Goal: Information Seeking & Learning: Learn about a topic

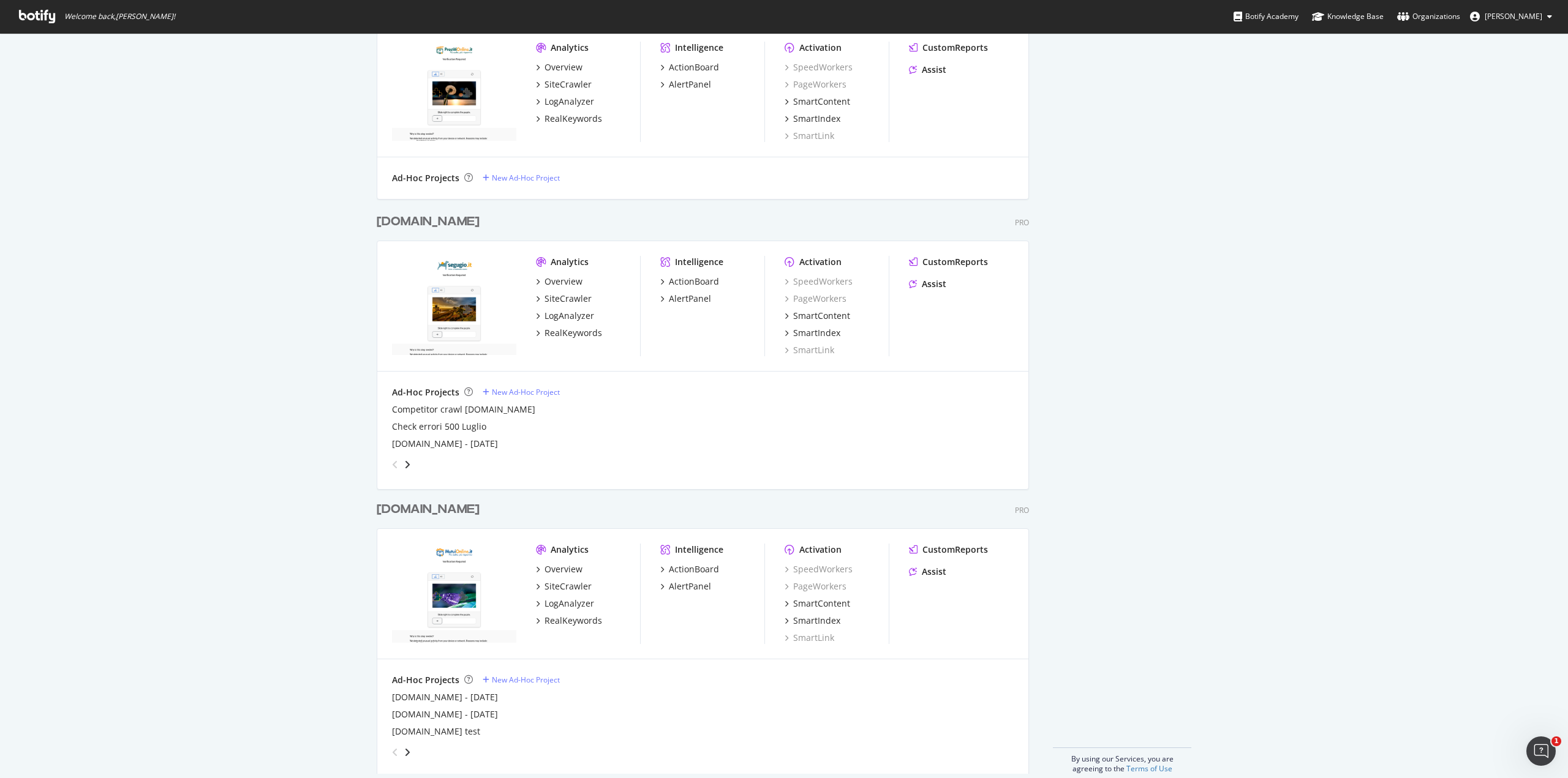
scroll to position [842, 0]
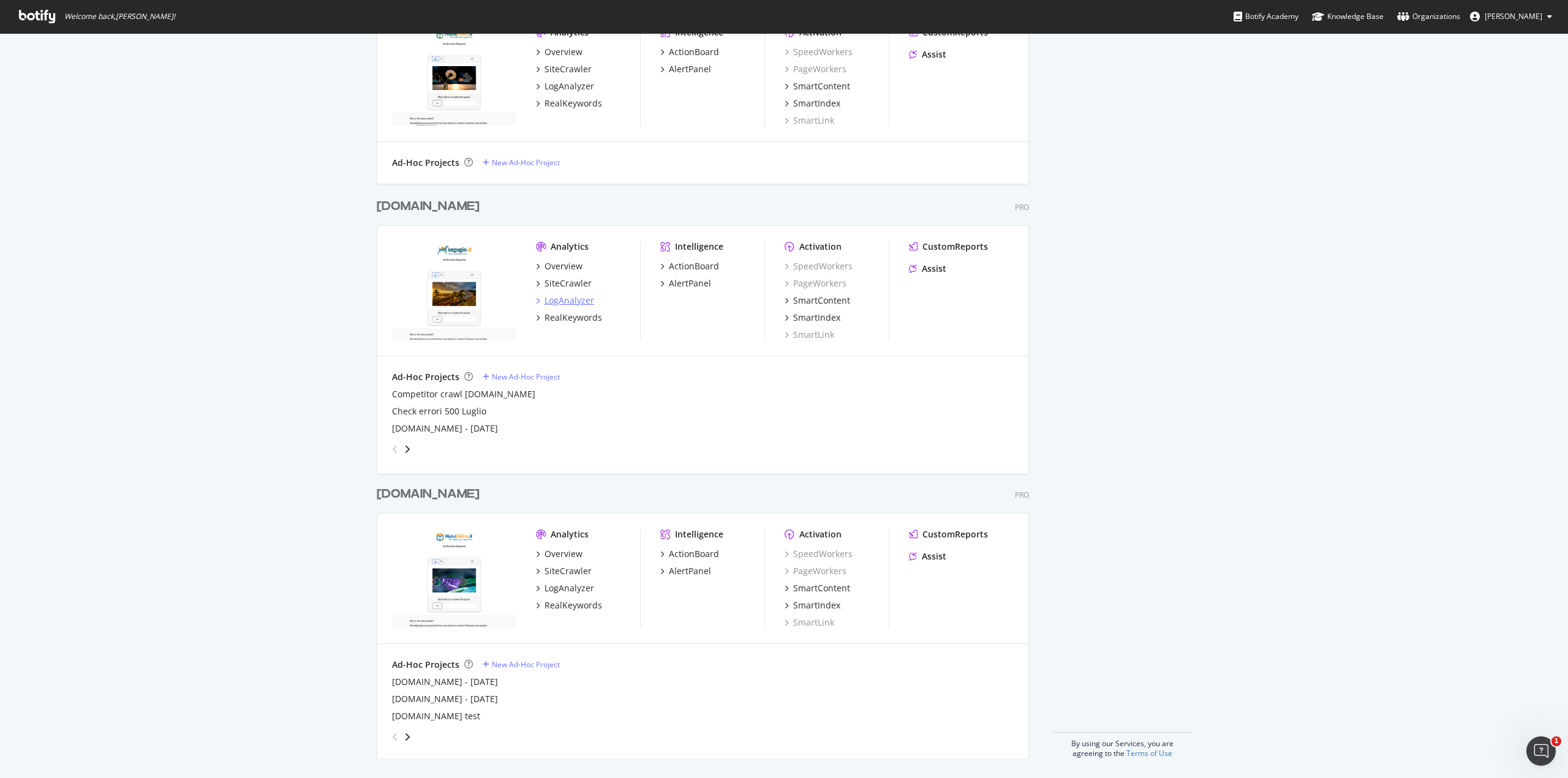
click at [556, 300] on div "LogAnalyzer" at bounding box center [569, 300] width 49 height 12
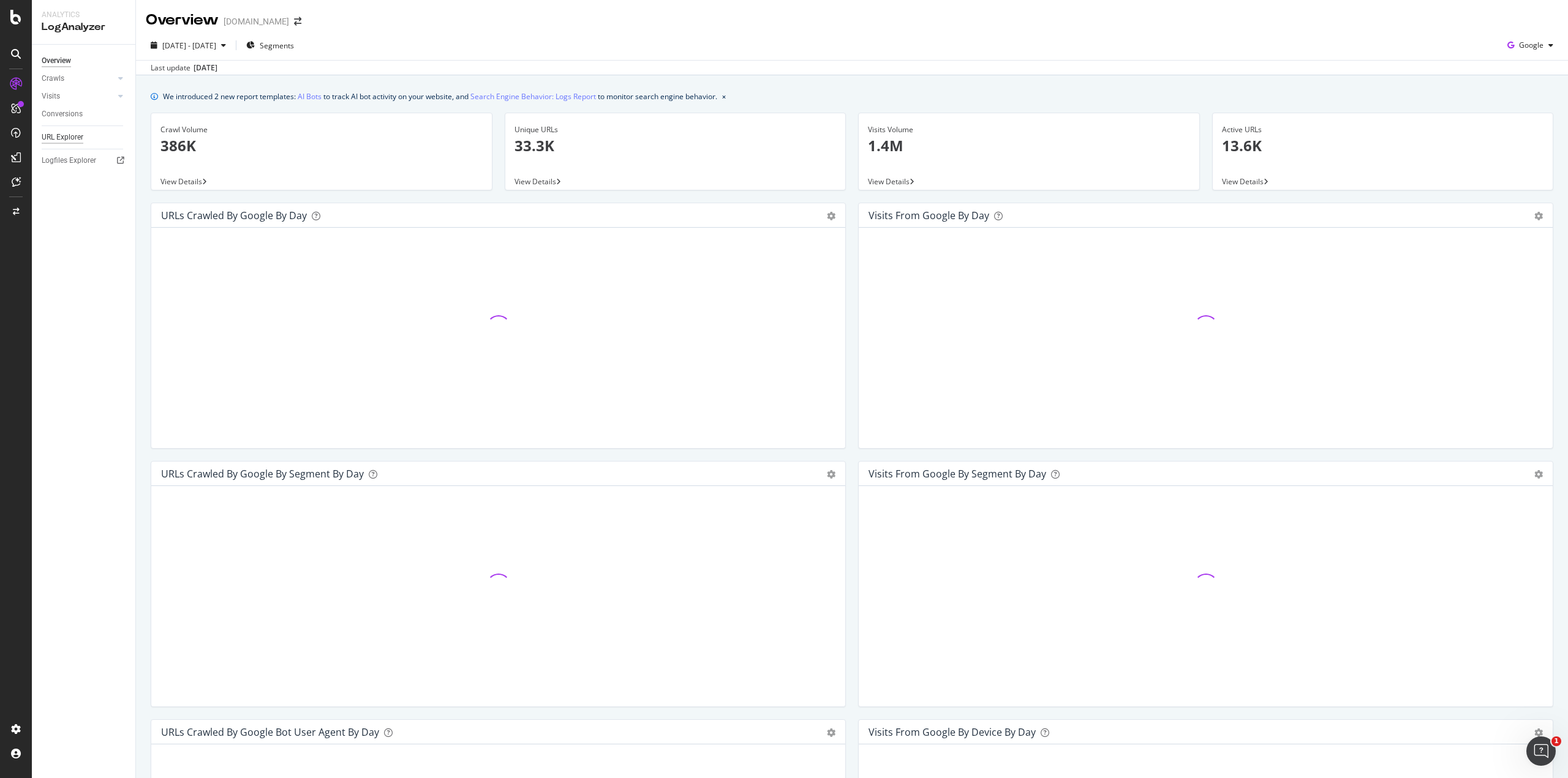
click at [82, 138] on div "URL Explorer" at bounding box center [62, 138] width 42 height 13
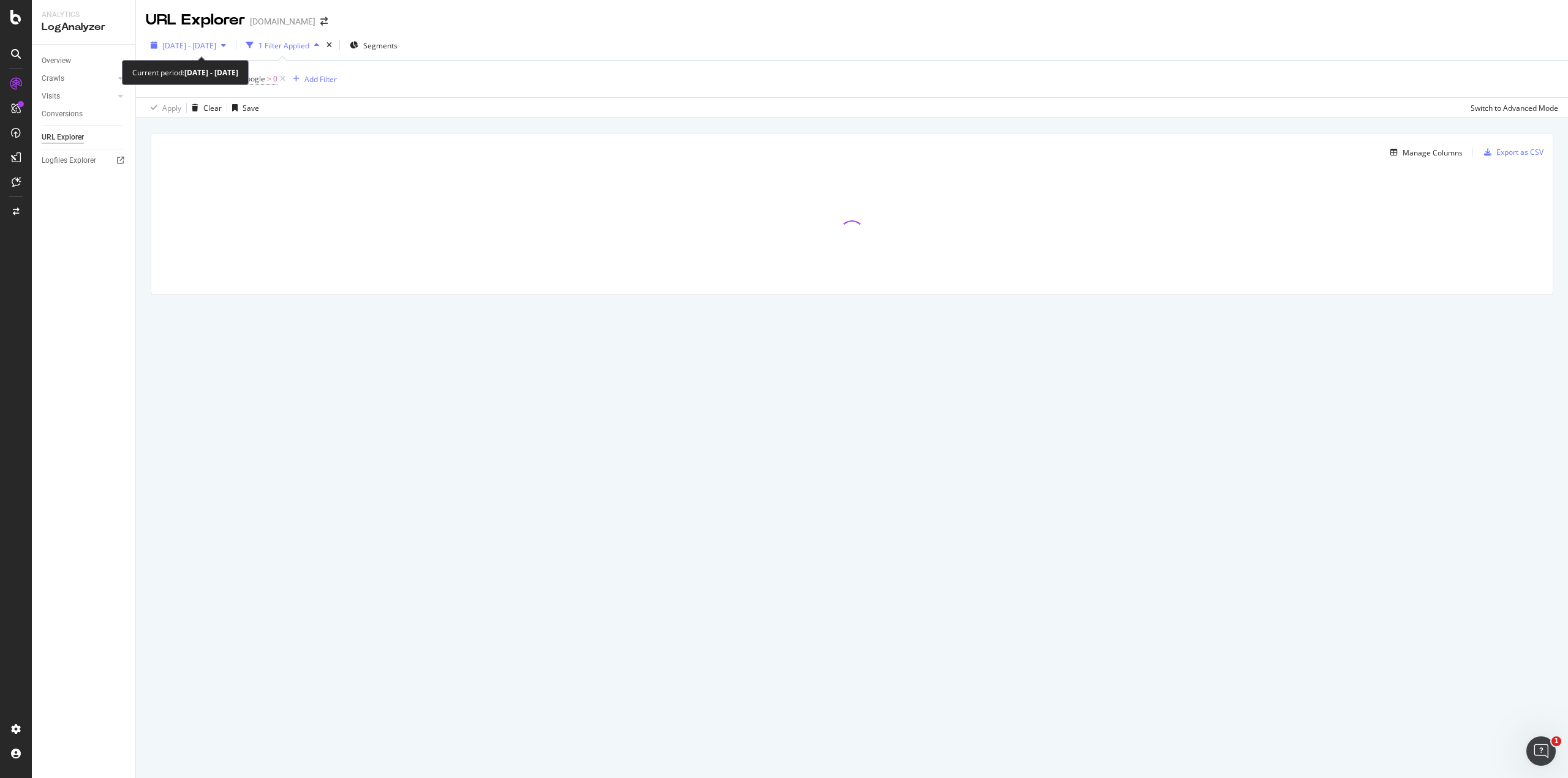
click at [196, 41] on span "[DATE] - [DATE]" at bounding box center [189, 45] width 54 height 10
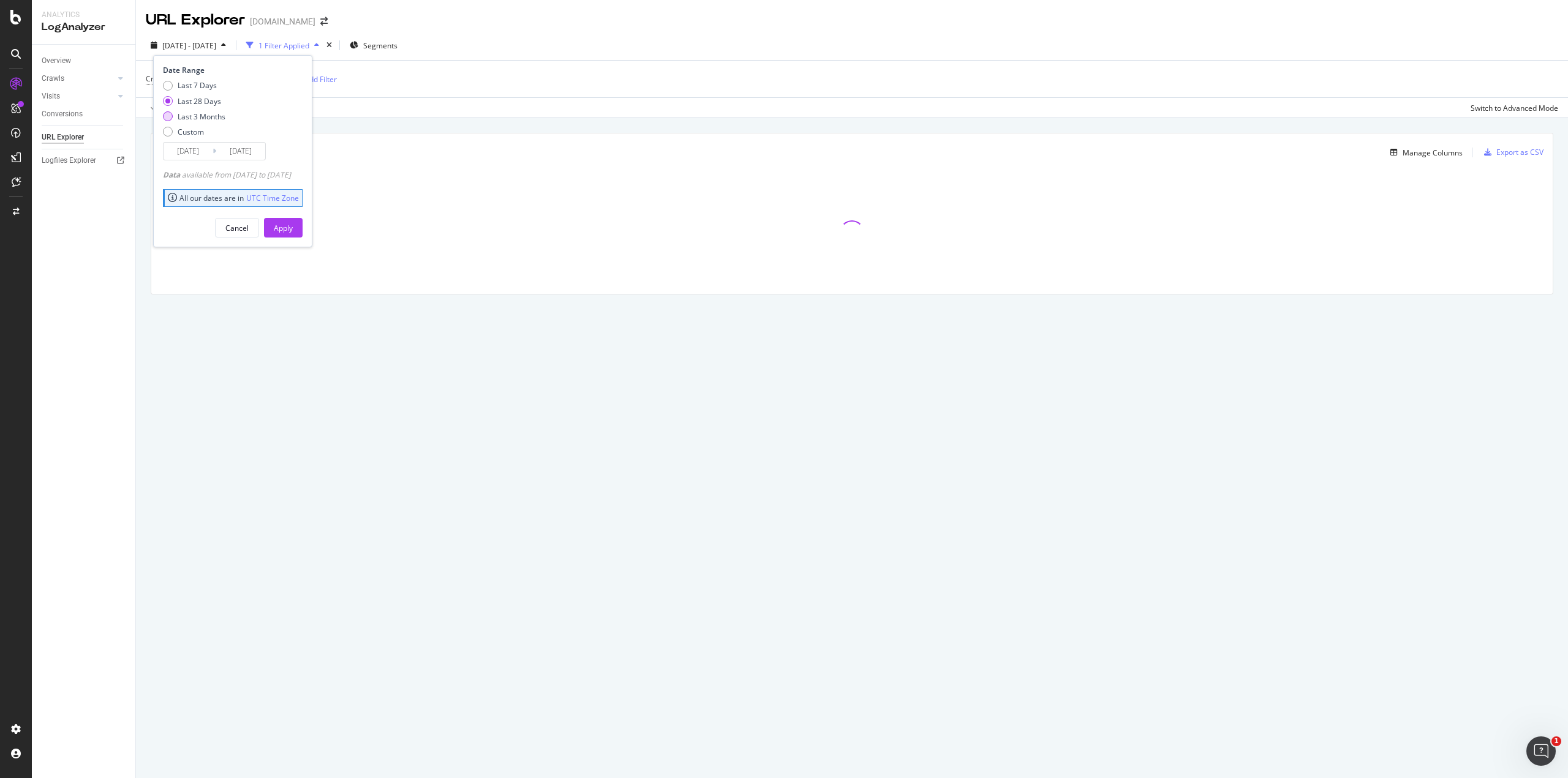
click at [204, 119] on div "Last 3 Months" at bounding box center [201, 116] width 47 height 10
type input "[DATE]"
click at [292, 222] on div "Apply" at bounding box center [283, 227] width 19 height 10
click at [250, 78] on span "Crawls: Count On Period By Google" at bounding box center [206, 78] width 119 height 10
click at [174, 110] on span "By Google" at bounding box center [174, 107] width 35 height 10
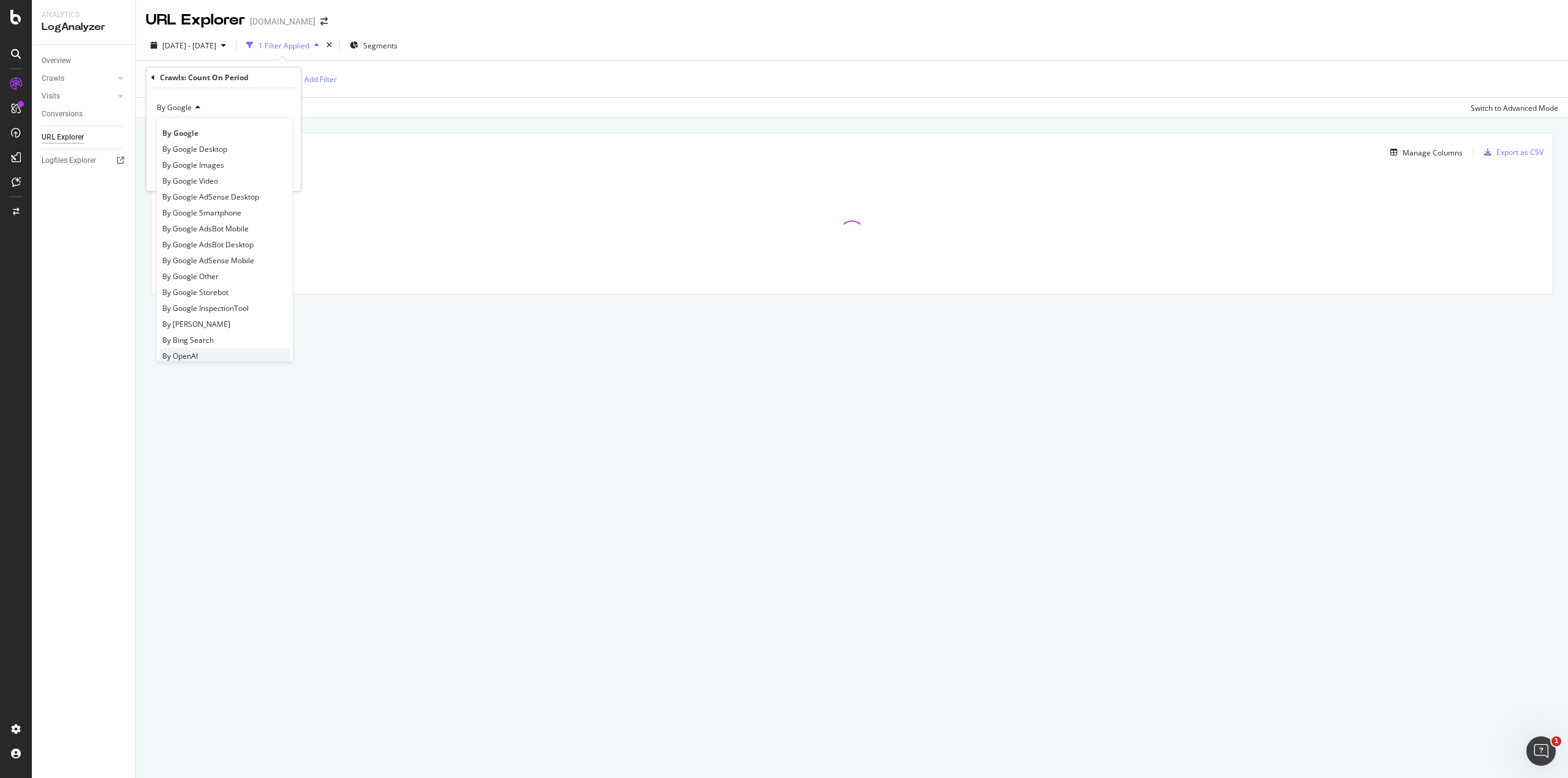
click at [216, 359] on div "By OpenAI" at bounding box center [224, 355] width 131 height 16
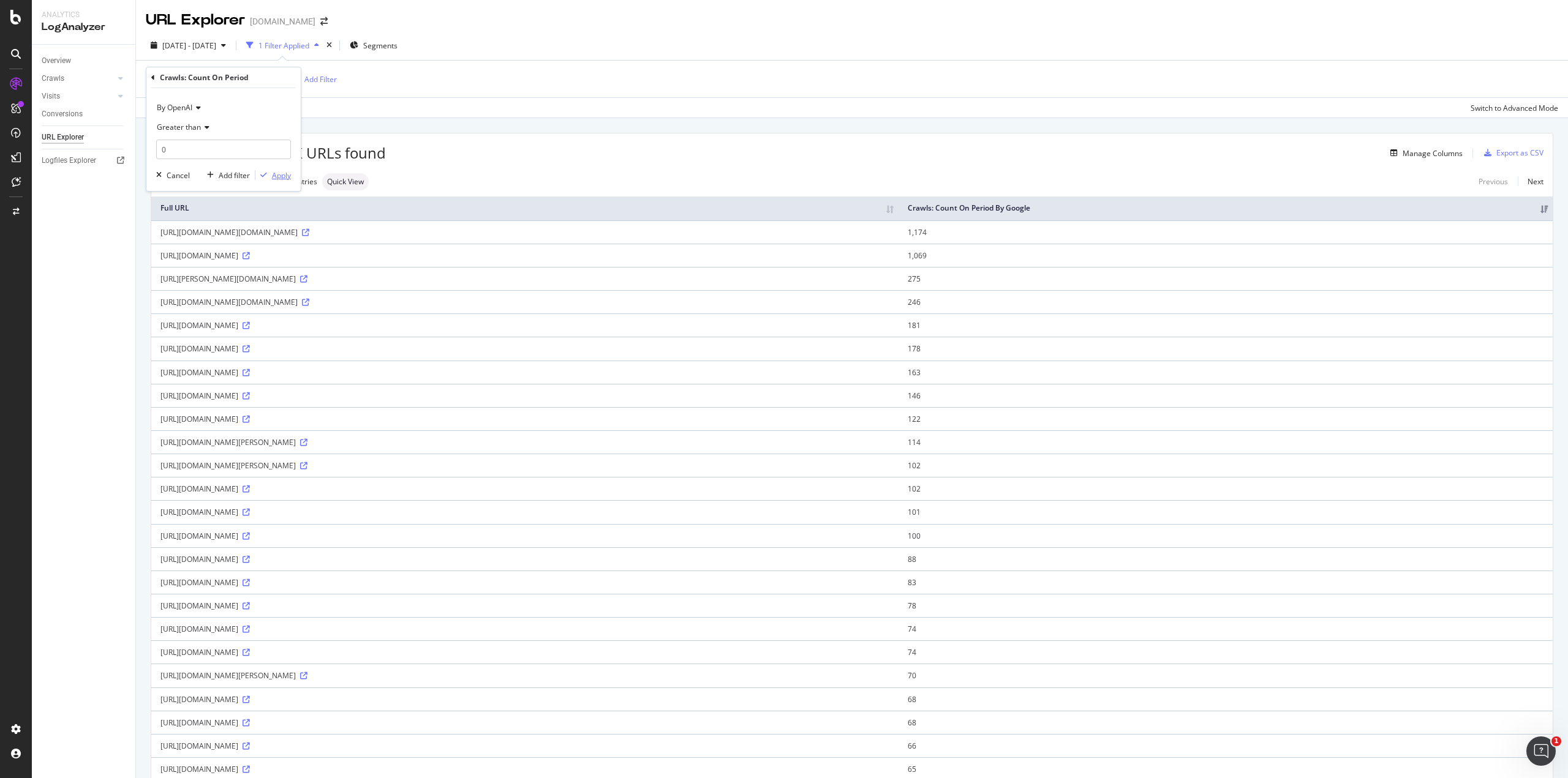
click at [290, 176] on div "Apply" at bounding box center [281, 175] width 19 height 10
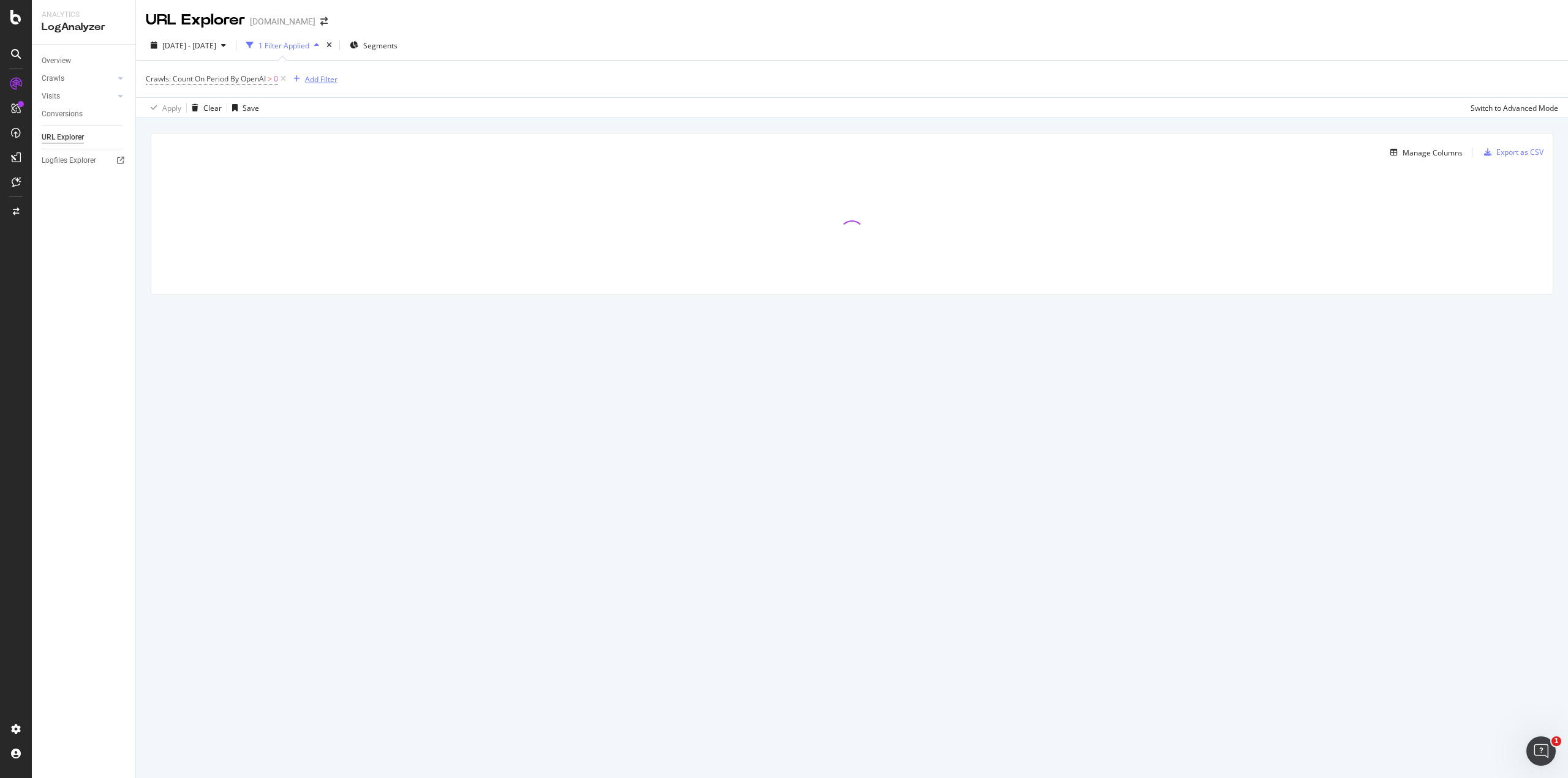
click at [313, 82] on div "Add Filter" at bounding box center [321, 79] width 33 height 10
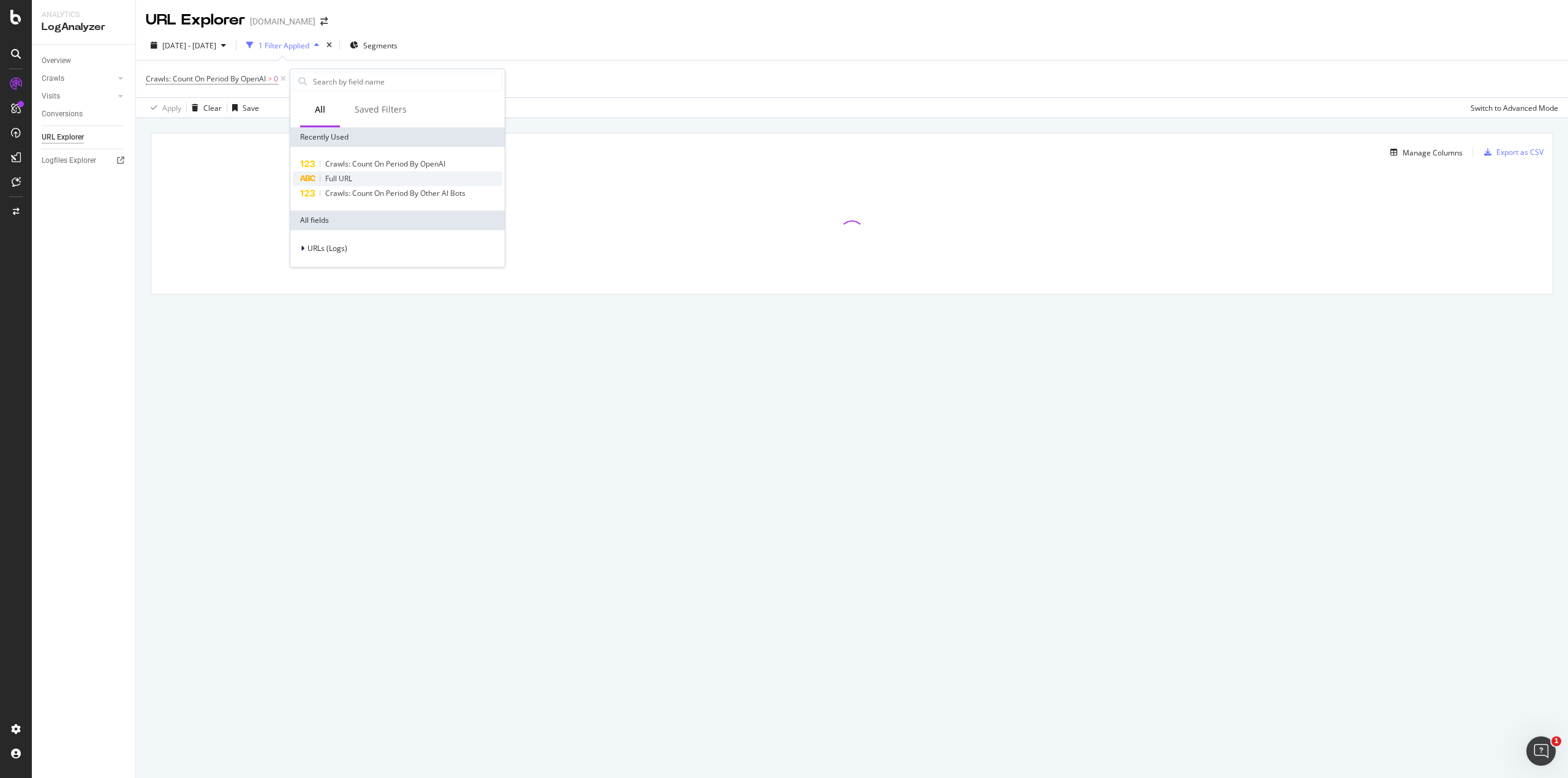
click at [354, 176] on div "Full URL" at bounding box center [397, 179] width 210 height 15
click at [348, 133] on input "text" at bounding box center [367, 131] width 133 height 20
type input "llms"
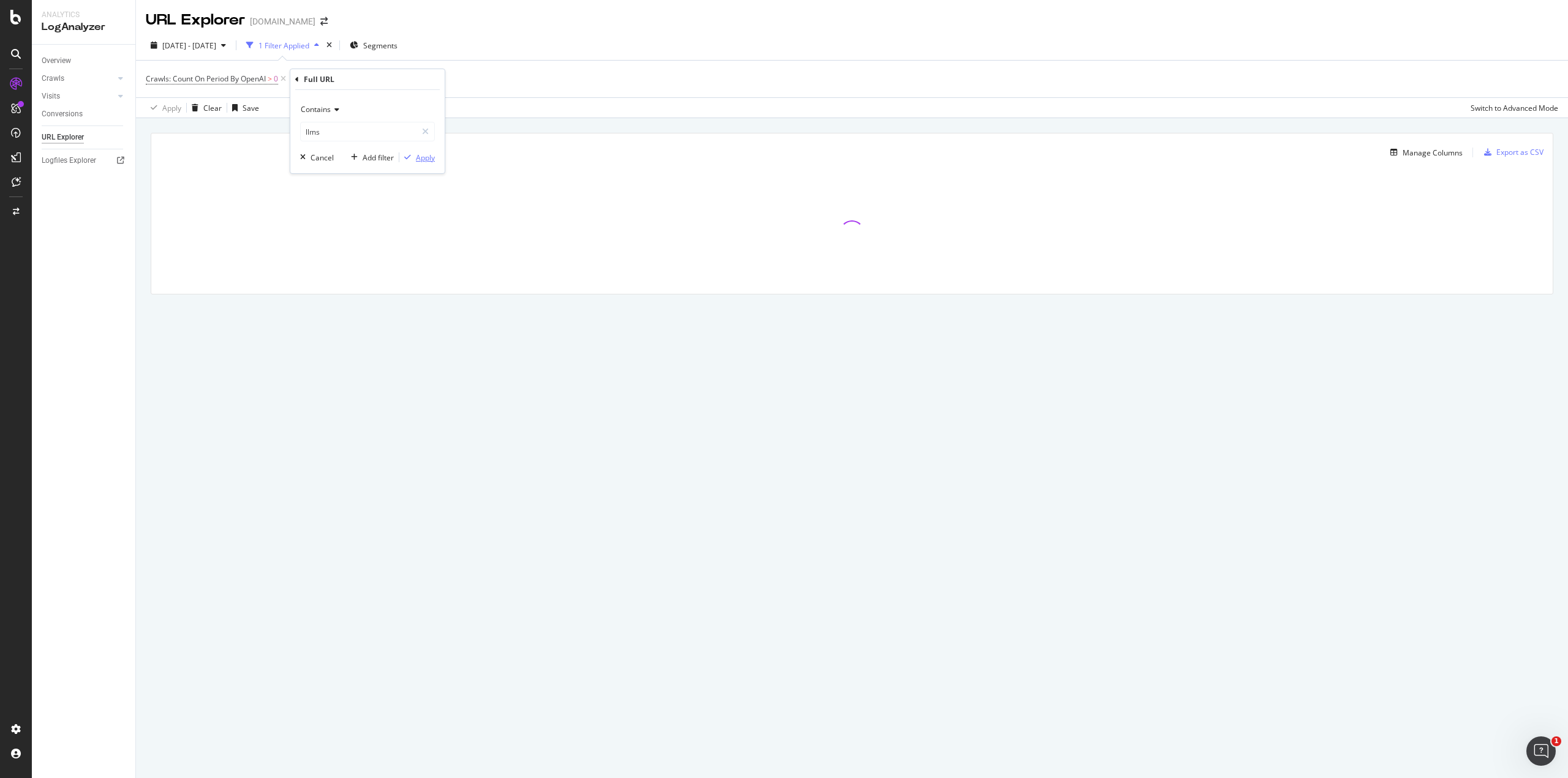
click at [416, 157] on div "Apply" at bounding box center [426, 157] width 19 height 10
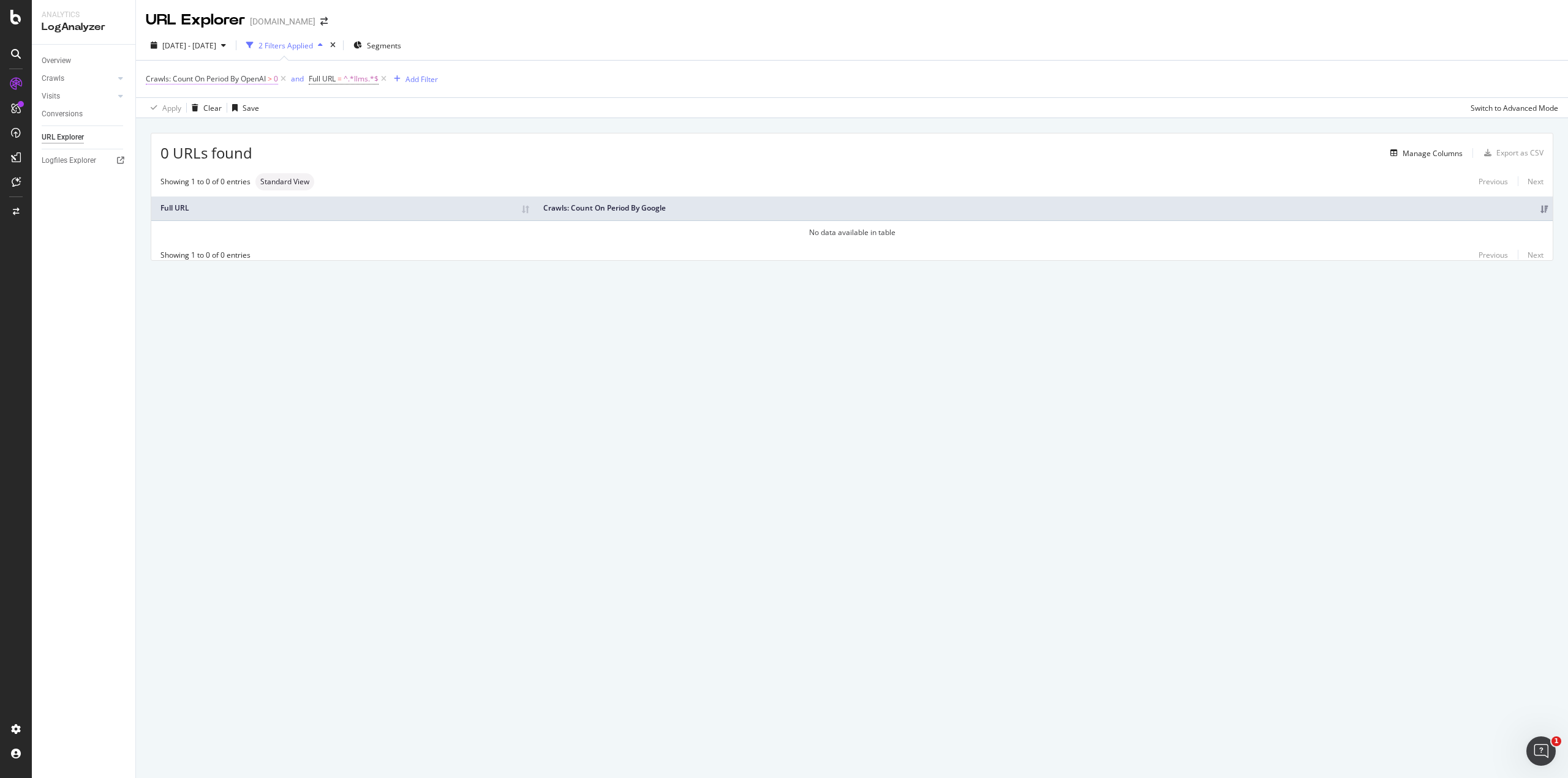
click at [252, 80] on span "Crawls: Count On Period By OpenAI" at bounding box center [206, 78] width 120 height 10
click at [187, 106] on span "By OpenAI" at bounding box center [174, 107] width 35 height 10
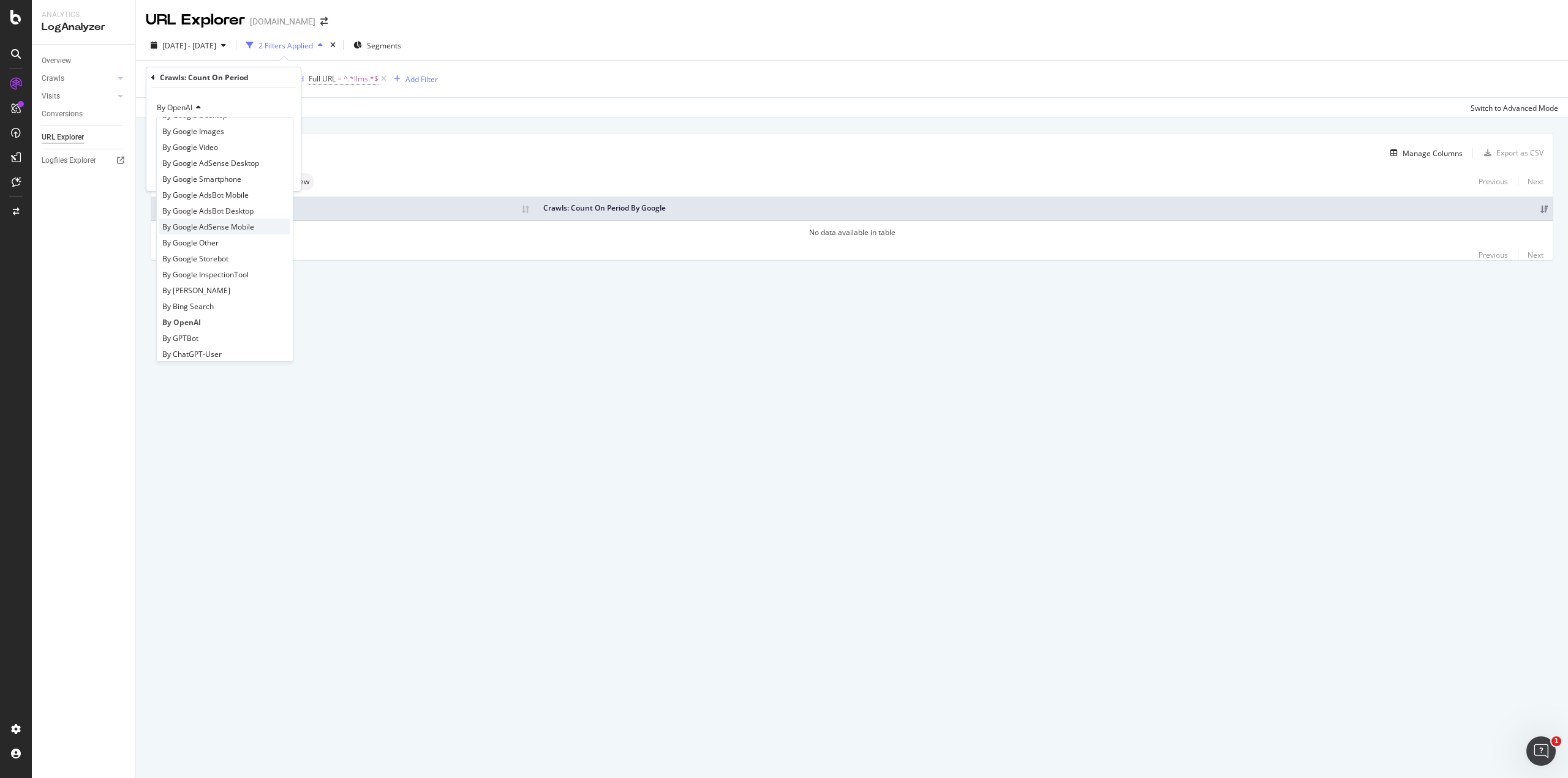
scroll to position [123, 0]
click at [217, 297] on span "By Other AI Bots" at bounding box center [190, 297] width 56 height 10
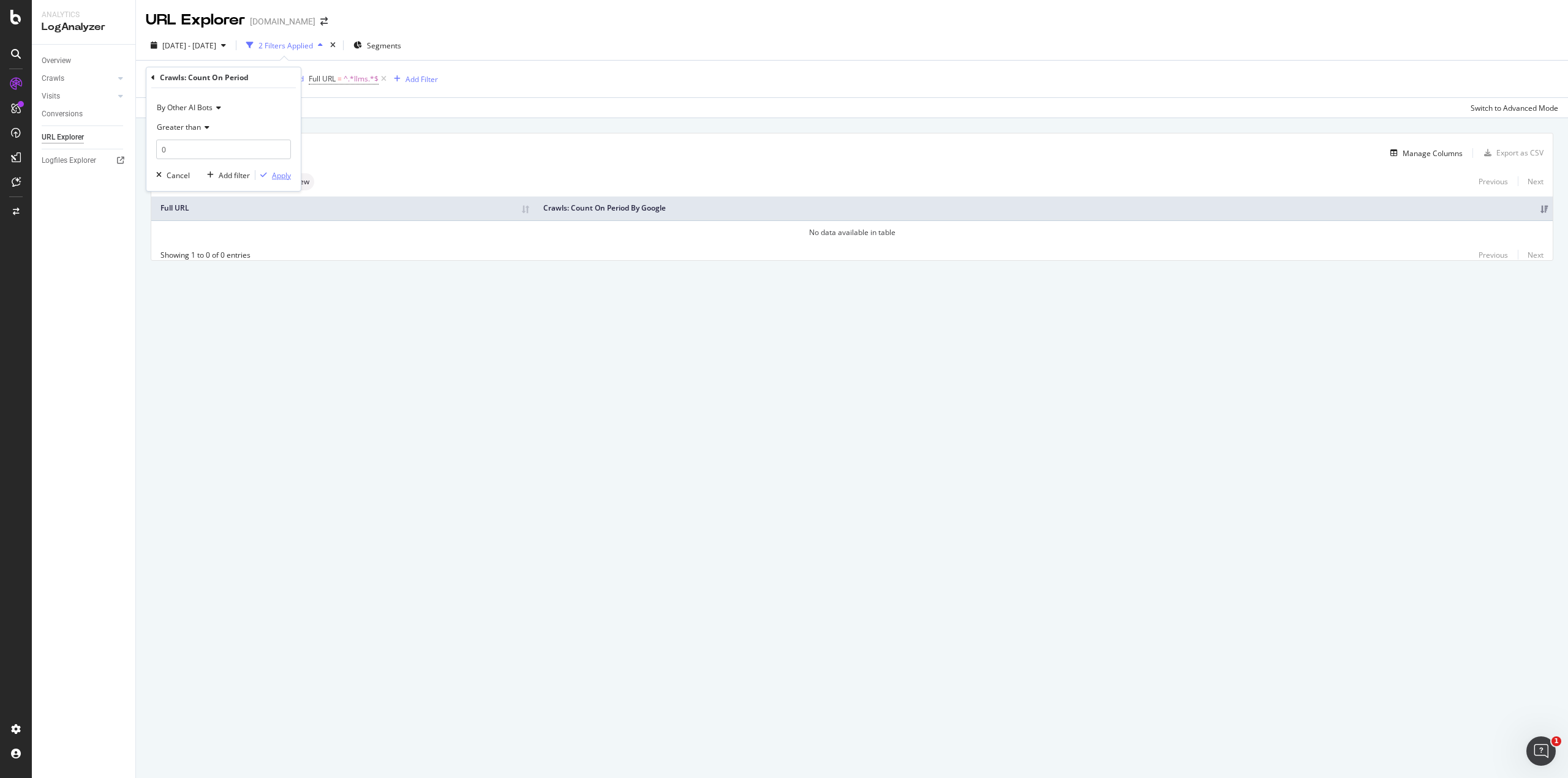
click at [275, 174] on div "Apply" at bounding box center [281, 175] width 19 height 10
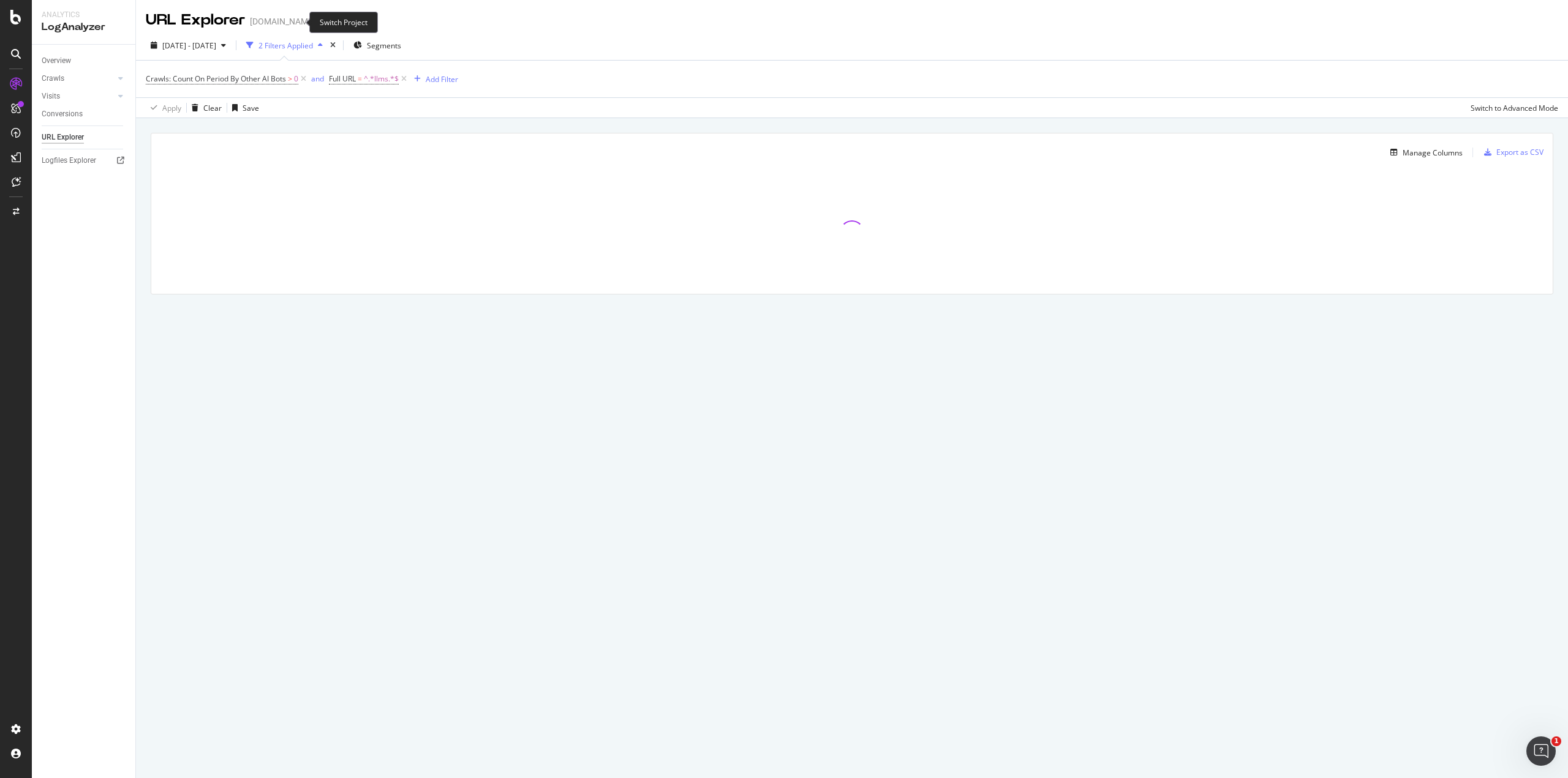
click at [320, 20] on icon "arrow-right-arrow-left" at bounding box center [324, 20] width 7 height 8
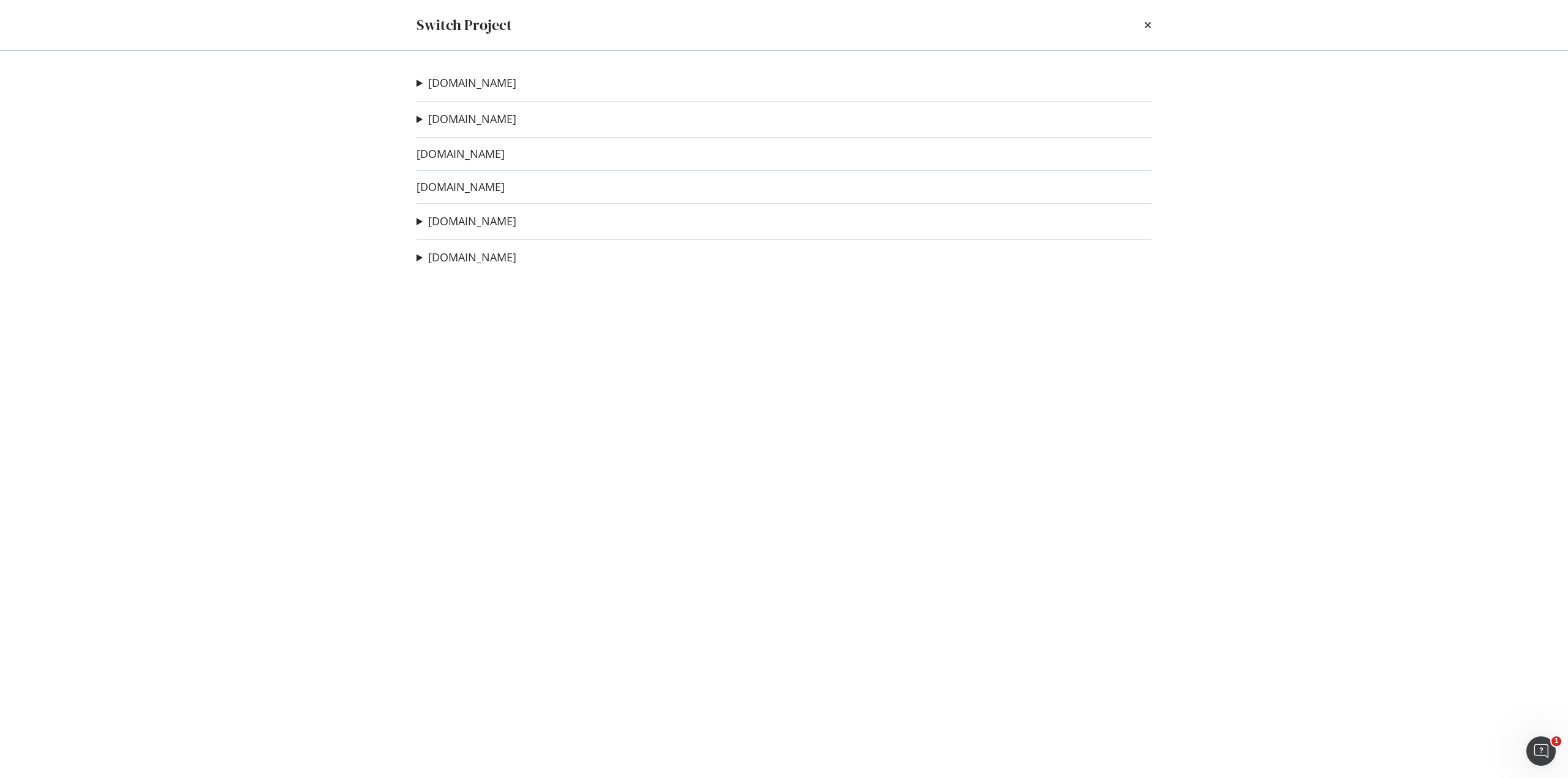
click at [1145, 18] on div "times" at bounding box center [1148, 25] width 7 height 20
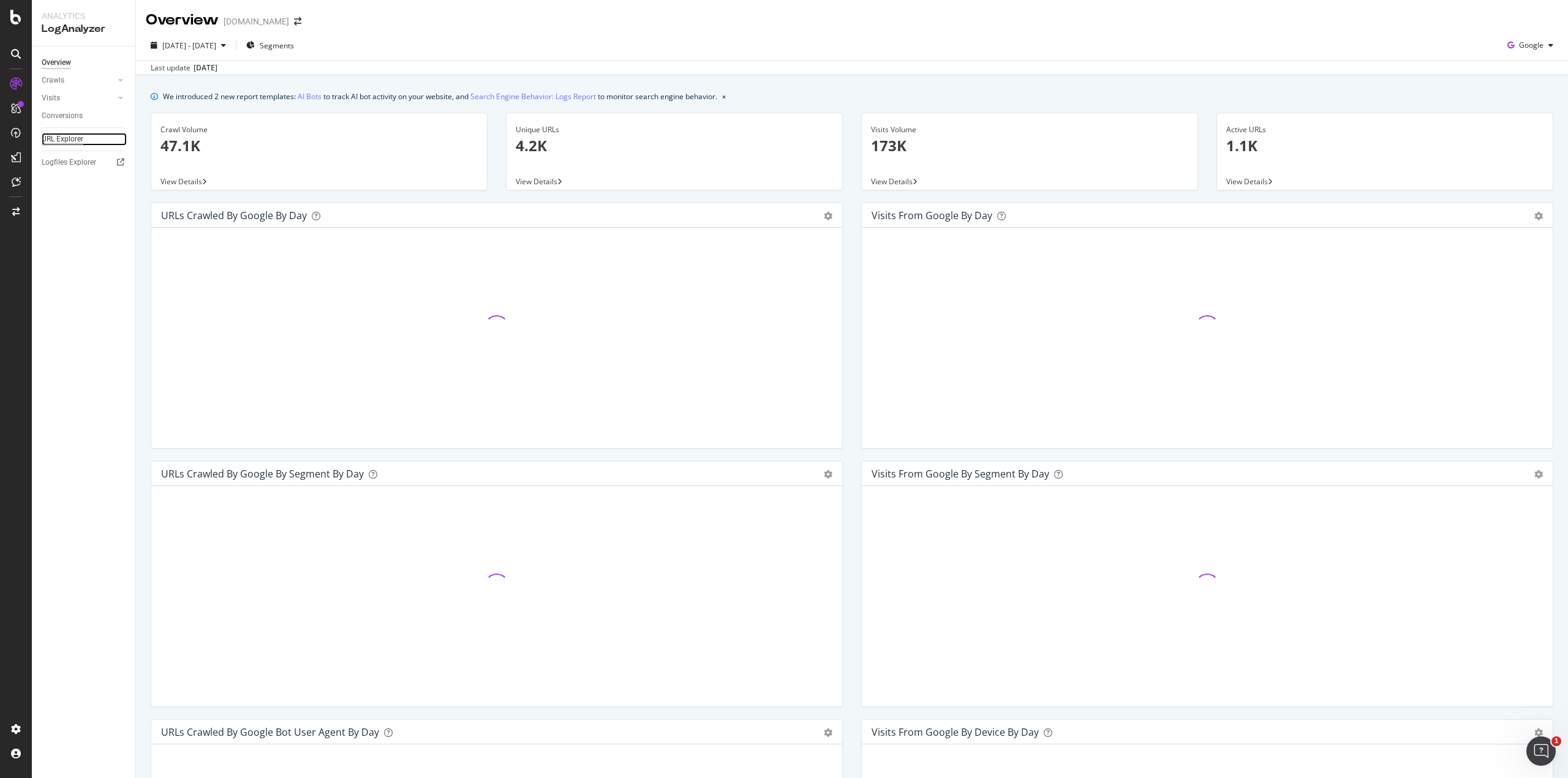
click at [66, 141] on div "URL Explorer" at bounding box center [62, 140] width 42 height 13
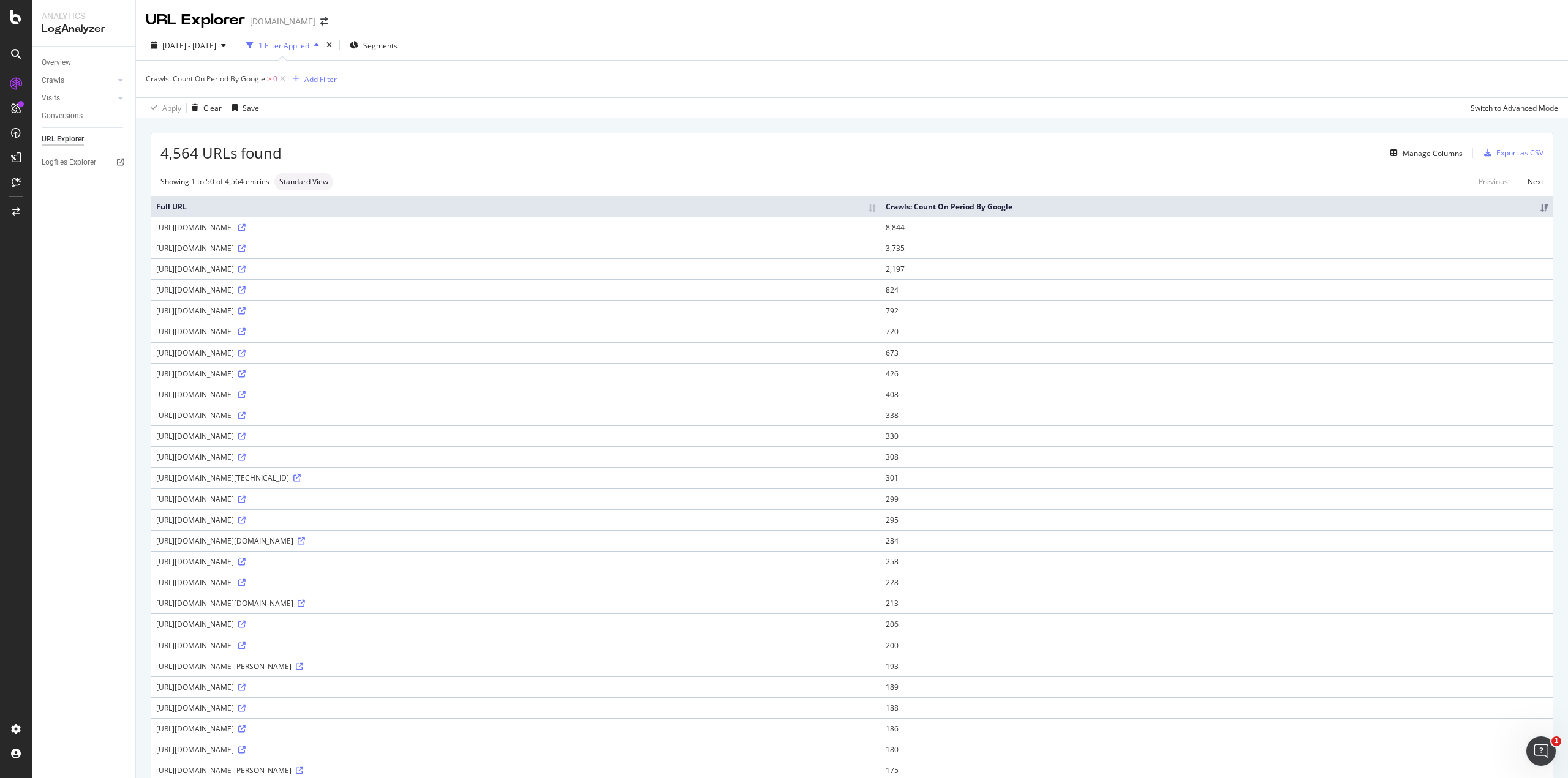
click at [257, 74] on span "Crawls: Count On Period By Google" at bounding box center [206, 78] width 119 height 10
click at [183, 104] on span "By Google" at bounding box center [174, 107] width 35 height 10
click at [230, 172] on div "By OpenAI" at bounding box center [224, 171] width 131 height 16
click at [284, 178] on div "Apply" at bounding box center [281, 175] width 19 height 10
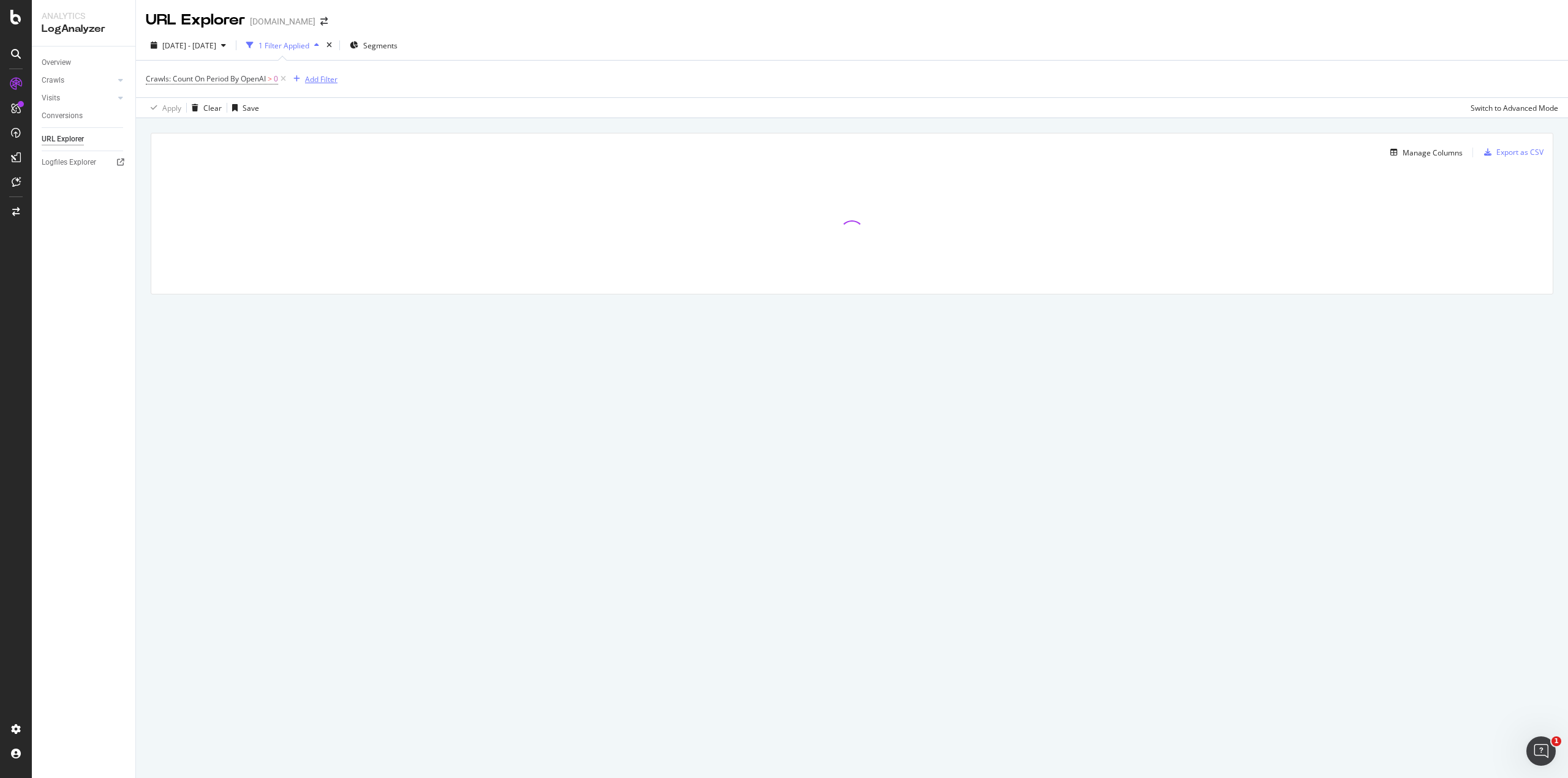
click at [325, 76] on div "Add Filter" at bounding box center [321, 79] width 33 height 10
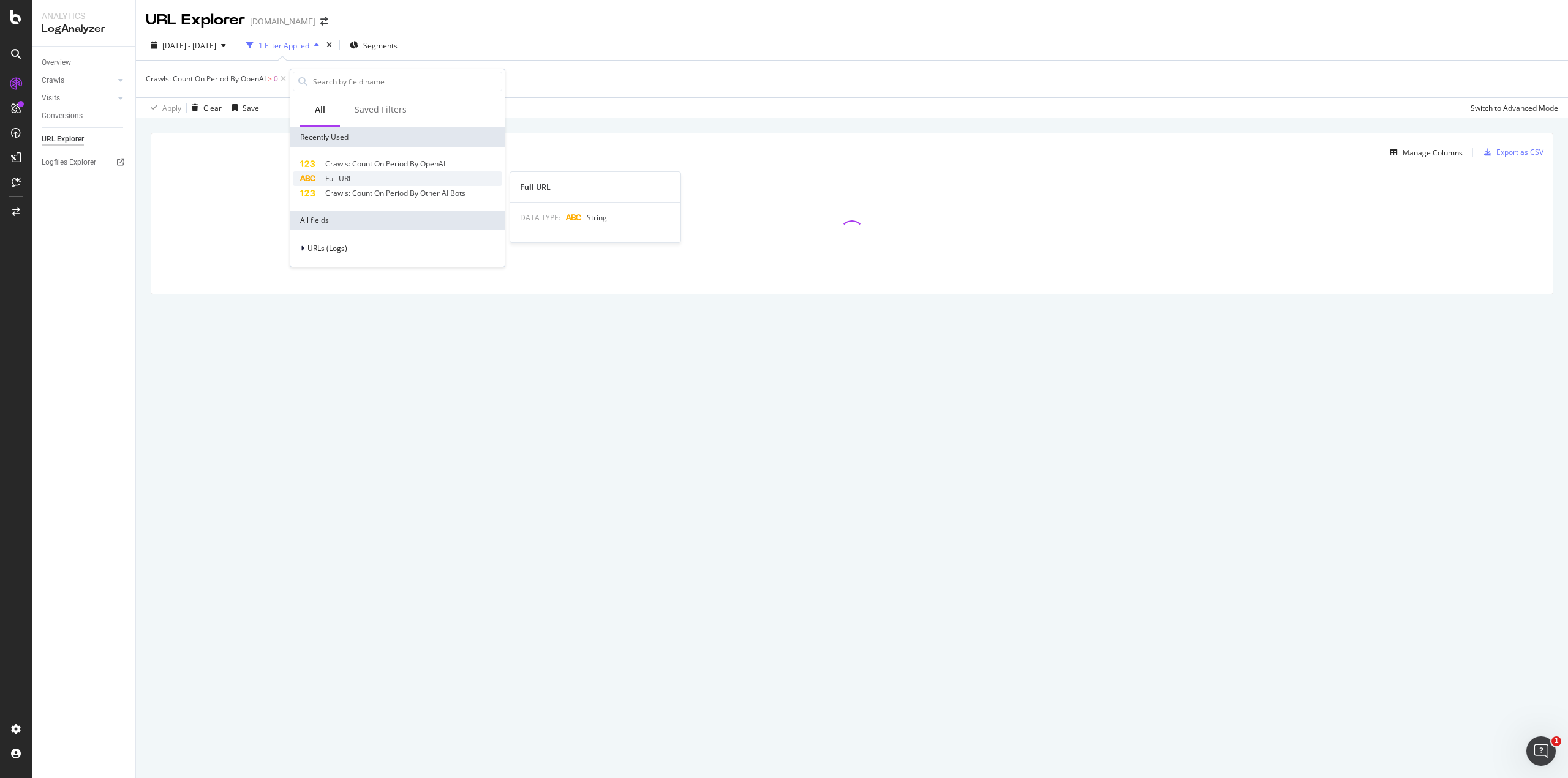
click at [370, 180] on div "Full URL" at bounding box center [397, 179] width 210 height 15
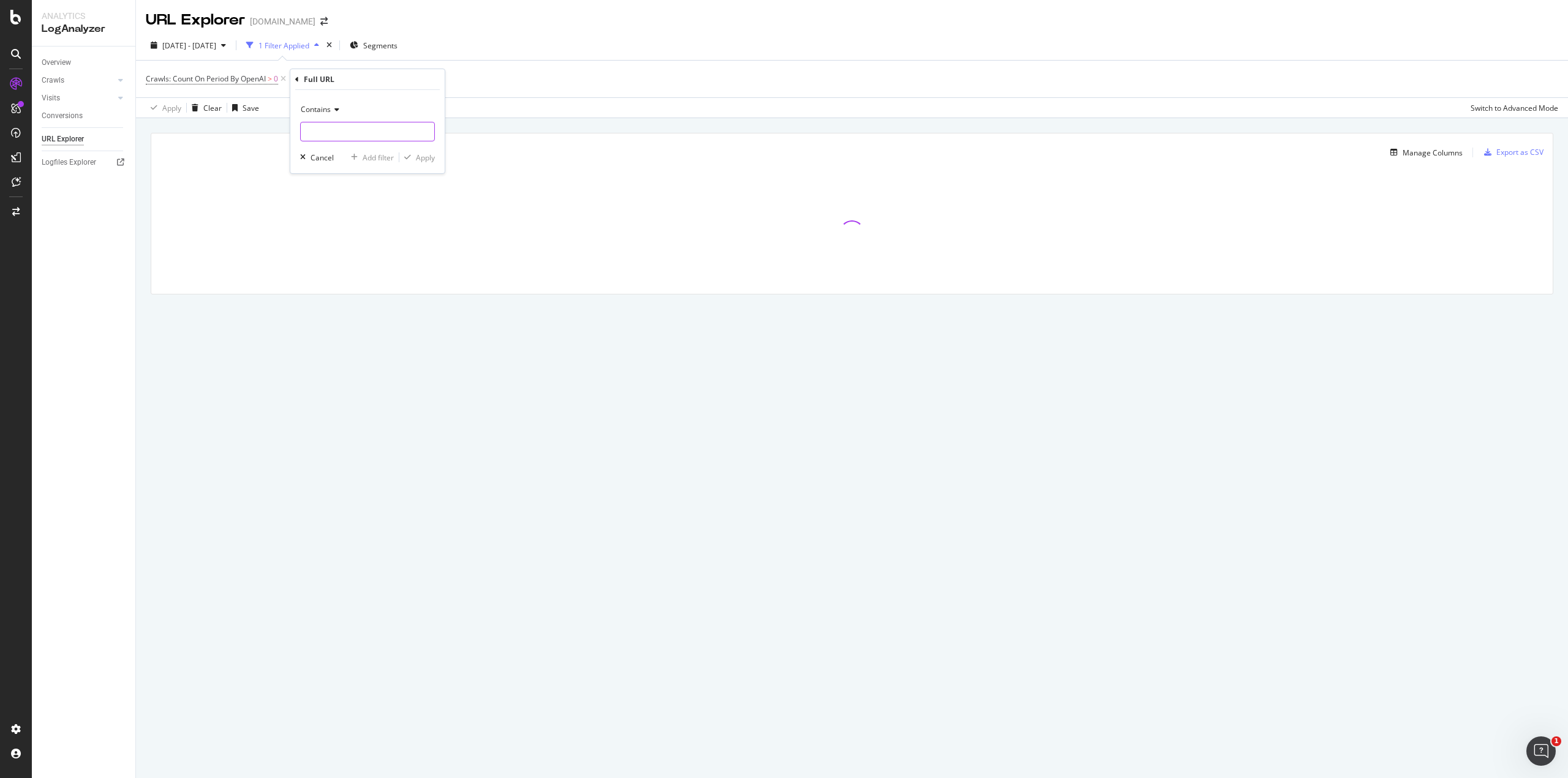
click at [373, 139] on input "text" at bounding box center [367, 131] width 133 height 20
type input "llms"
drag, startPoint x: 423, startPoint y: 159, endPoint x: 443, endPoint y: 149, distance: 22.4
click at [424, 160] on div "Apply" at bounding box center [426, 157] width 19 height 10
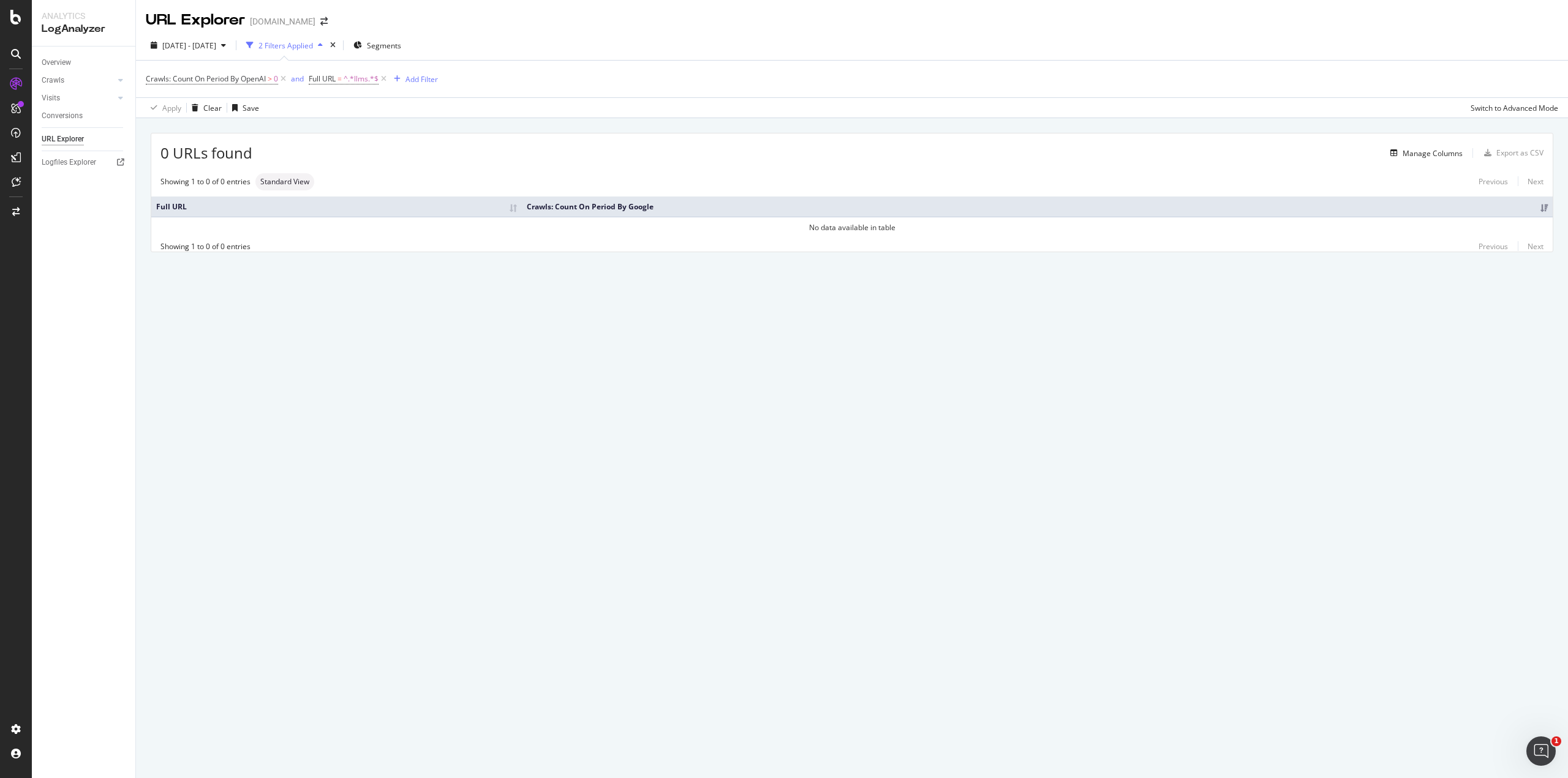
click at [257, 73] on span "Crawls: Count On Period By OpenAI > 0" at bounding box center [217, 79] width 142 height 17
click at [216, 48] on span "[DATE] - [DATE]" at bounding box center [189, 45] width 54 height 10
click at [201, 110] on div "Last 7 Days Last 28 Days Last 3 Months Custom" at bounding box center [194, 111] width 62 height 61
click at [223, 115] on div "Last 3 Months" at bounding box center [201, 116] width 47 height 10
type input "[DATE]"
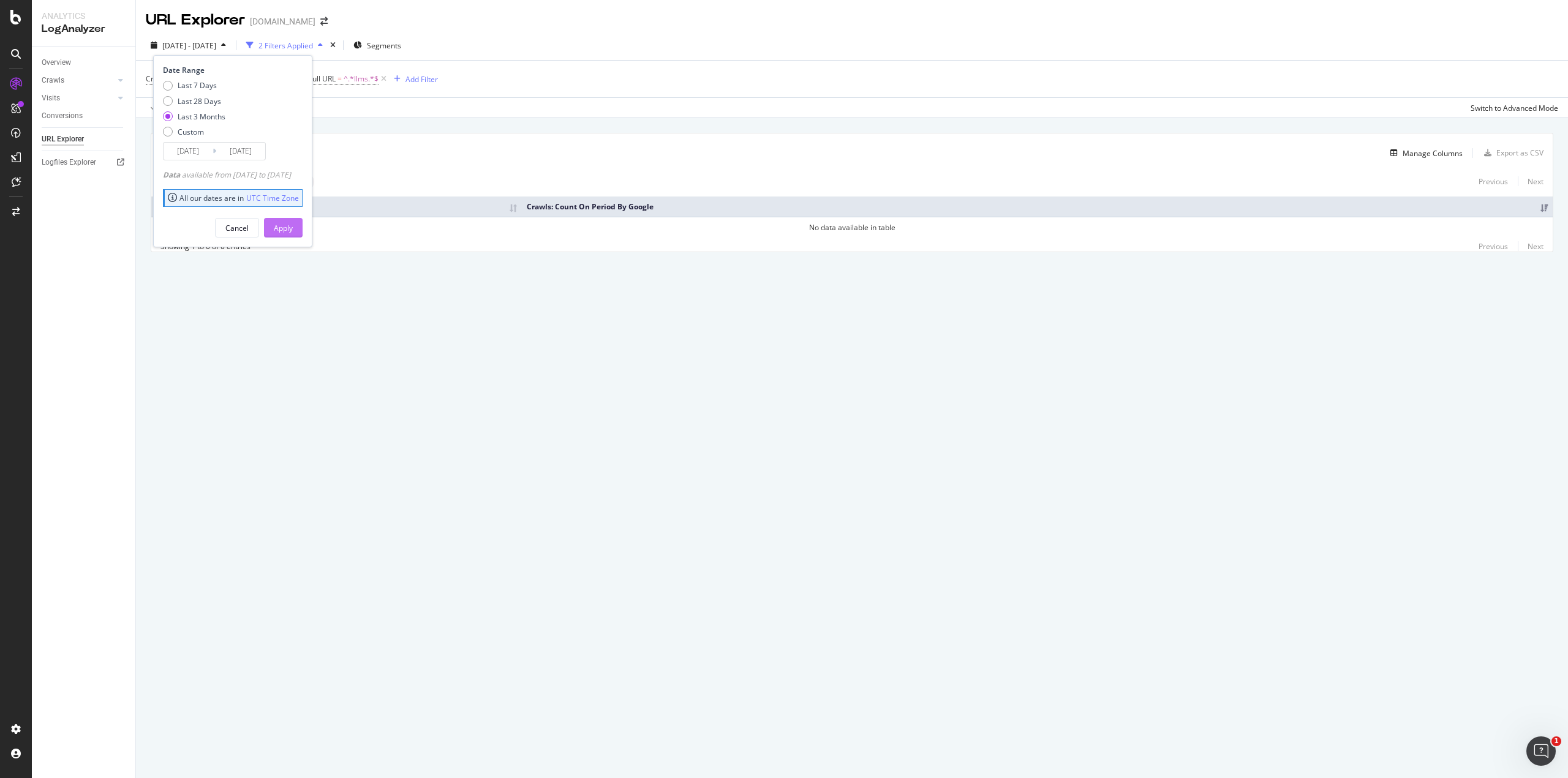
click at [291, 226] on button "Apply" at bounding box center [283, 227] width 38 height 20
click at [193, 79] on span "Crawls: Count On Period By OpenAI" at bounding box center [206, 78] width 120 height 10
click at [198, 106] on icon at bounding box center [196, 108] width 8 height 7
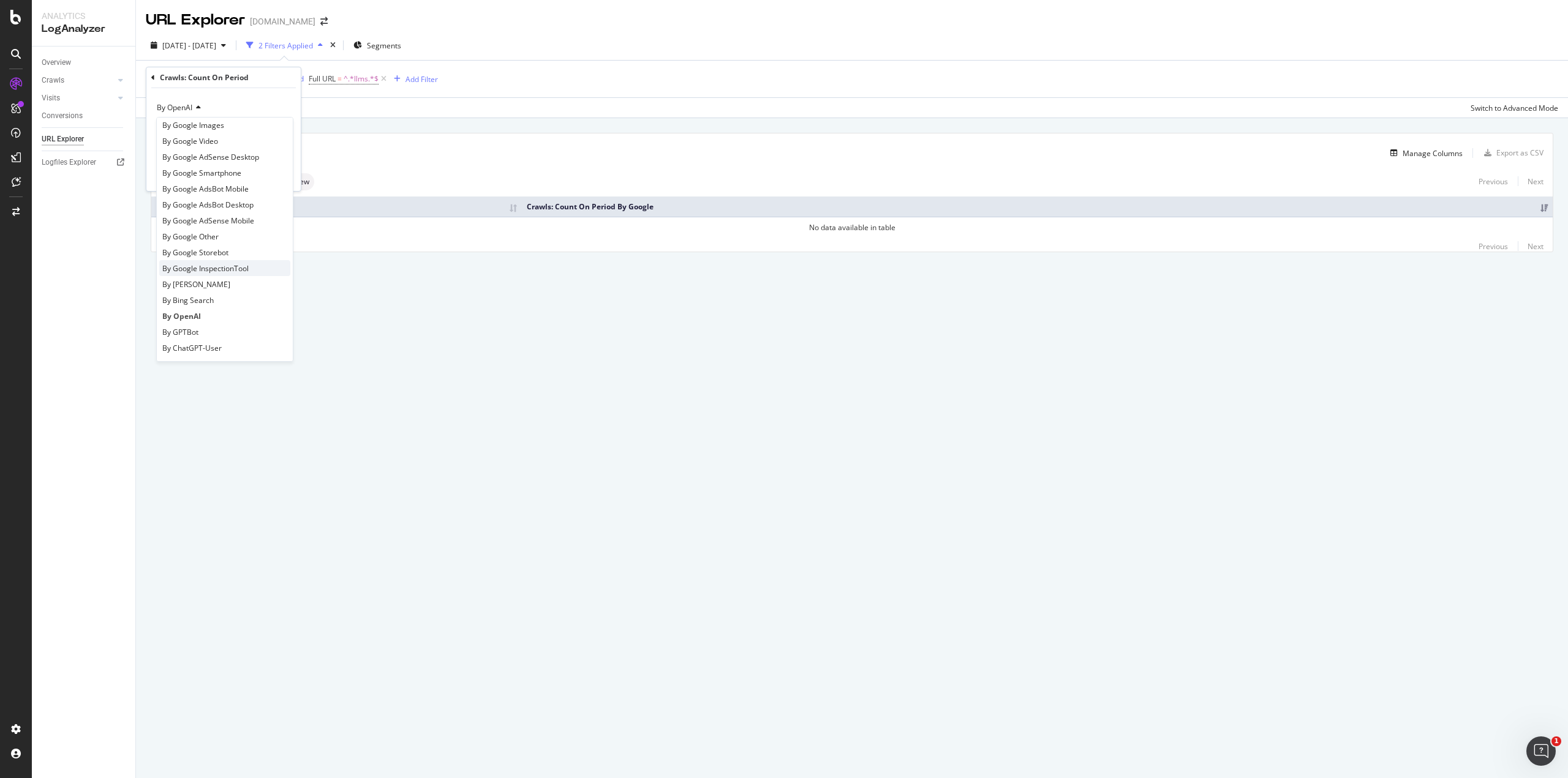
scroll to position [61, 0]
click at [216, 355] on span "By Other AI Bots" at bounding box center [190, 358] width 56 height 10
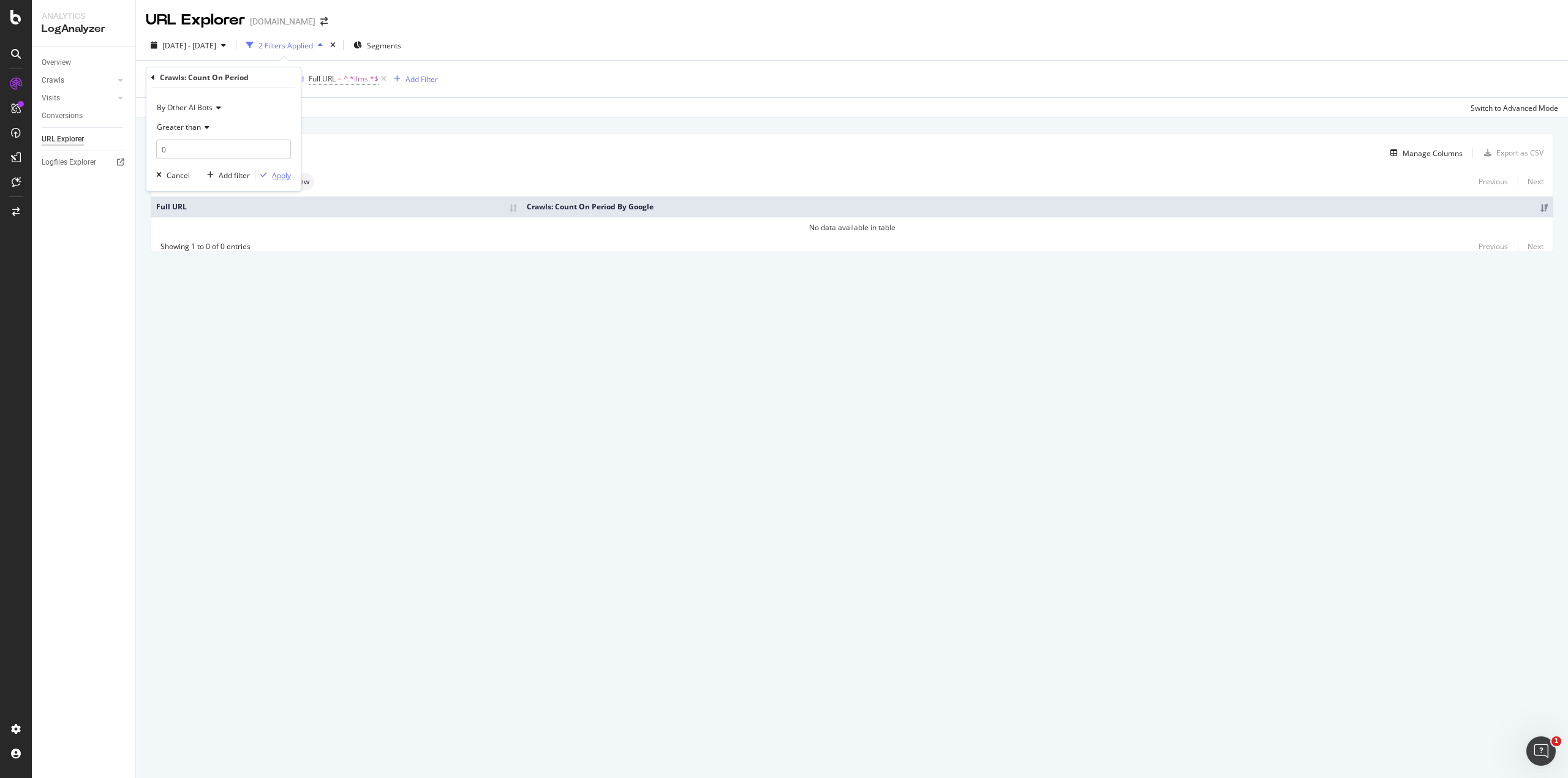
click at [274, 176] on div "Apply" at bounding box center [281, 175] width 19 height 10
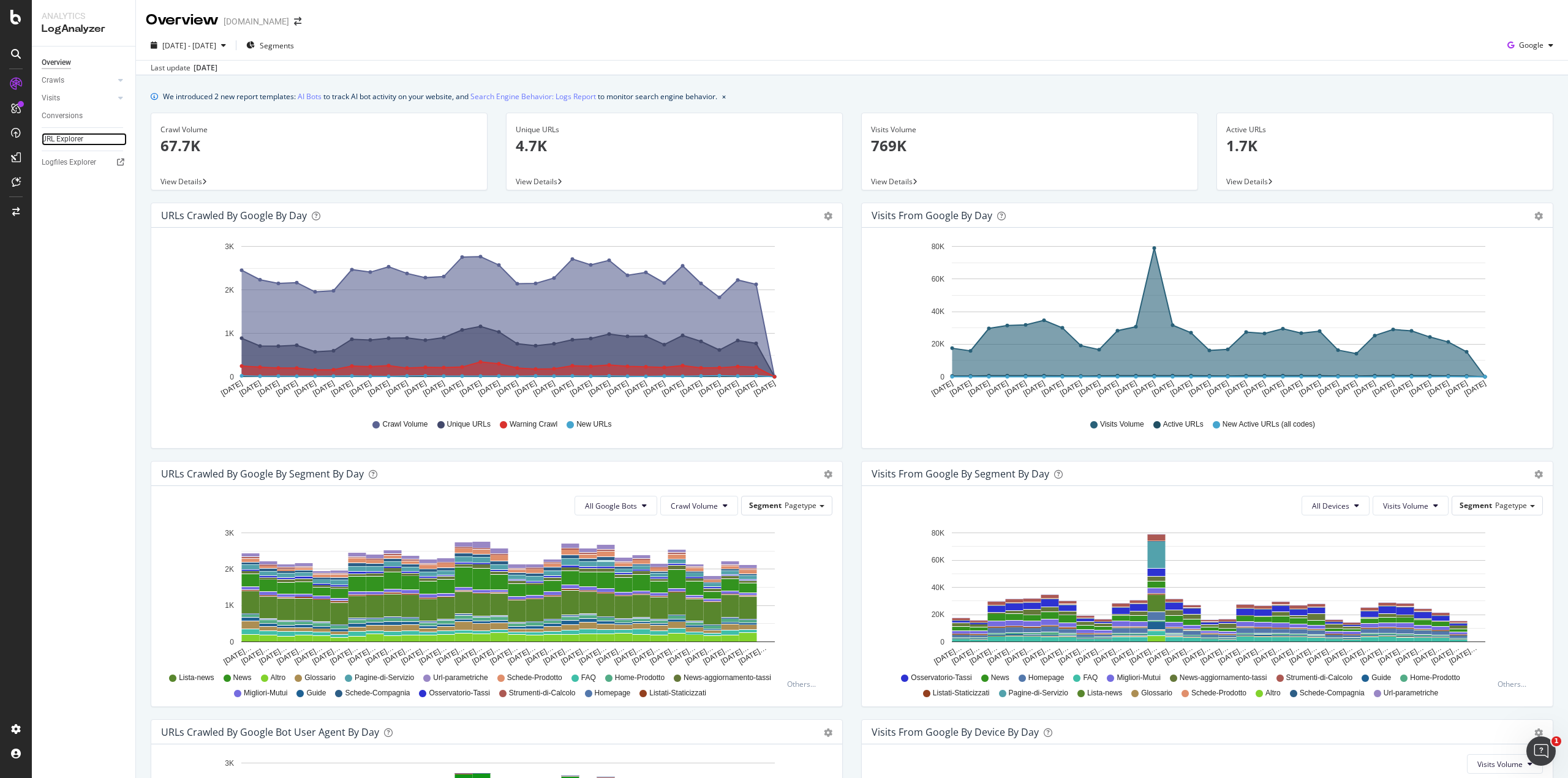
drag, startPoint x: 75, startPoint y: 137, endPoint x: 87, endPoint y: 132, distance: 13.0
click at [75, 137] on div "URL Explorer" at bounding box center [62, 140] width 42 height 13
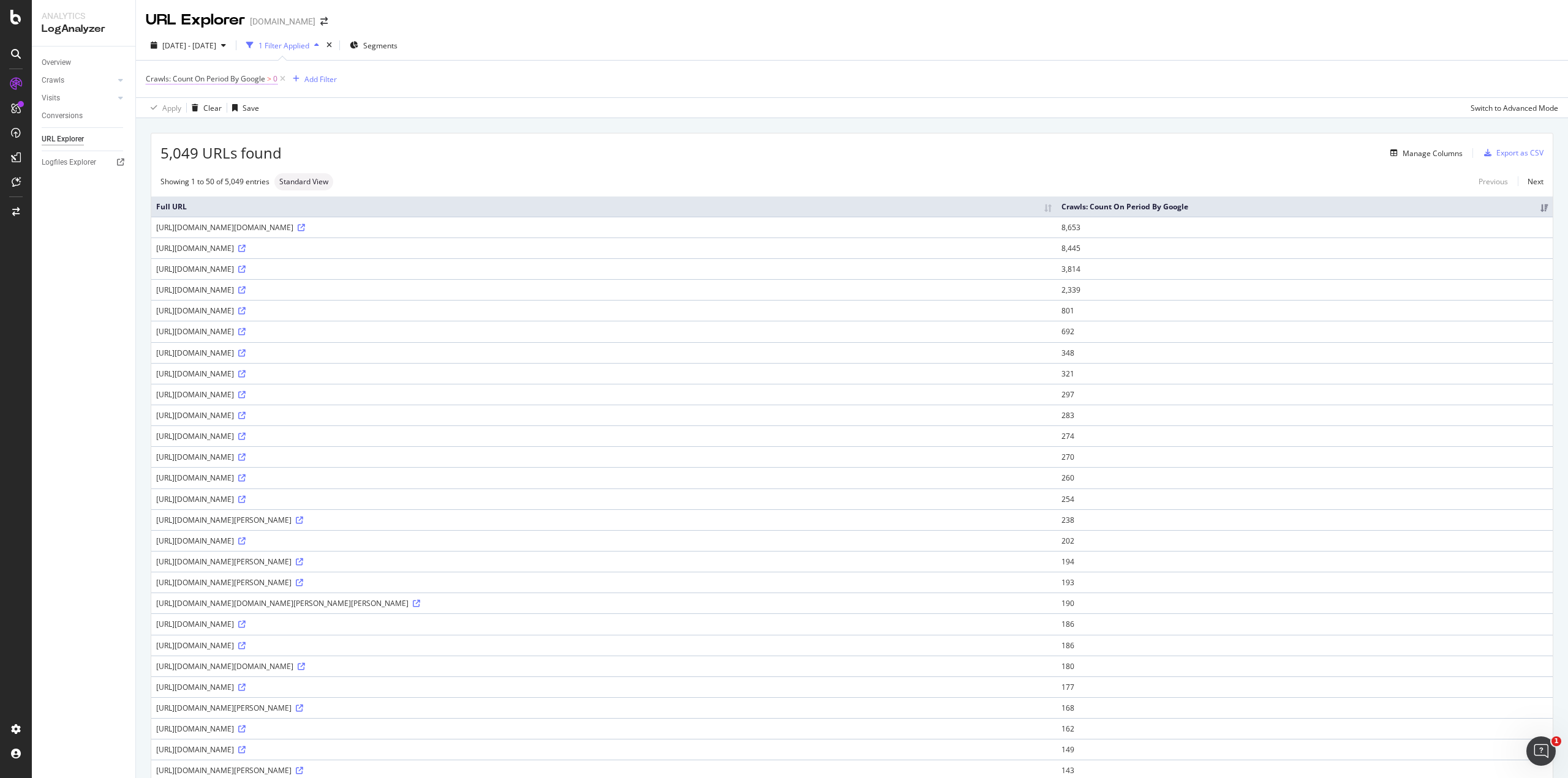
click at [245, 74] on span "Crawls: Count On Period By Google" at bounding box center [206, 78] width 119 height 10
click at [163, 101] on div "By Google" at bounding box center [223, 107] width 135 height 20
click at [214, 349] on div "By OpenAI" at bounding box center [224, 355] width 131 height 16
click at [277, 176] on div "Apply" at bounding box center [281, 175] width 19 height 10
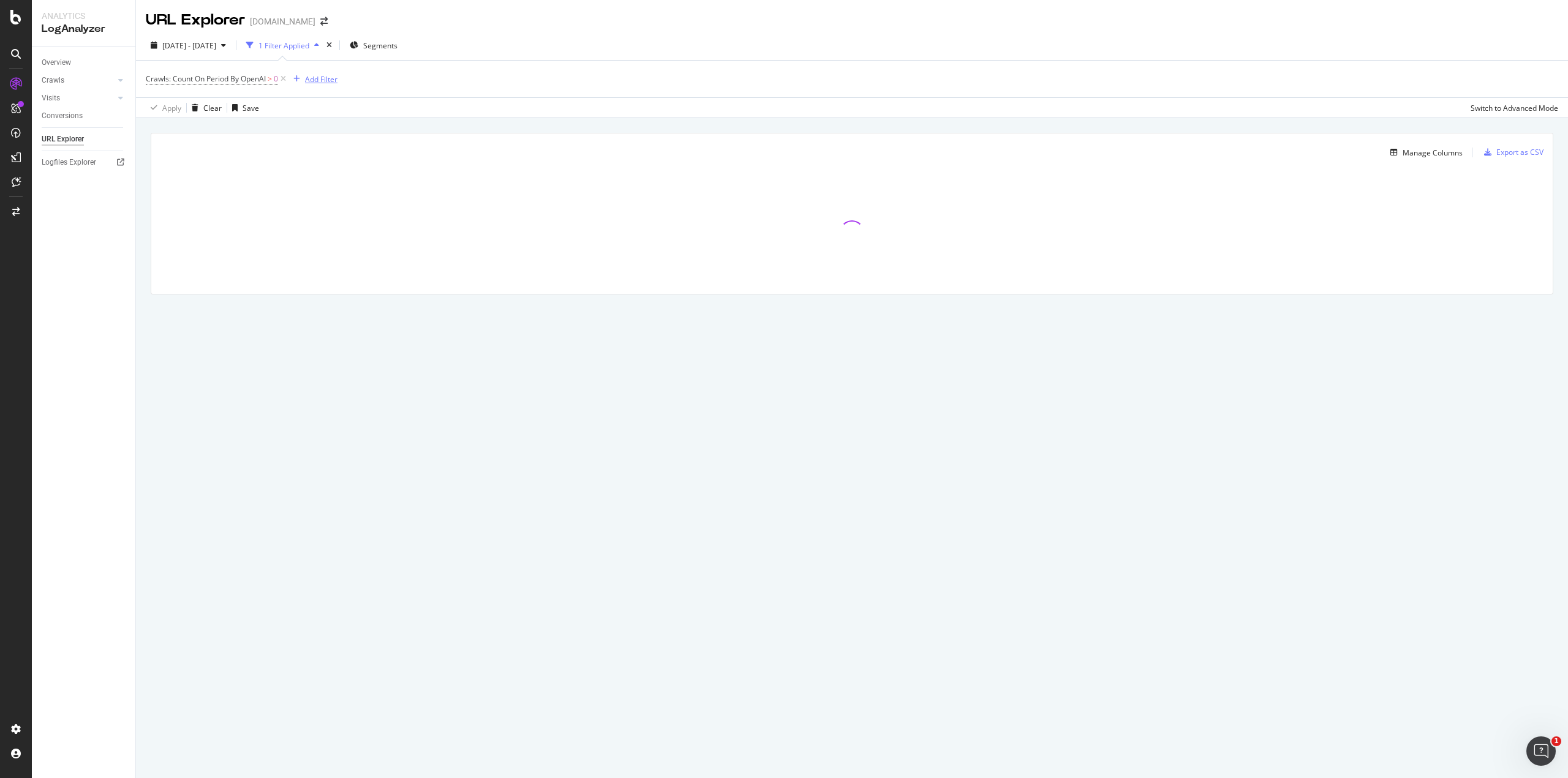
click at [313, 77] on div "Add Filter" at bounding box center [321, 79] width 33 height 10
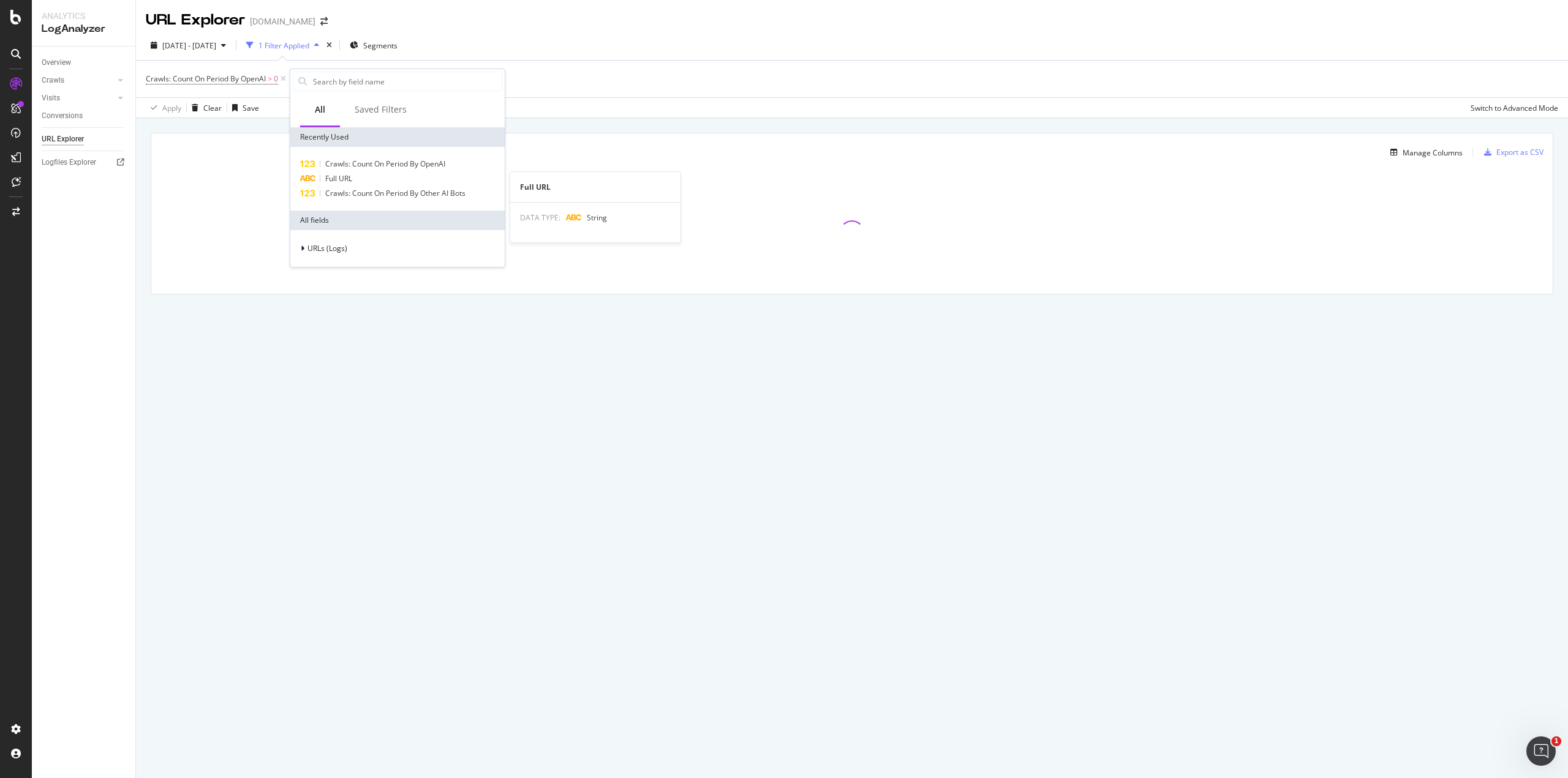
click at [333, 181] on span "Full URL" at bounding box center [338, 178] width 27 height 10
click at [338, 135] on input "text" at bounding box center [367, 131] width 133 height 20
type input "llms"
click at [414, 154] on div "button" at bounding box center [408, 157] width 17 height 7
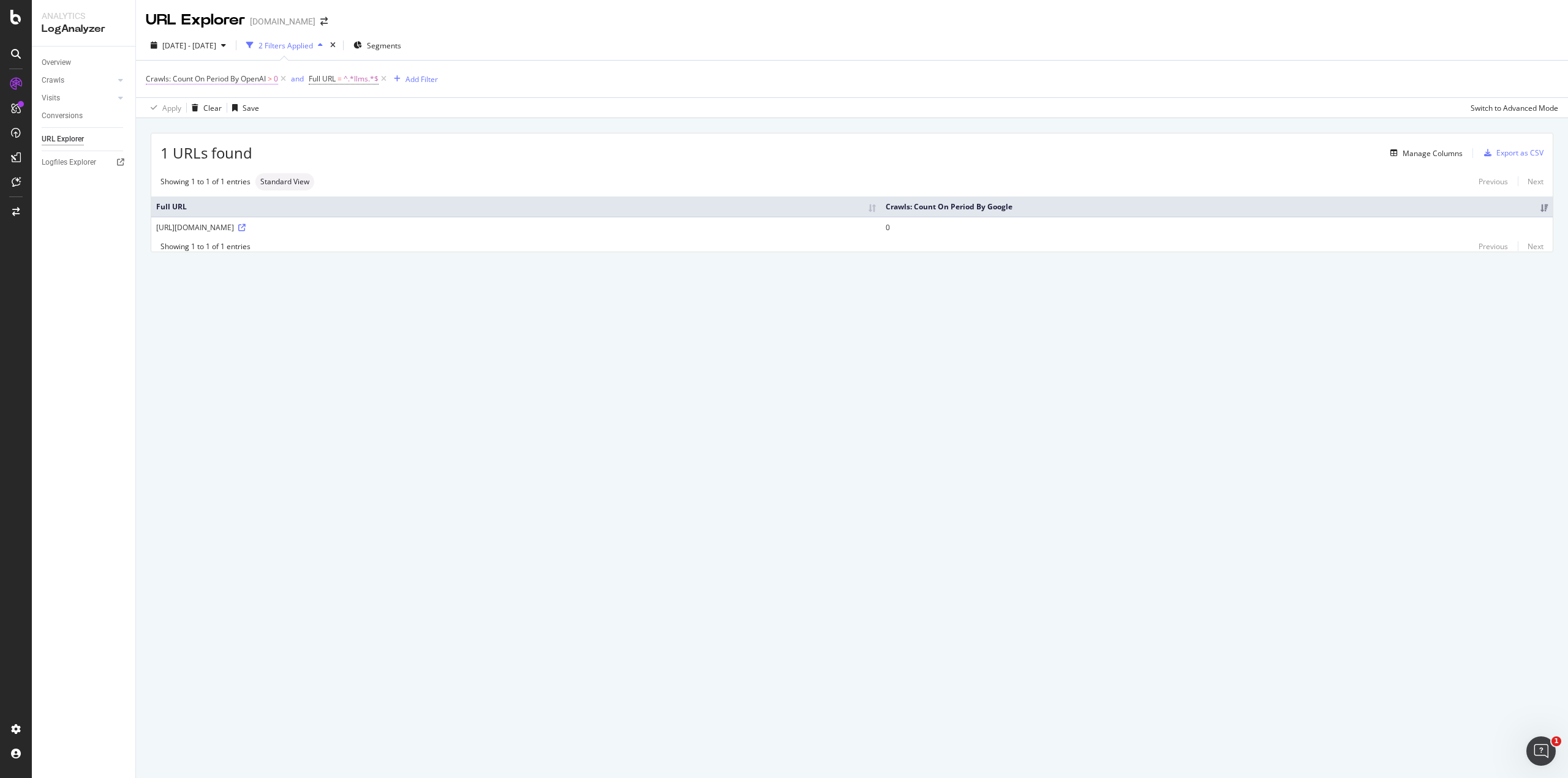
click at [226, 75] on span "Crawls: Count On Period By OpenAI" at bounding box center [206, 78] width 120 height 10
click at [216, 49] on span "[DATE] - [DATE]" at bounding box center [189, 45] width 54 height 10
click at [213, 114] on div "Last 3 Months" at bounding box center [201, 116] width 47 height 10
type input "[DATE]"
click at [292, 232] on div "Apply" at bounding box center [283, 227] width 19 height 10
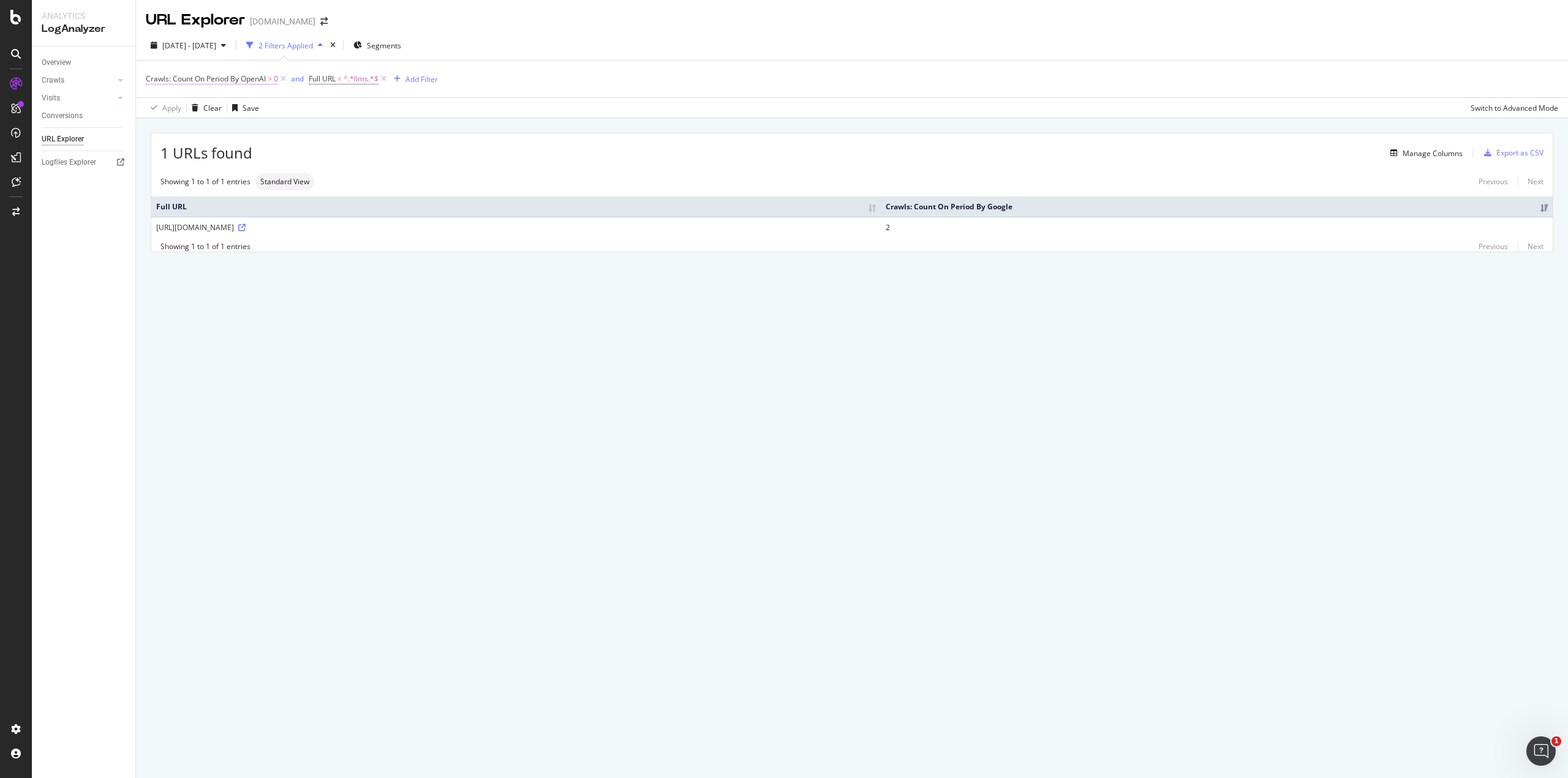
click at [258, 80] on span "Crawls: Count On Period By OpenAI" at bounding box center [206, 78] width 120 height 10
click at [183, 109] on span "By OpenAI" at bounding box center [174, 107] width 35 height 10
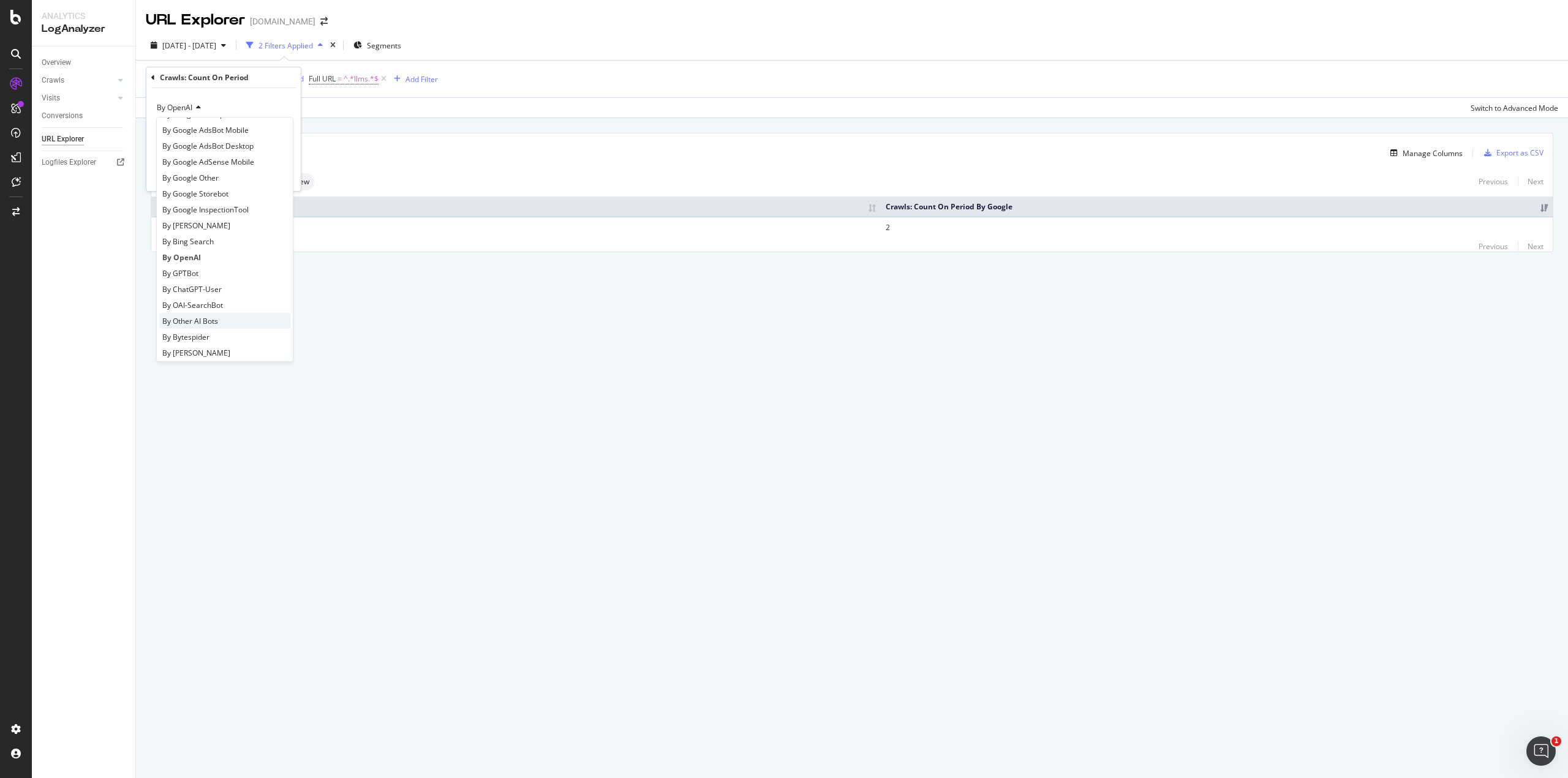
scroll to position [123, 0]
click at [219, 295] on div "By Other AI Bots" at bounding box center [224, 297] width 131 height 16
click at [279, 177] on div "Apply" at bounding box center [281, 175] width 19 height 10
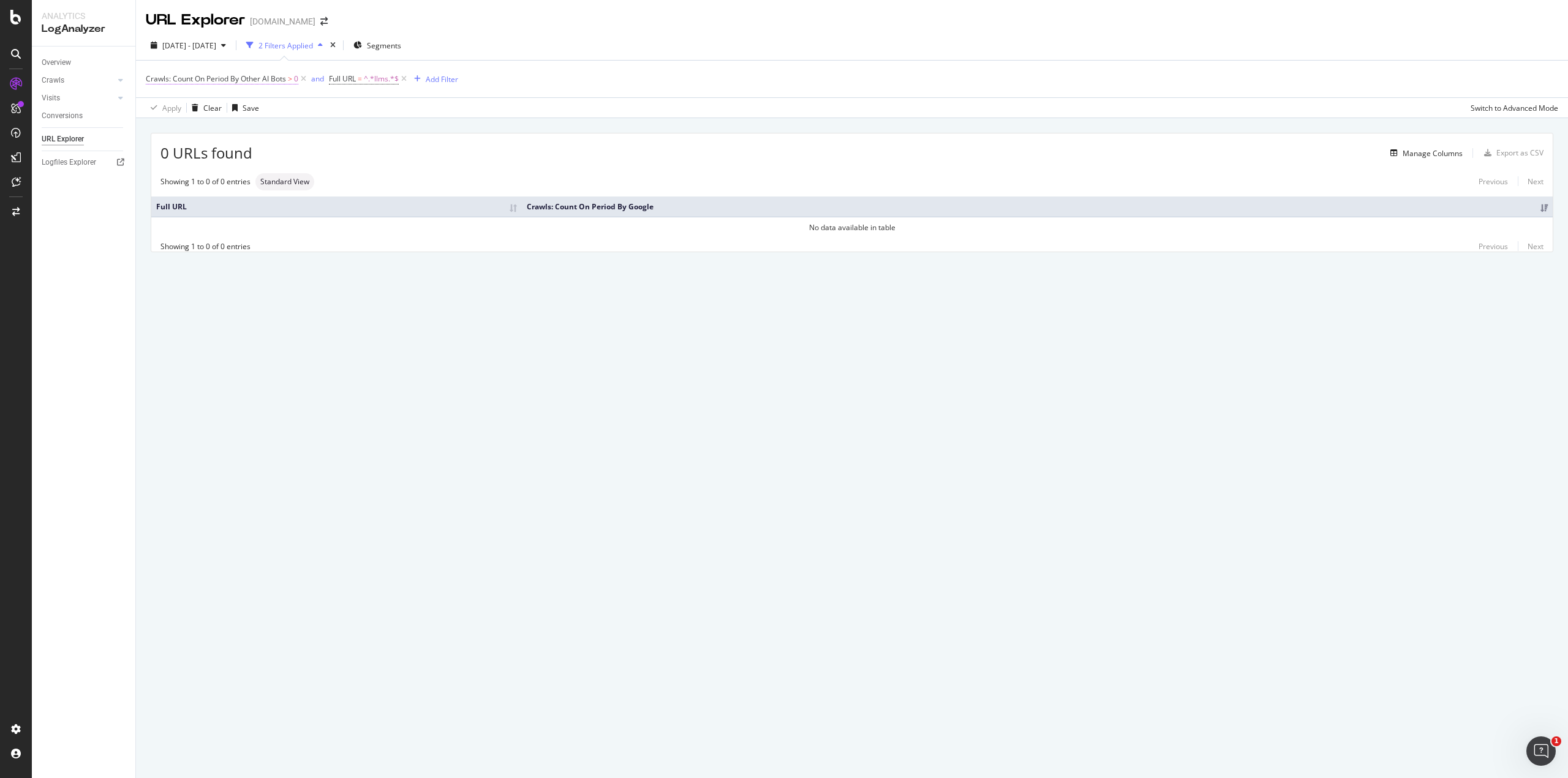
click at [203, 74] on span "Crawls: Count On Period By Other AI Bots" at bounding box center [216, 78] width 141 height 10
click at [199, 104] on span "By Other AI Bots" at bounding box center [184, 107] width 56 height 10
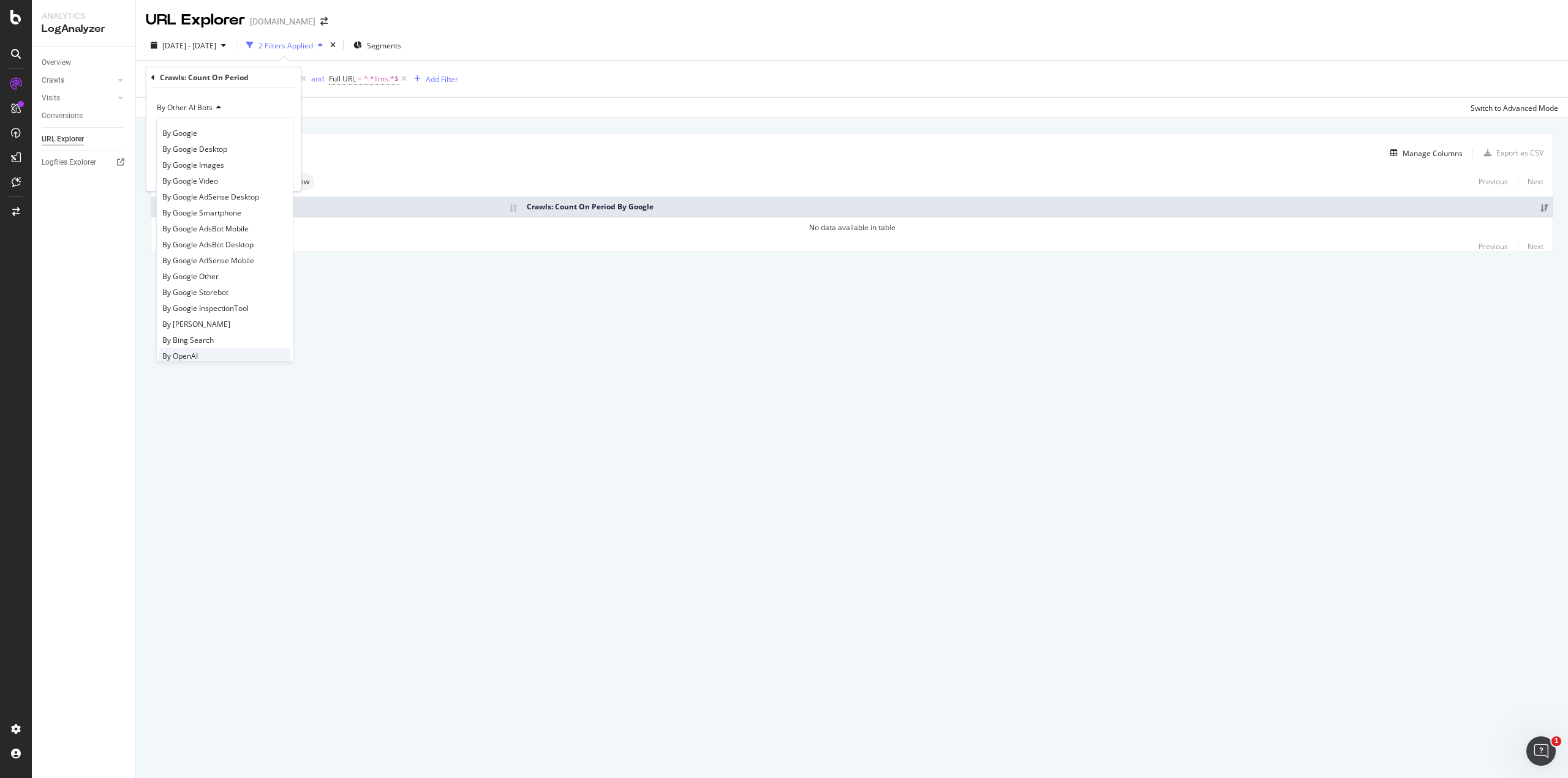
click at [205, 352] on div "By OpenAI" at bounding box center [224, 355] width 131 height 16
click at [282, 171] on div "Apply" at bounding box center [281, 175] width 19 height 10
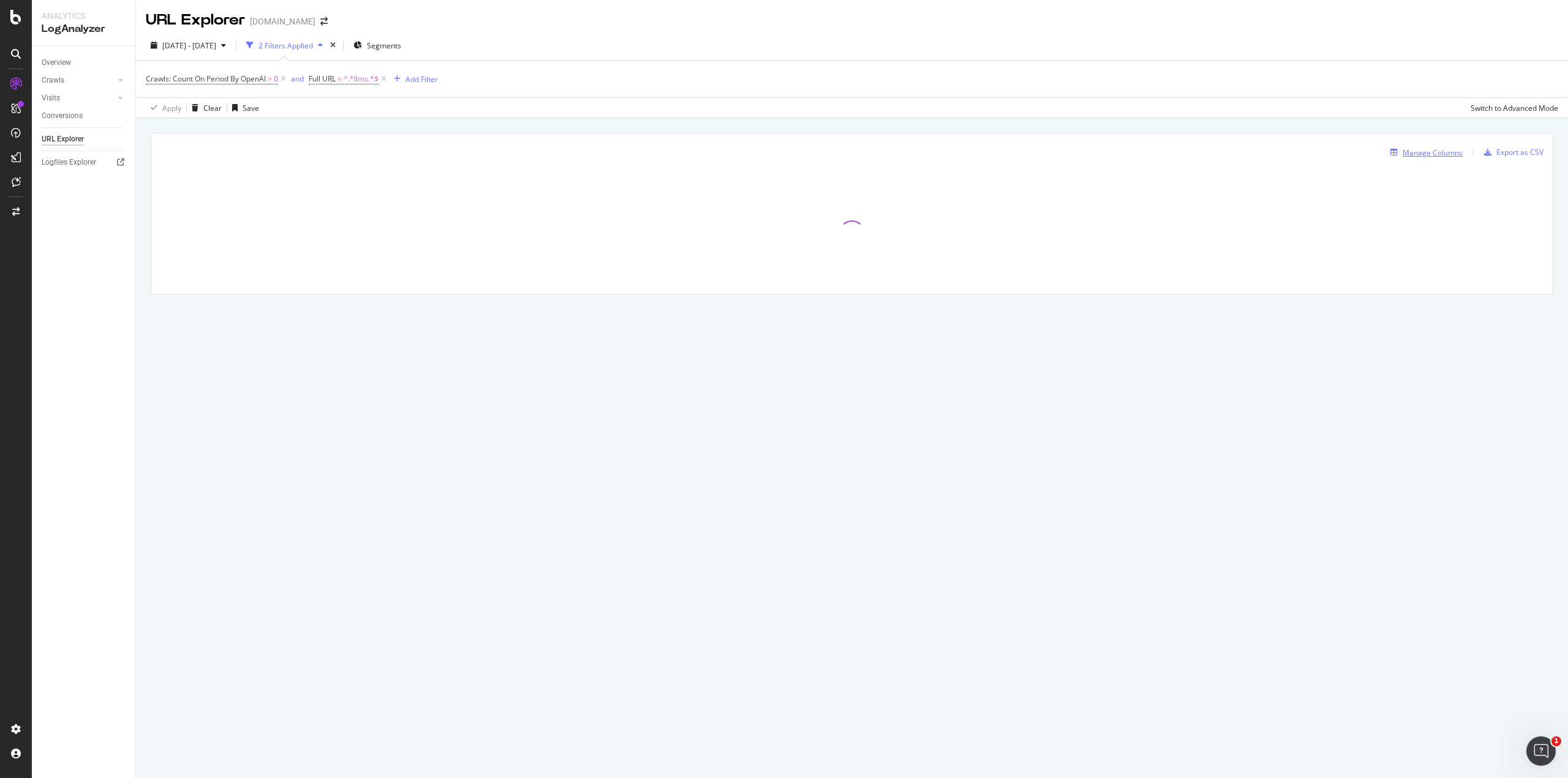
click at [1417, 155] on div "Manage Columns" at bounding box center [1433, 153] width 60 height 10
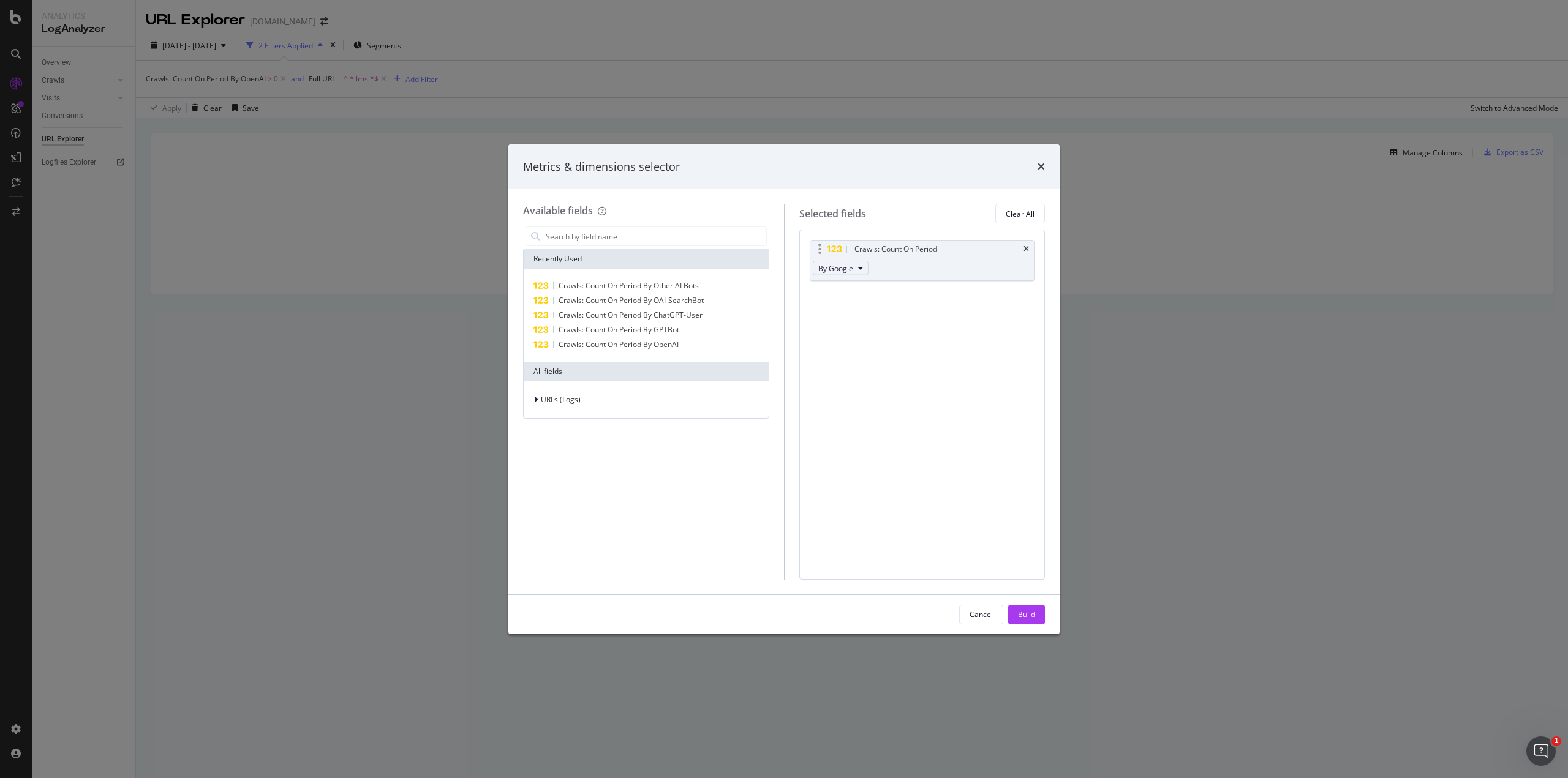
click at [844, 269] on span "By Google" at bounding box center [836, 268] width 35 height 10
click at [859, 321] on span "By GPTBot" at bounding box center [872, 324] width 97 height 11
click at [608, 286] on span "Crawls: Count On Period By Other AI Bots" at bounding box center [629, 285] width 141 height 10
click at [838, 315] on span "By Google" at bounding box center [836, 314] width 35 height 10
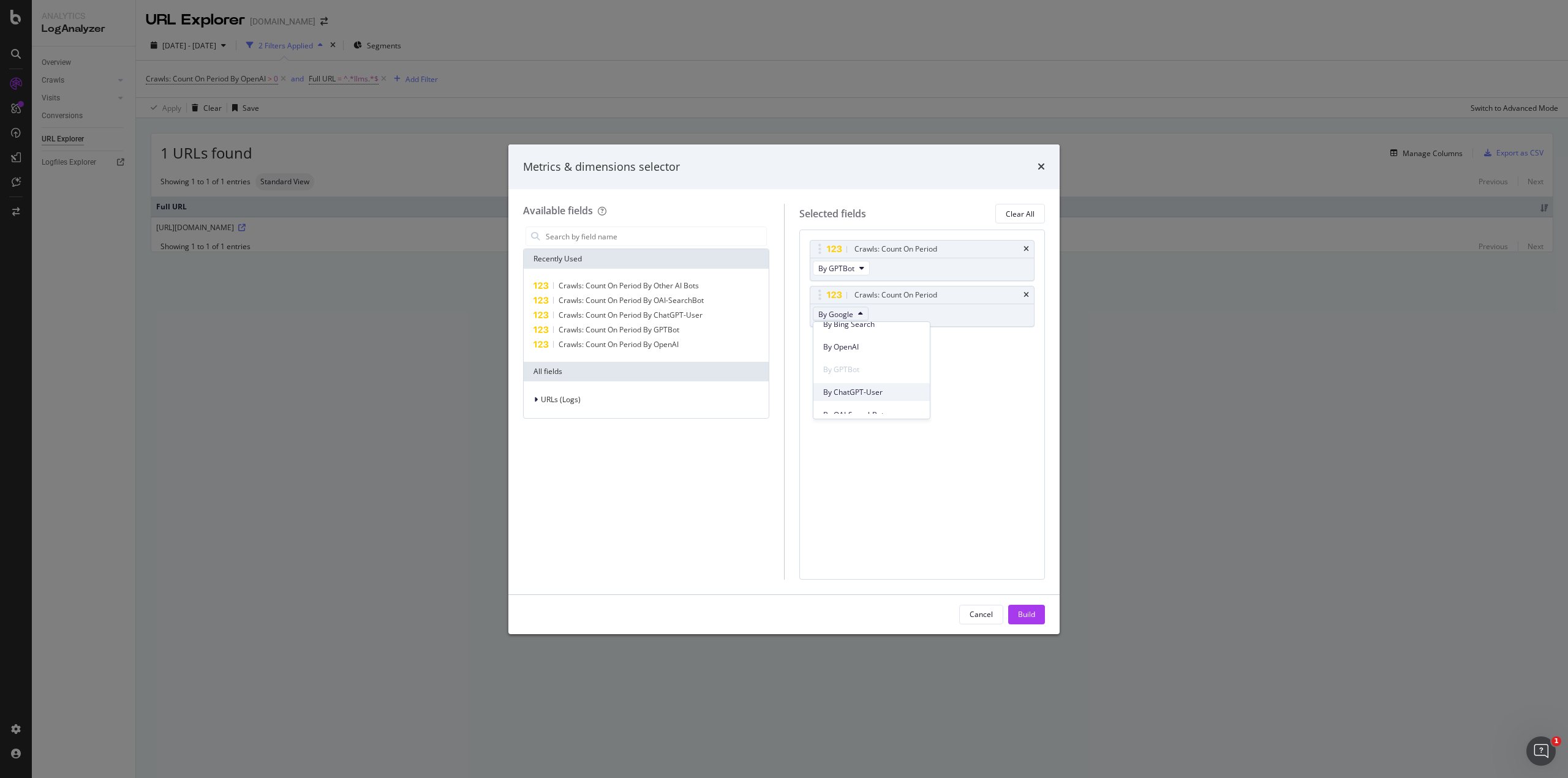
click at [851, 393] on span "By ChatGPT-User" at bounding box center [872, 393] width 97 height 11
click at [696, 286] on span "Crawls: Count On Period By Other AI Bots" at bounding box center [629, 285] width 141 height 10
click at [617, 301] on span "Crawls: Count On Period By OAI-SearchBot" at bounding box center [631, 300] width 145 height 10
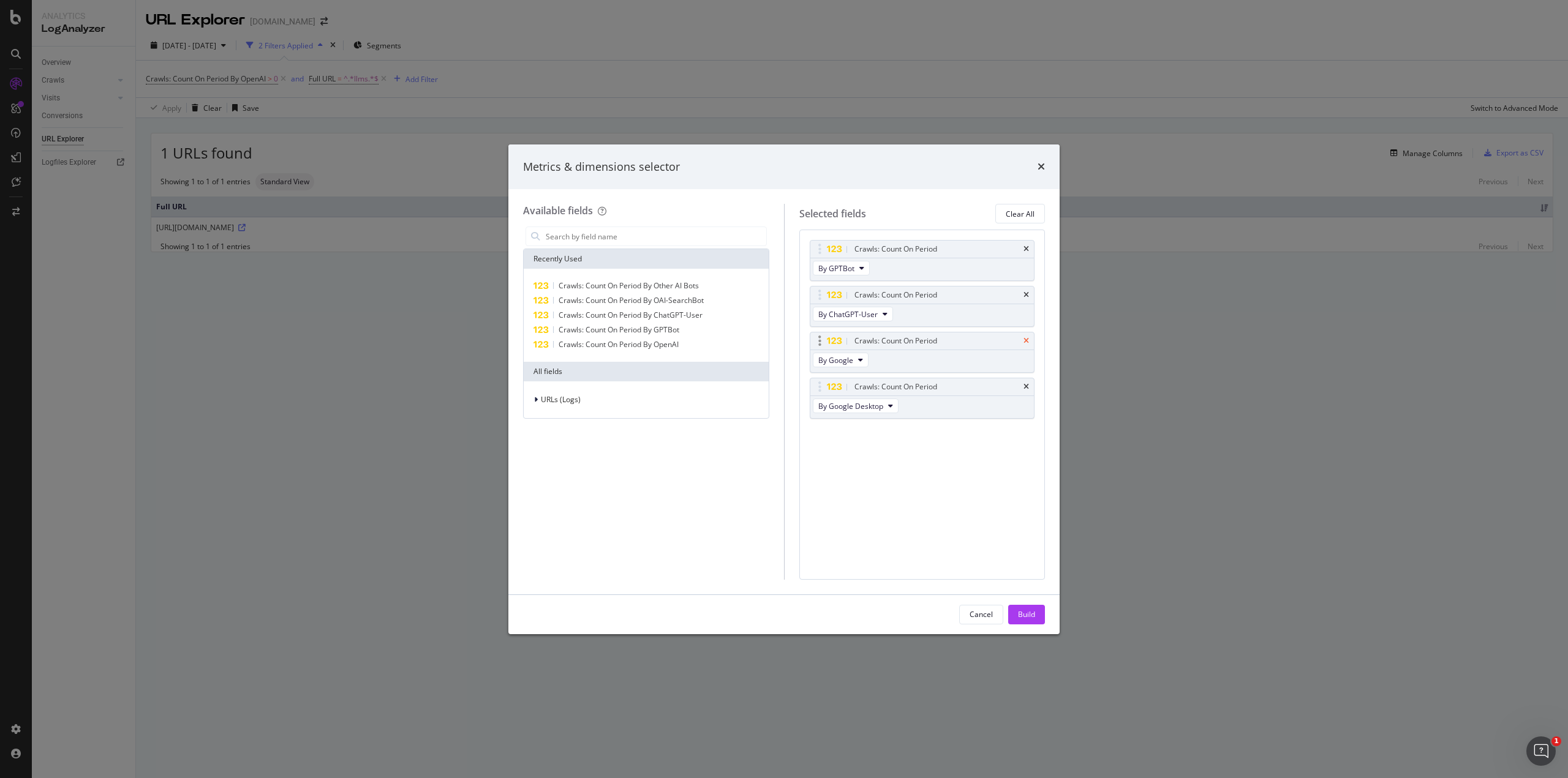
click at [1025, 339] on icon "times" at bounding box center [1026, 342] width 6 height 7
click at [860, 361] on span "By Google Desktop" at bounding box center [851, 360] width 65 height 10
click at [901, 403] on span "By OAI-SearchBot" at bounding box center [872, 400] width 97 height 11
click at [1022, 615] on div "Build" at bounding box center [1026, 614] width 17 height 10
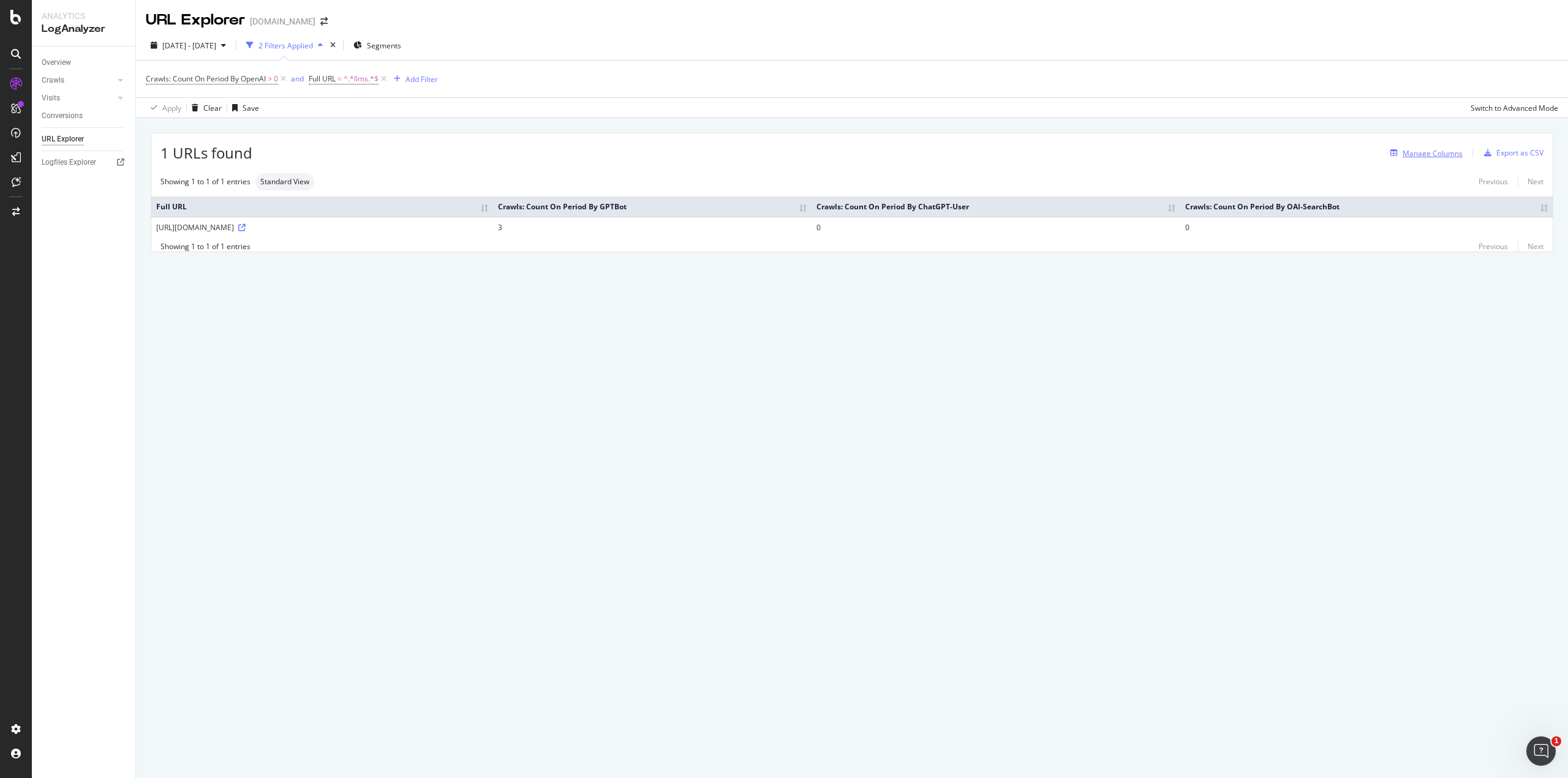
click at [1439, 156] on div "Manage Columns" at bounding box center [1433, 153] width 60 height 10
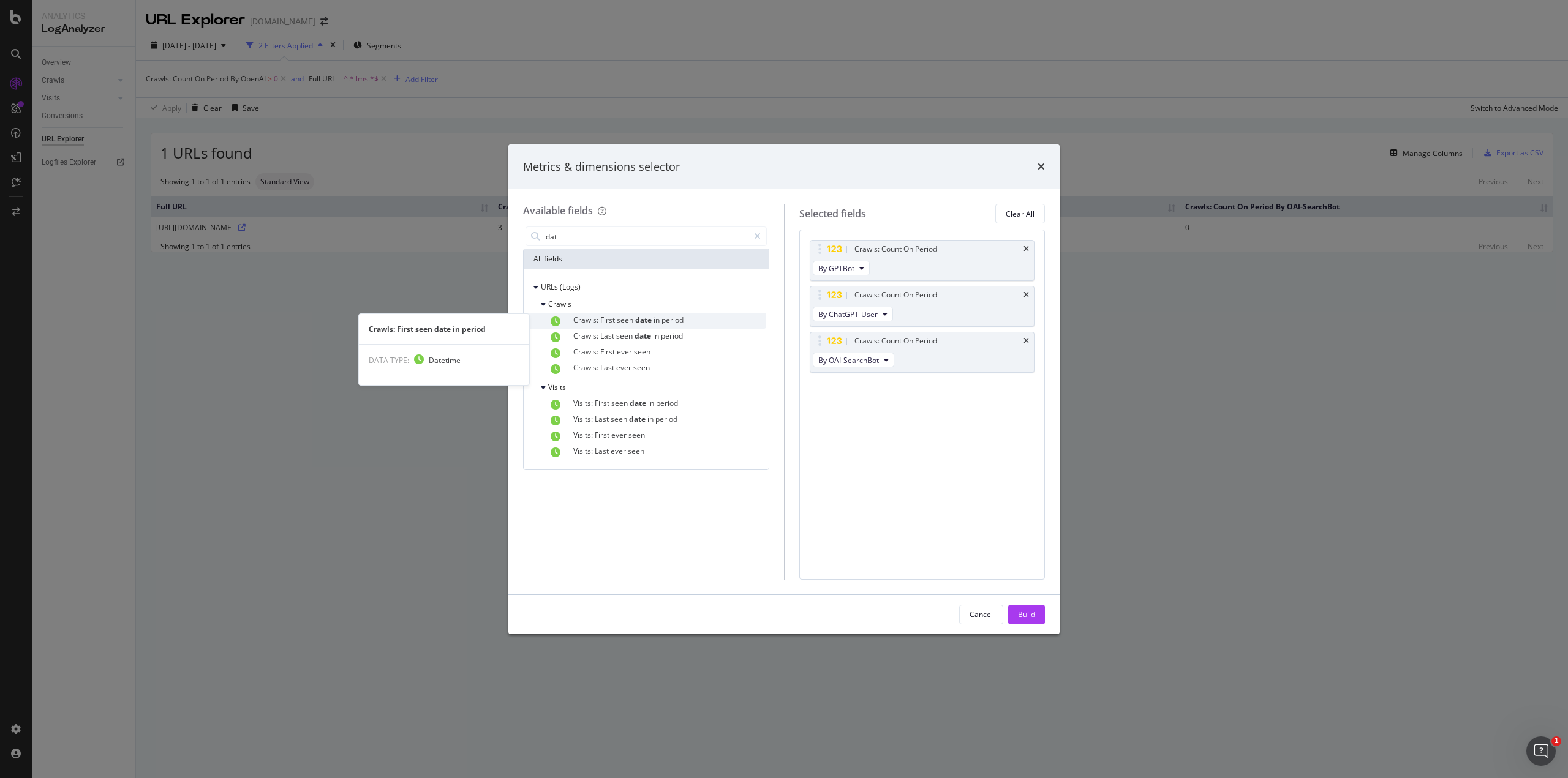
type input "dat"
click at [702, 325] on div "Crawls: First seen date in period" at bounding box center [657, 320] width 218 height 16
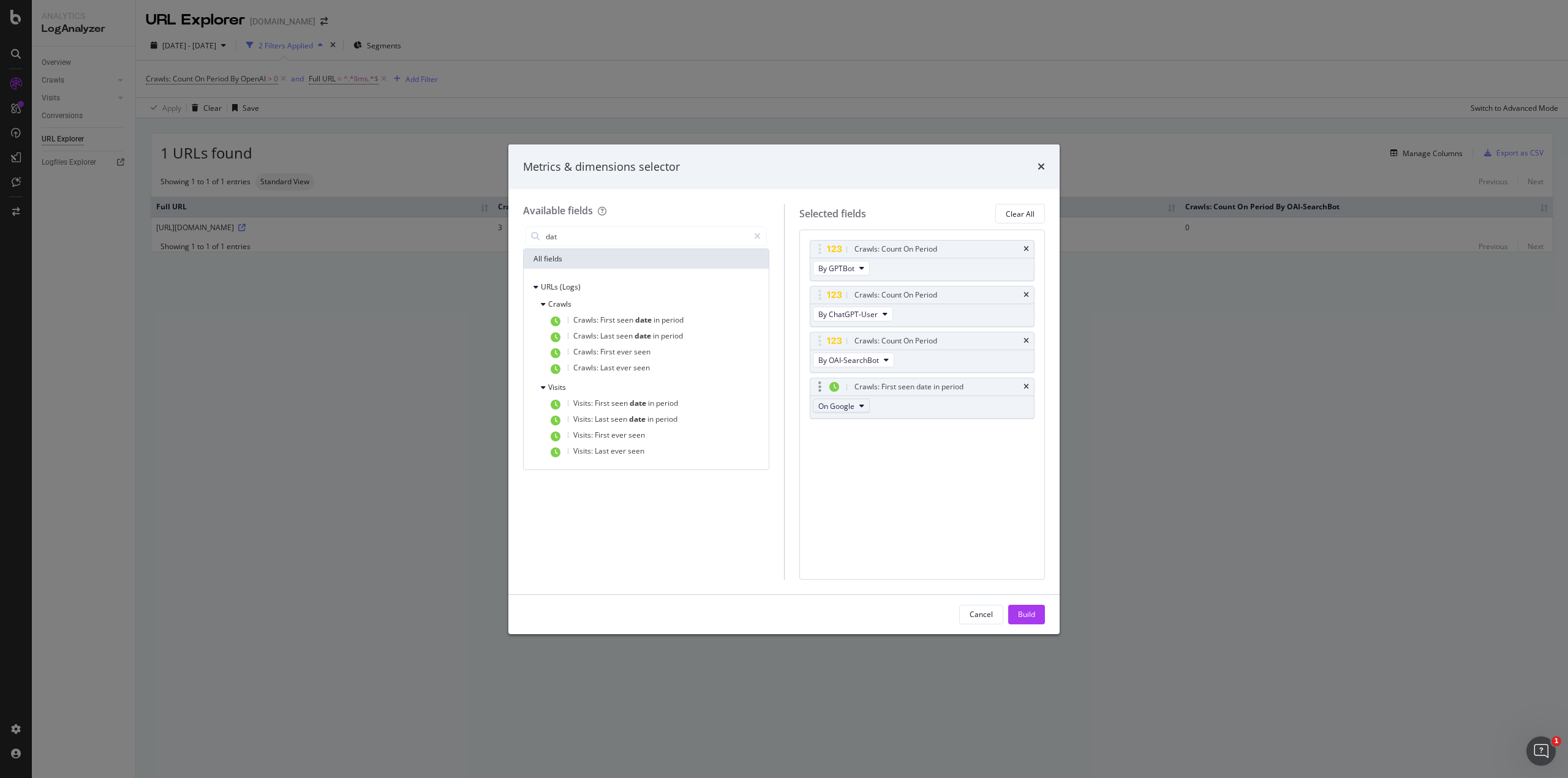
click at [842, 405] on span "On Google" at bounding box center [836, 406] width 36 height 10
click at [858, 476] on span "On OpenAI" at bounding box center [851, 474] width 57 height 11
click at [1025, 615] on div "Build" at bounding box center [1026, 614] width 17 height 10
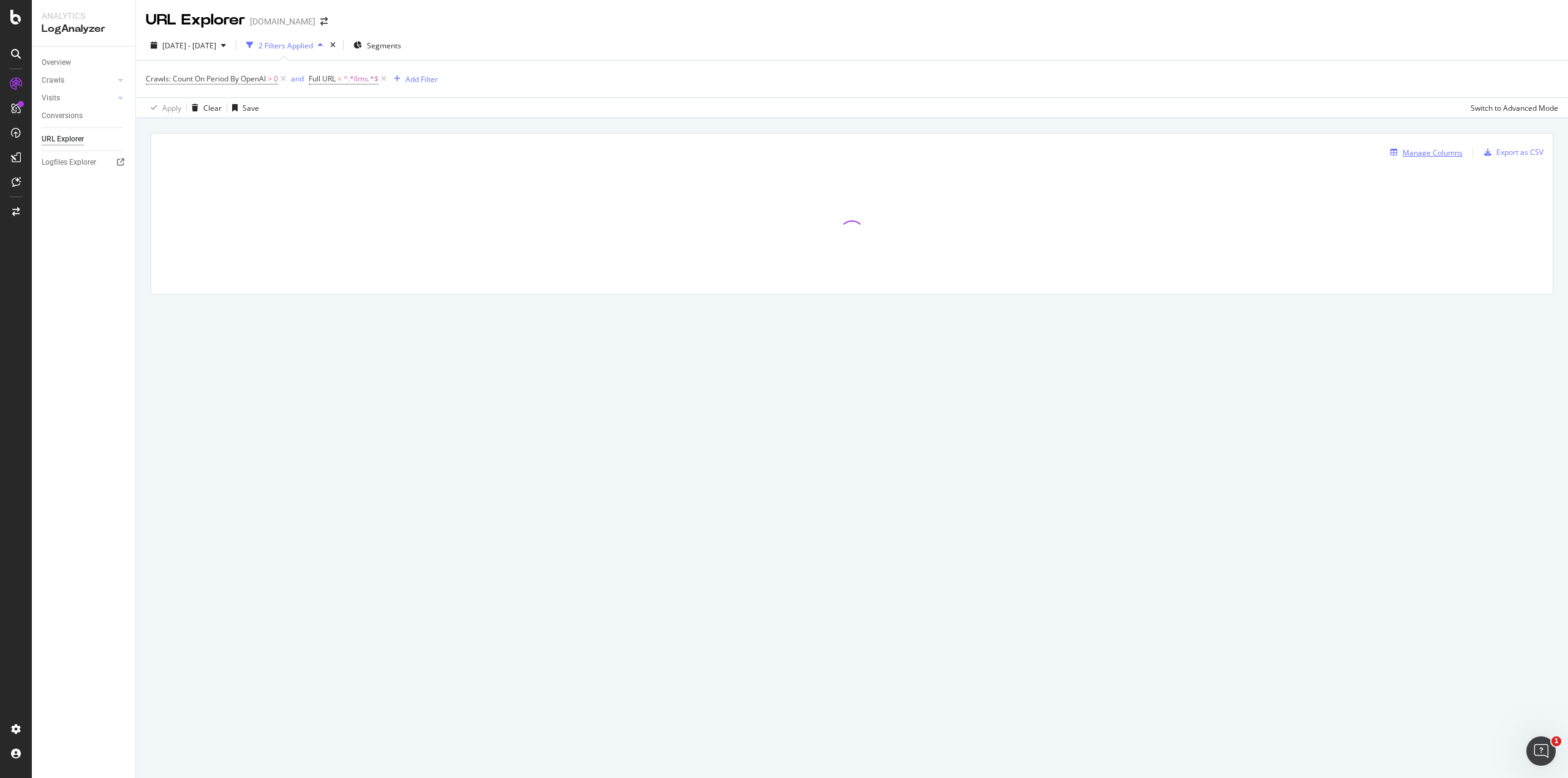
click at [1453, 146] on button "Manage Columns" at bounding box center [1424, 153] width 77 height 15
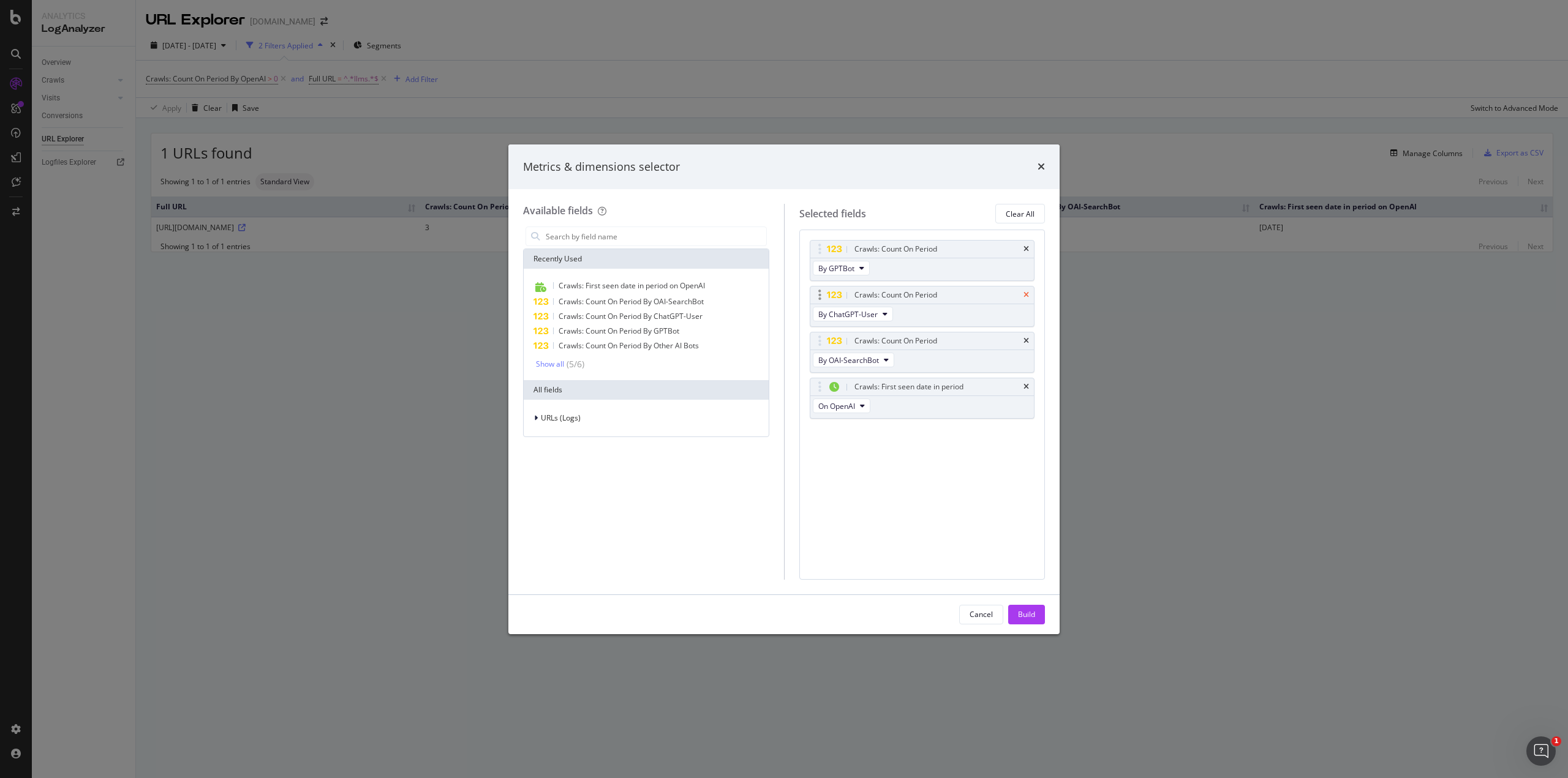
click at [1026, 292] on icon "times" at bounding box center [1026, 295] width 6 height 7
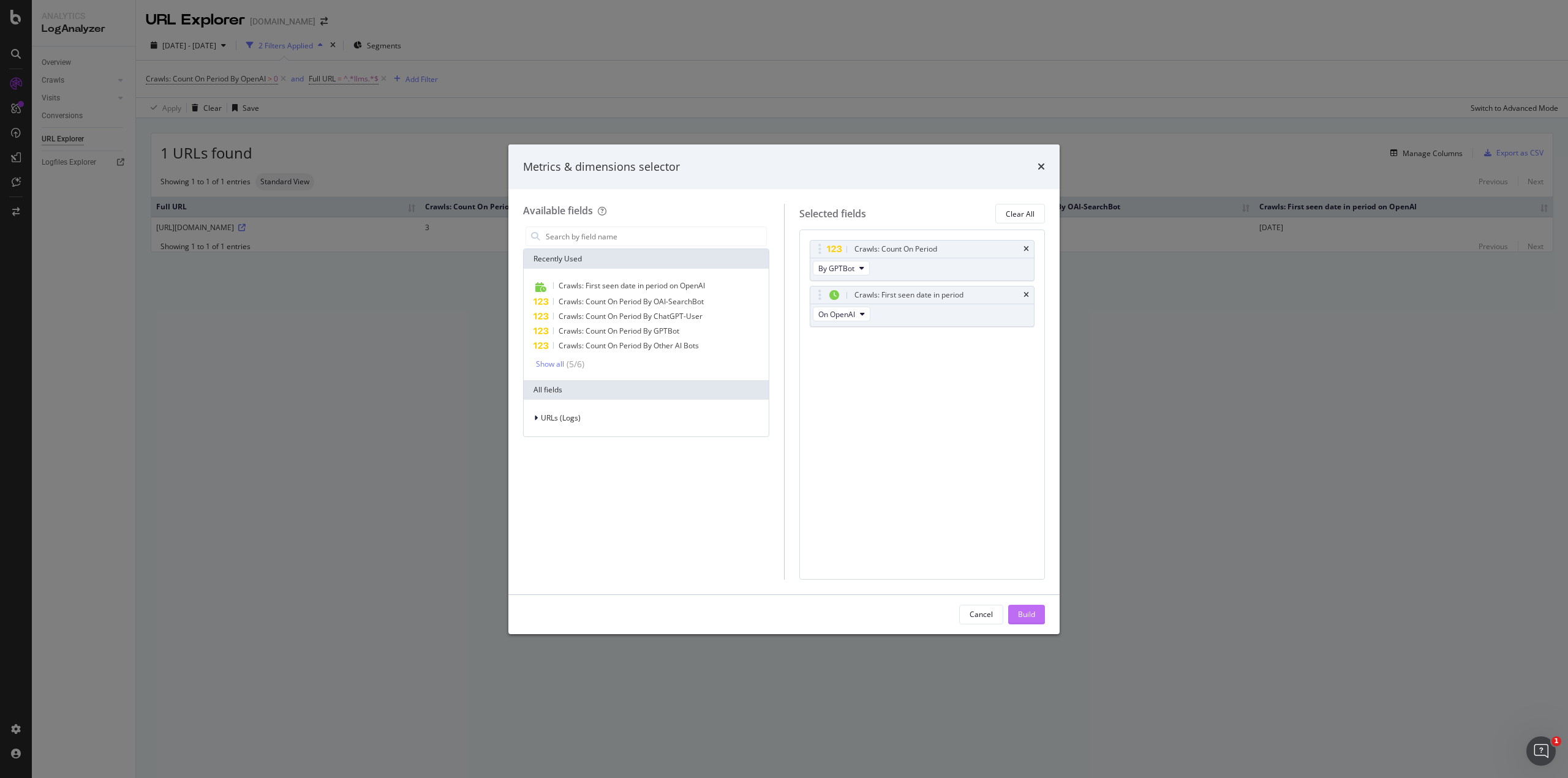
click at [1023, 619] on div "Build" at bounding box center [1026, 614] width 17 height 10
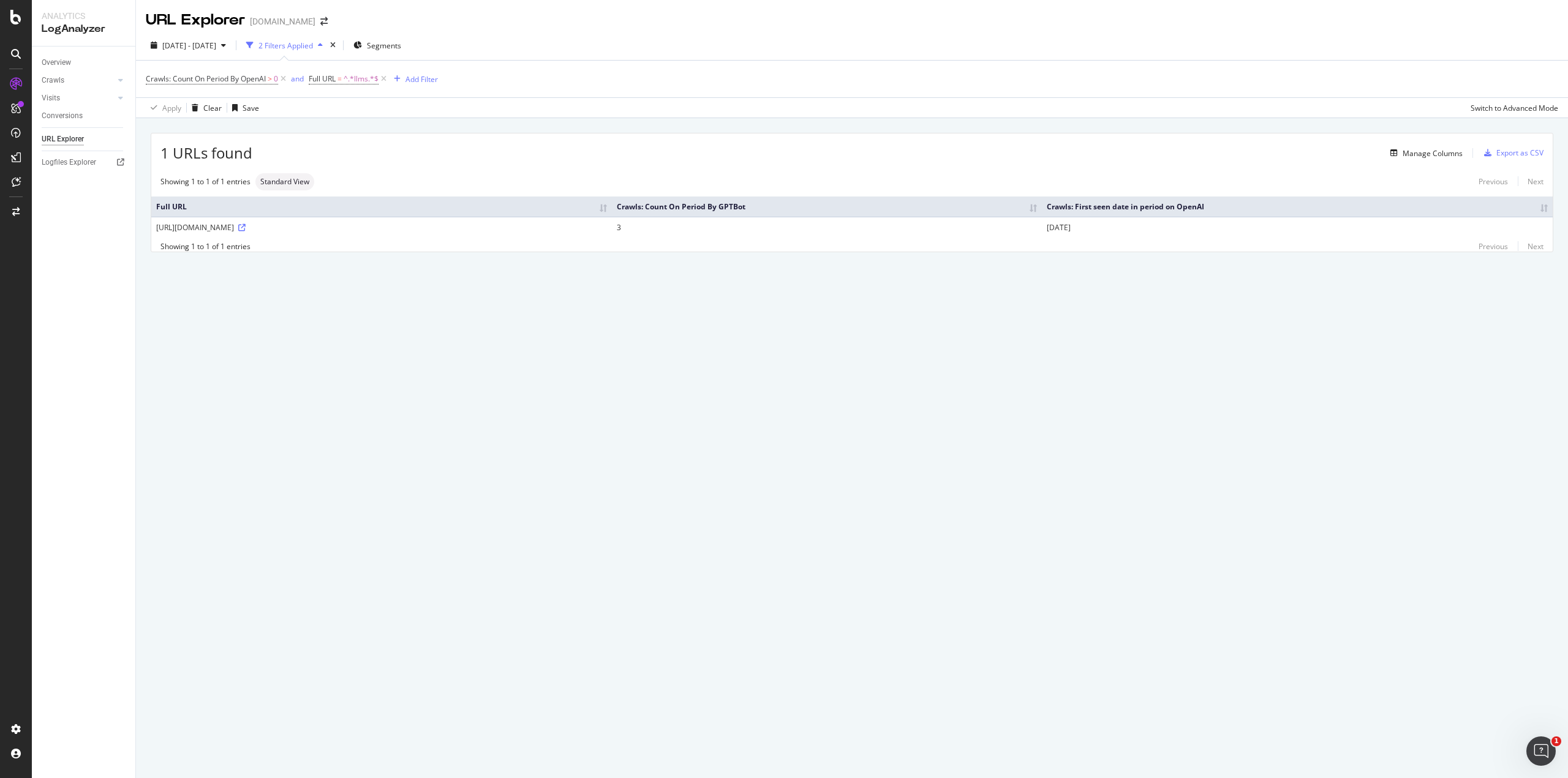
click at [615, 222] on td "3" at bounding box center [826, 227] width 429 height 20
click at [618, 226] on td "3" at bounding box center [826, 227] width 429 height 20
click at [246, 224] on icon at bounding box center [242, 228] width 7 height 7
click at [231, 45] on div "button" at bounding box center [223, 46] width 15 height 7
click at [196, 131] on div "Custom" at bounding box center [191, 131] width 26 height 10
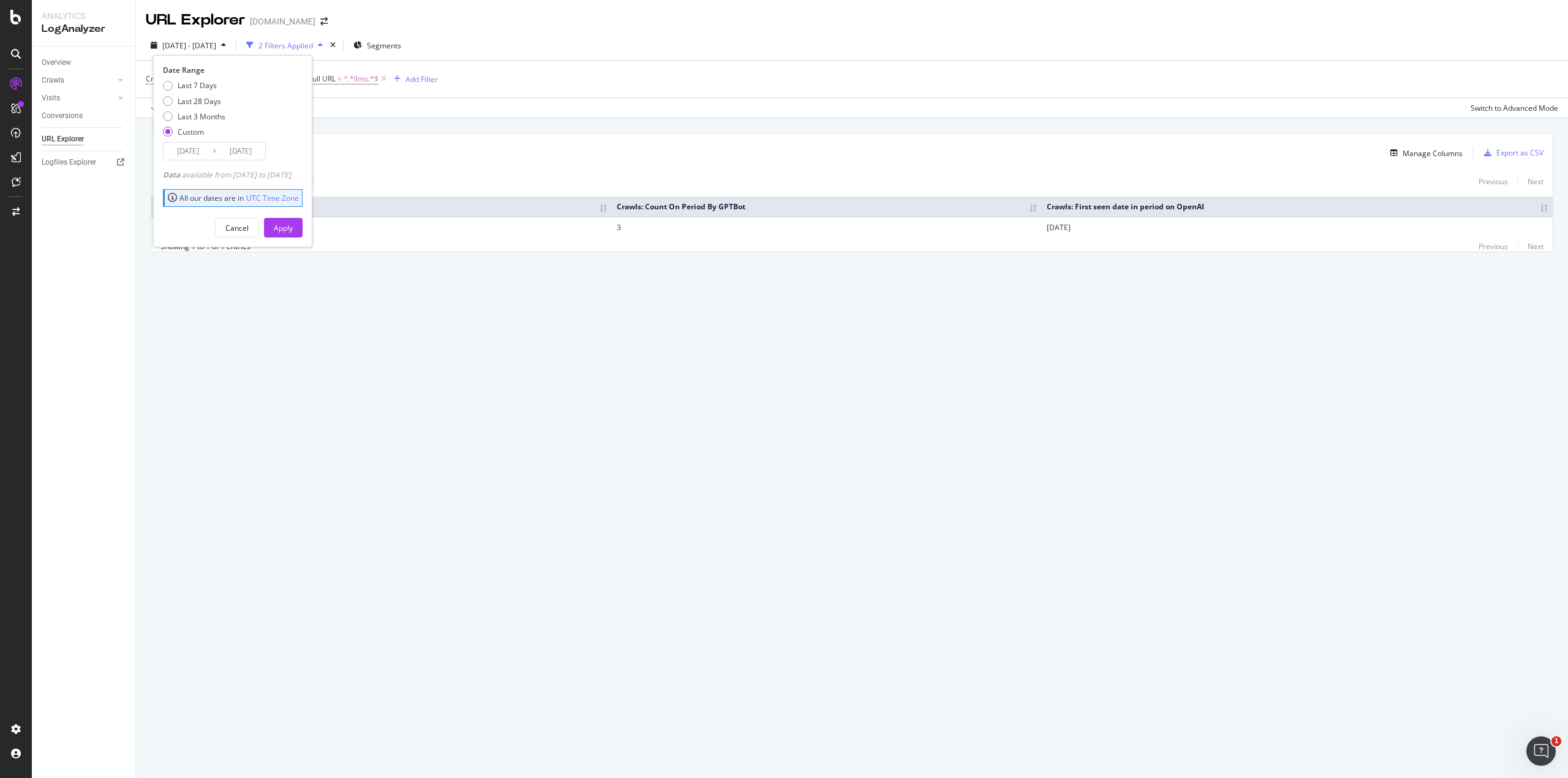
click at [186, 148] on input "[DATE]" at bounding box center [188, 151] width 49 height 17
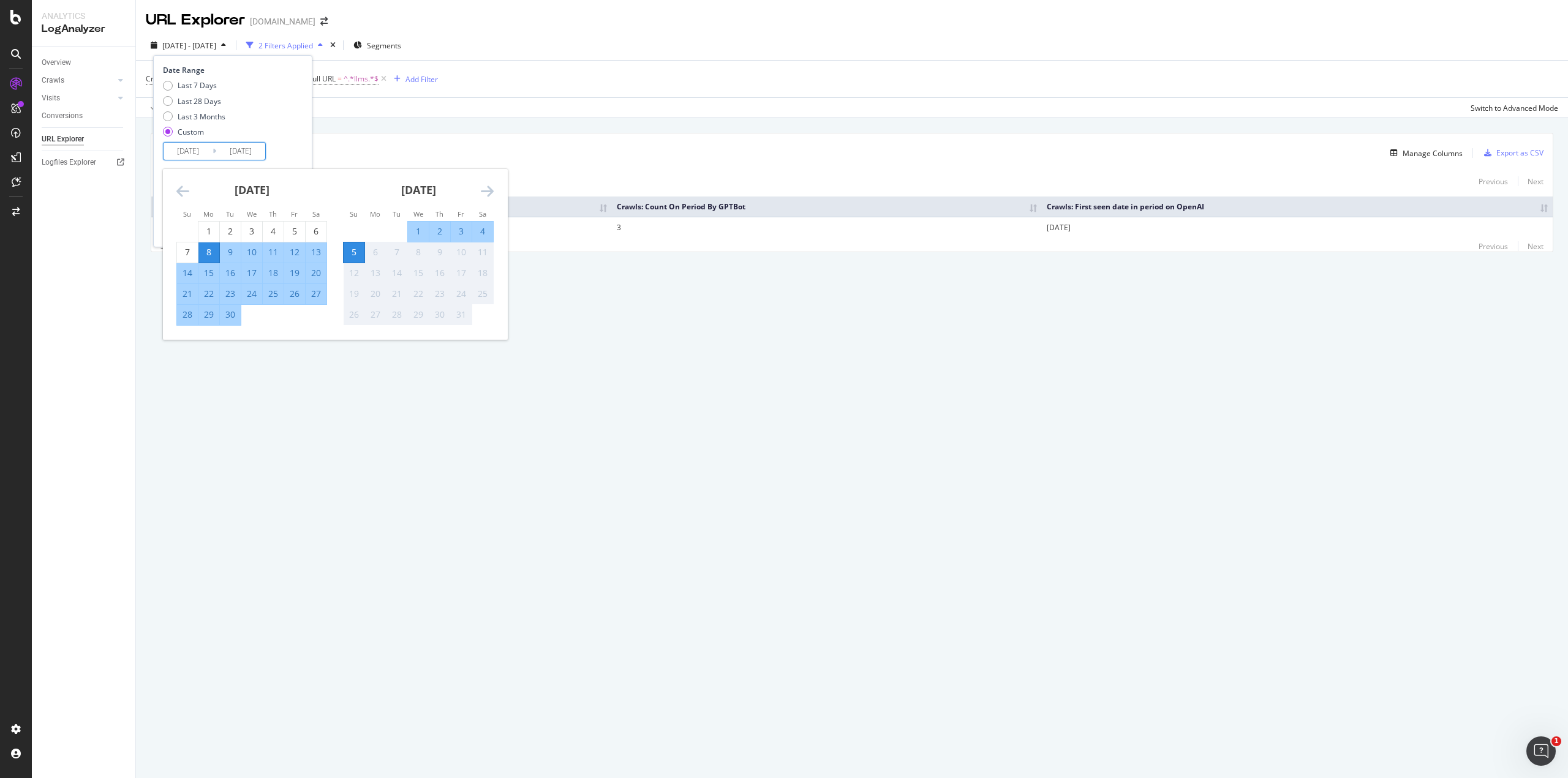
click at [174, 192] on div "September 2025 1 2 3 4 5 6 7 8 9 10 11 12 13 14 15 16 17 18 19 20 21 22 23 24 2…" at bounding box center [251, 248] width 167 height 156
click at [180, 192] on icon "Move backward to switch to the previous month." at bounding box center [182, 191] width 13 height 15
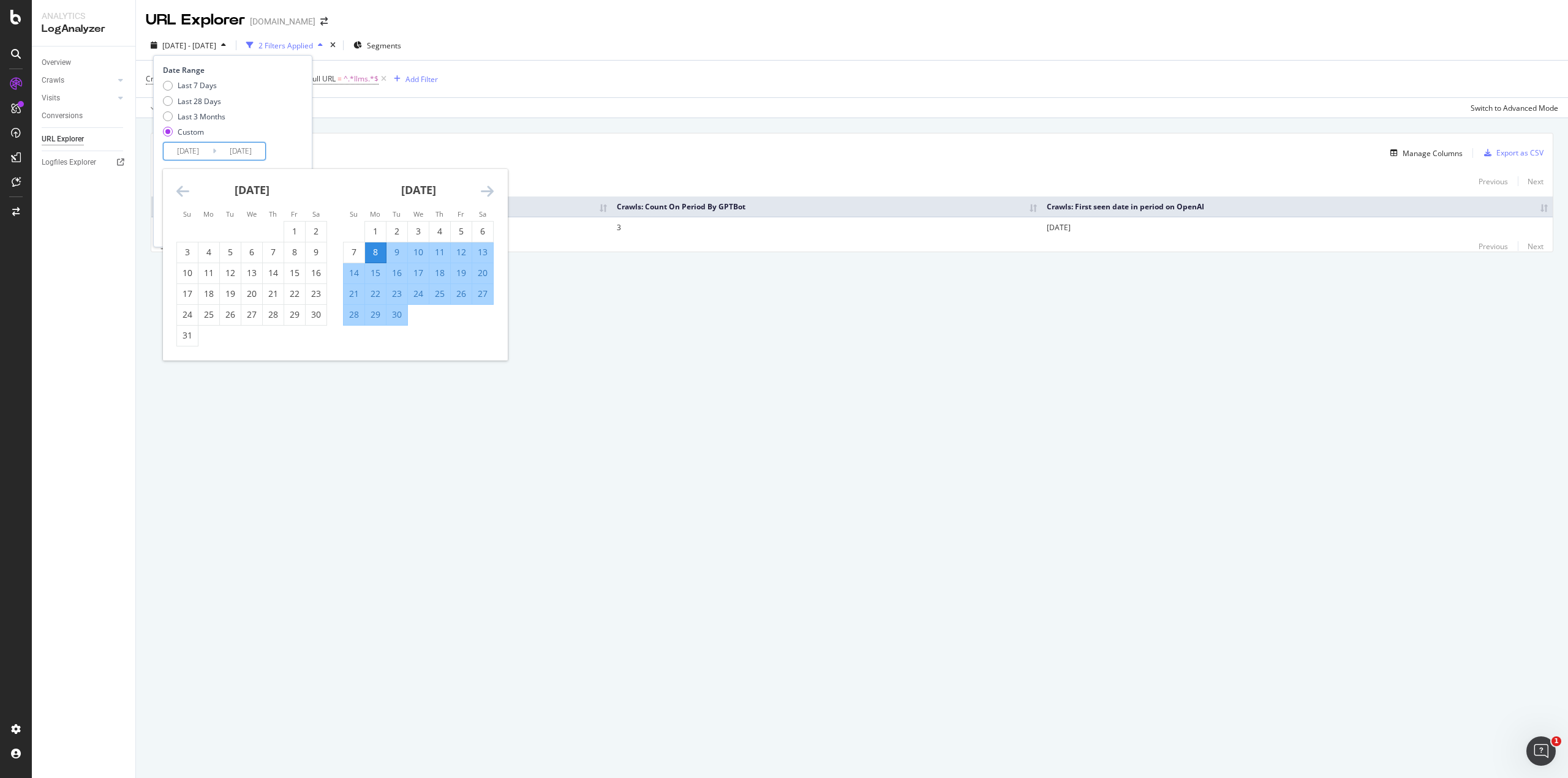
click at [180, 192] on icon "Move backward to switch to the previous month." at bounding box center [182, 191] width 13 height 15
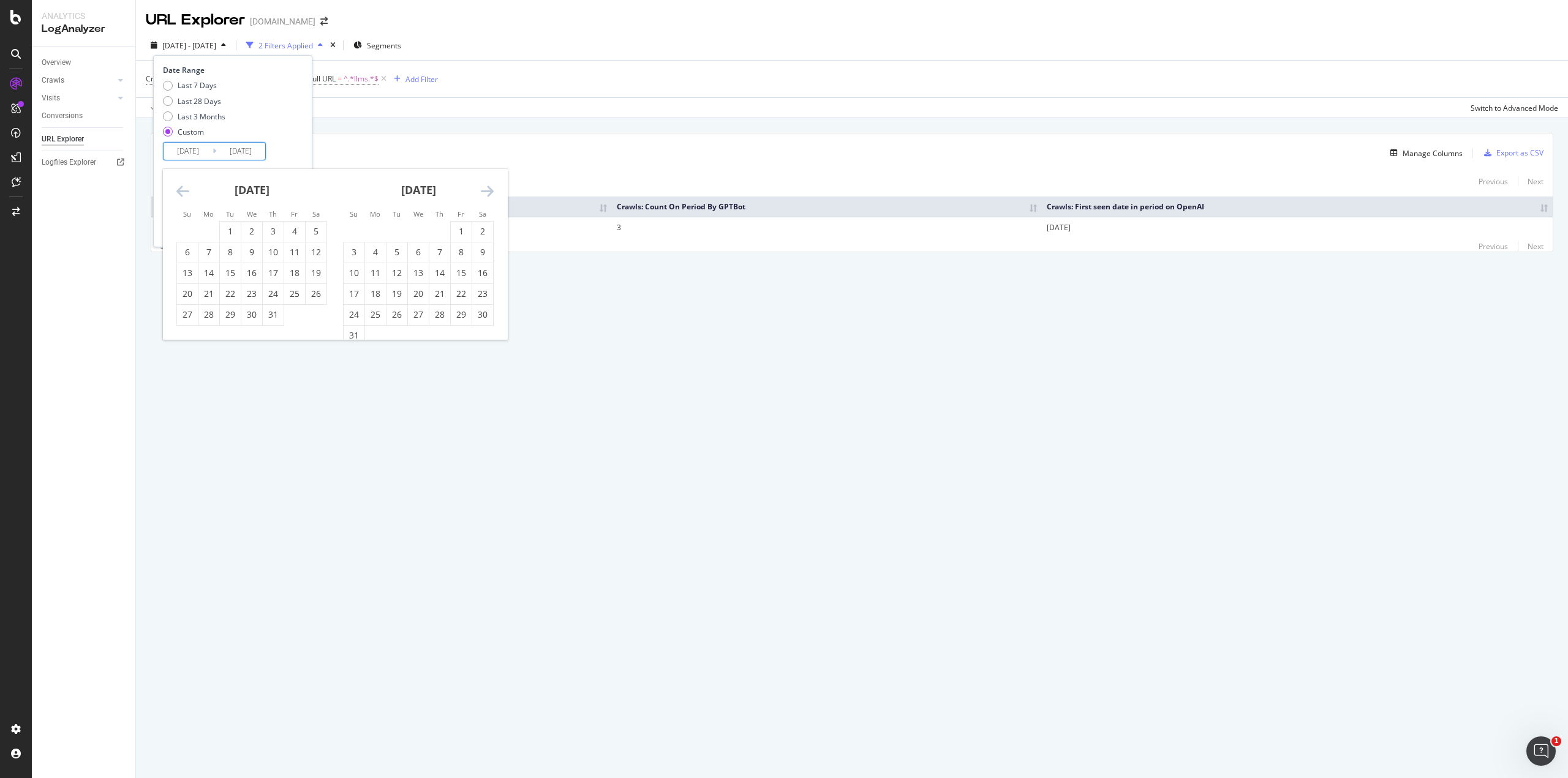
click at [180, 192] on icon "Move backward to switch to the previous month." at bounding box center [182, 191] width 13 height 15
click at [180, 191] on icon "Move backward to switch to the previous month." at bounding box center [182, 191] width 13 height 15
drag, startPoint x: 322, startPoint y: 230, endPoint x: 318, endPoint y: 222, distance: 8.9
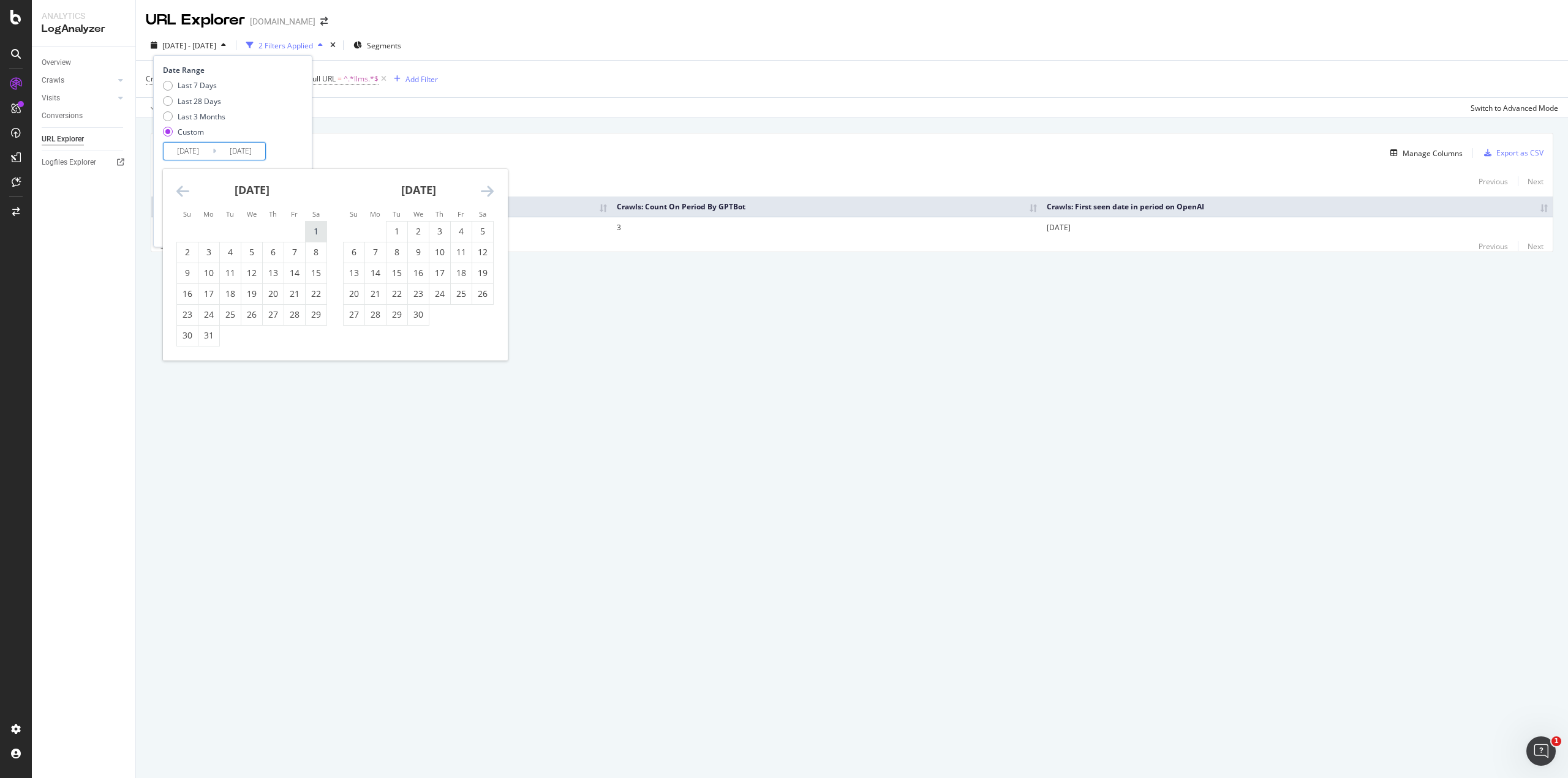
click at [322, 230] on div "1" at bounding box center [316, 231] width 20 height 12
type input "2025/03/01"
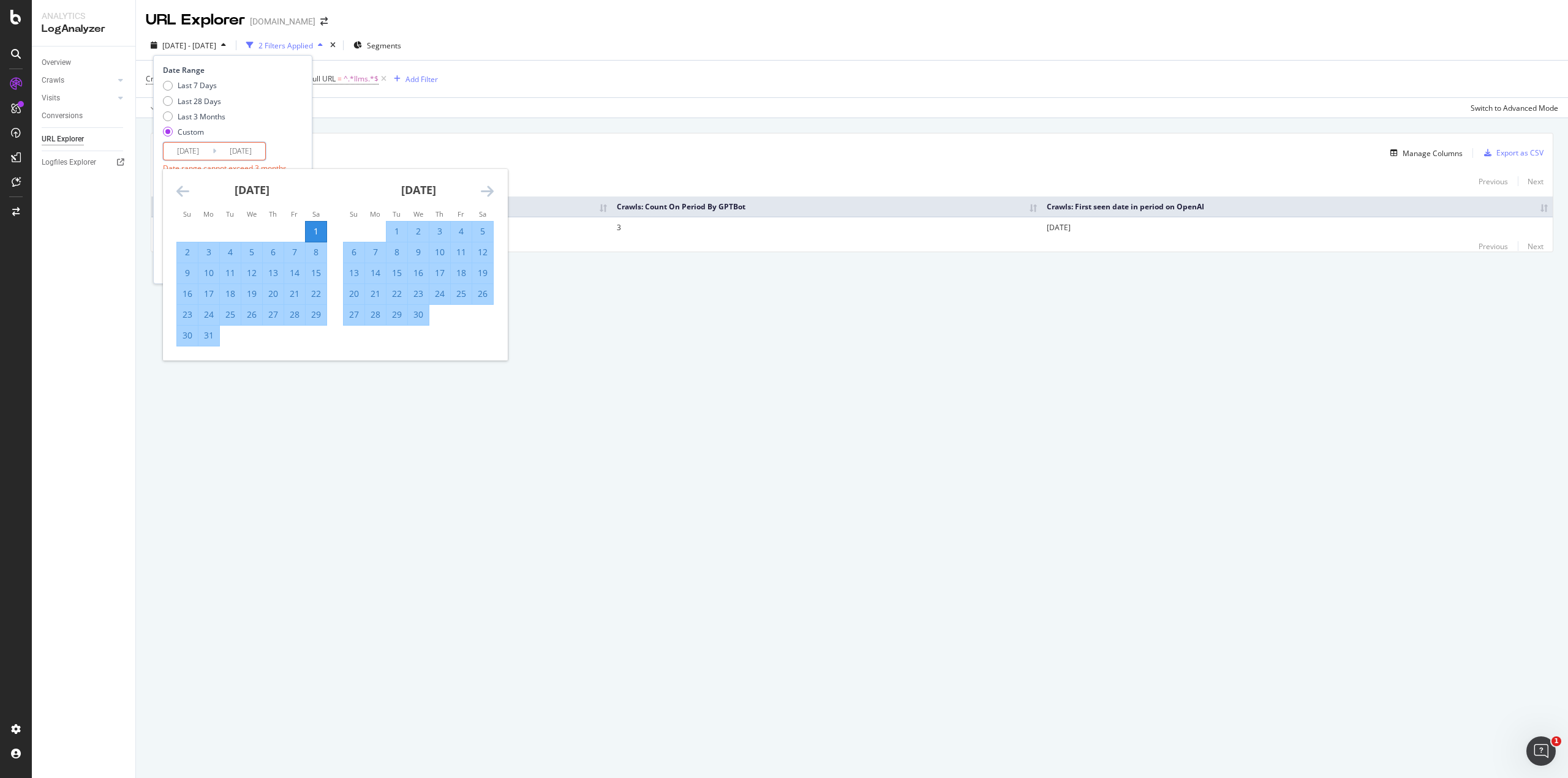
click at [280, 152] on div "Date Range Last 7 Days Last 28 Days Last 3 Months Custom 2025/03/01 Navigate fo…" at bounding box center [231, 130] width 137 height 131
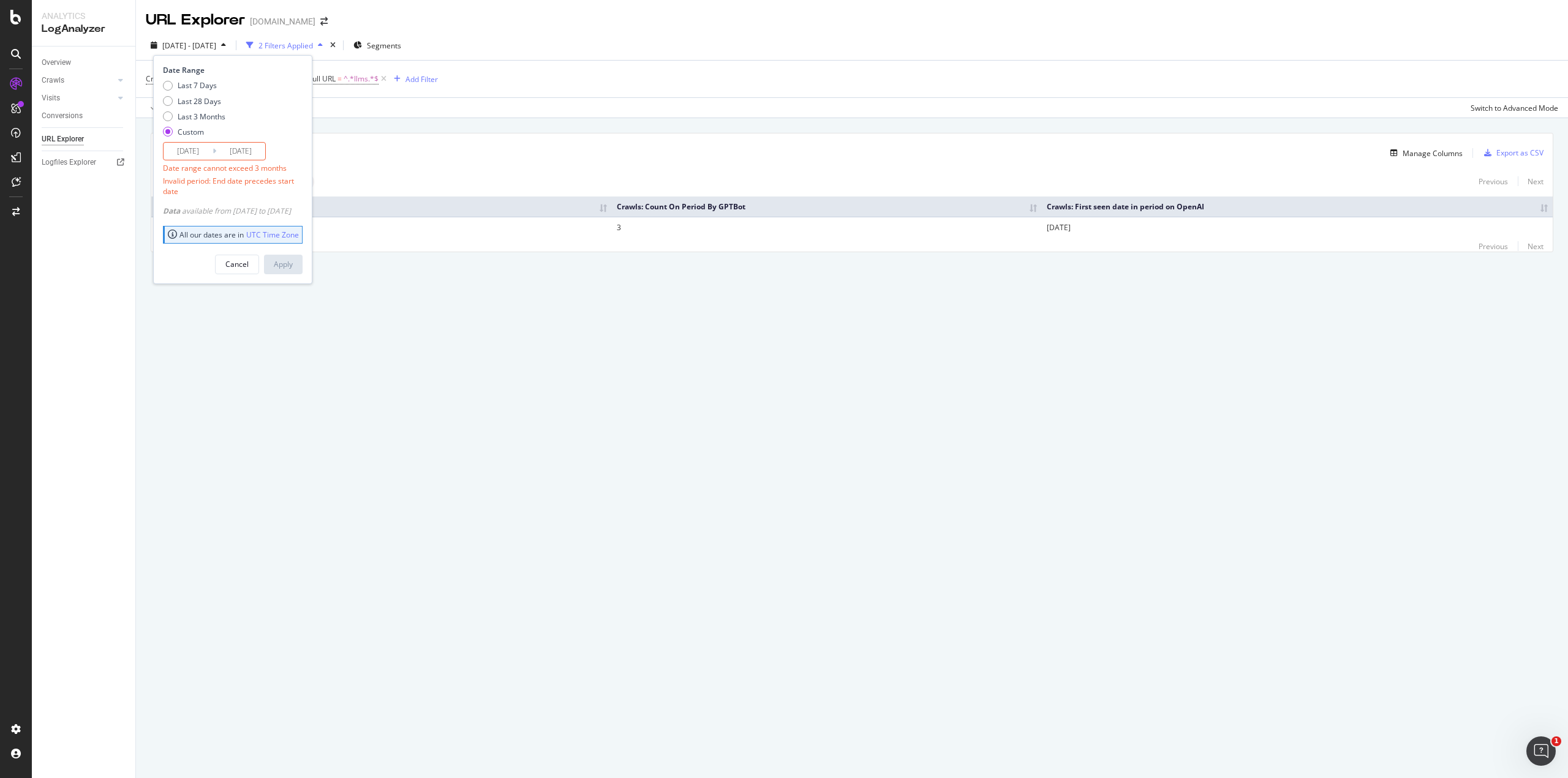
click at [249, 259] on div "Cancel" at bounding box center [237, 263] width 23 height 10
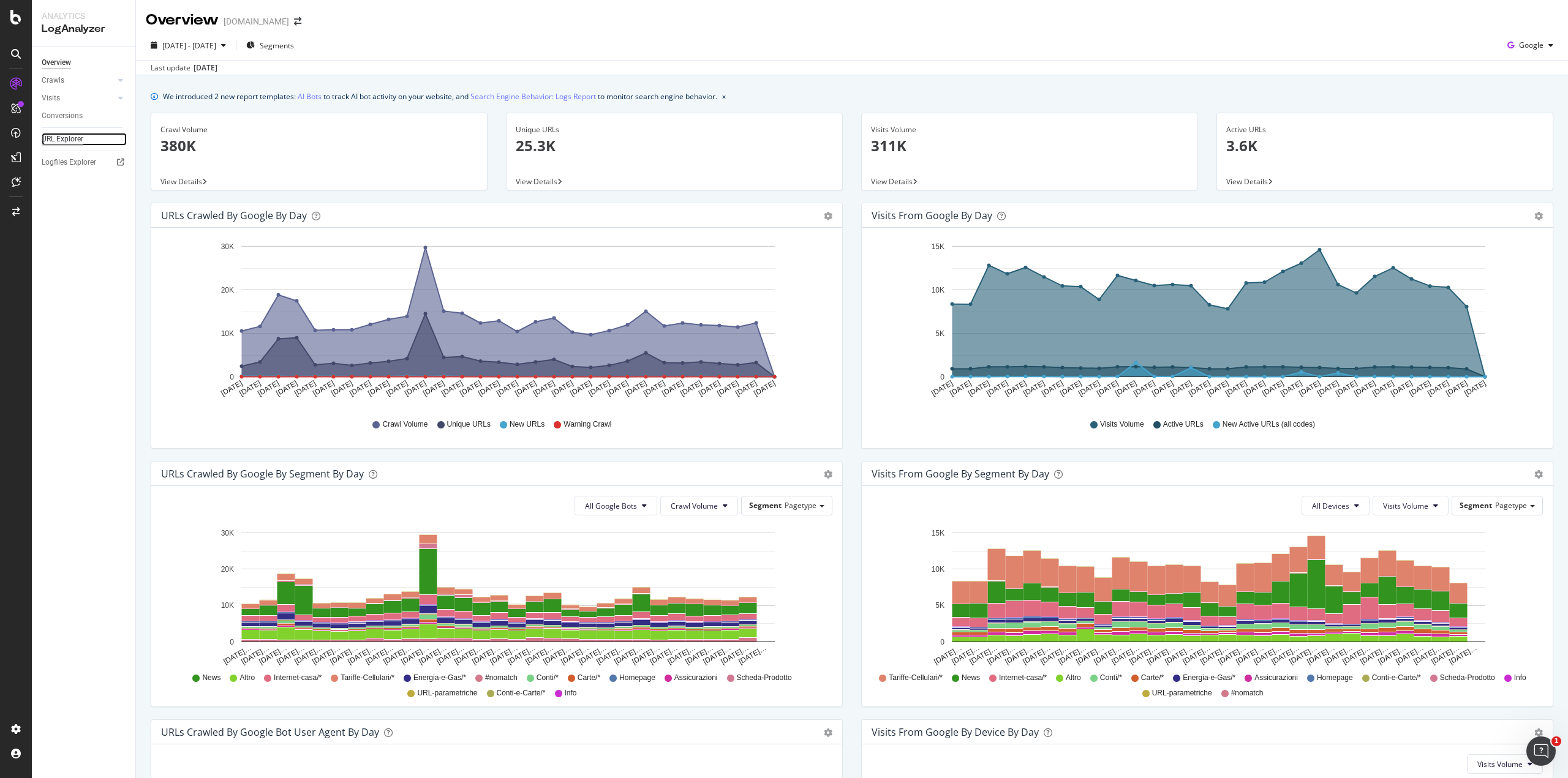
click at [66, 139] on div "URL Explorer" at bounding box center [62, 140] width 42 height 13
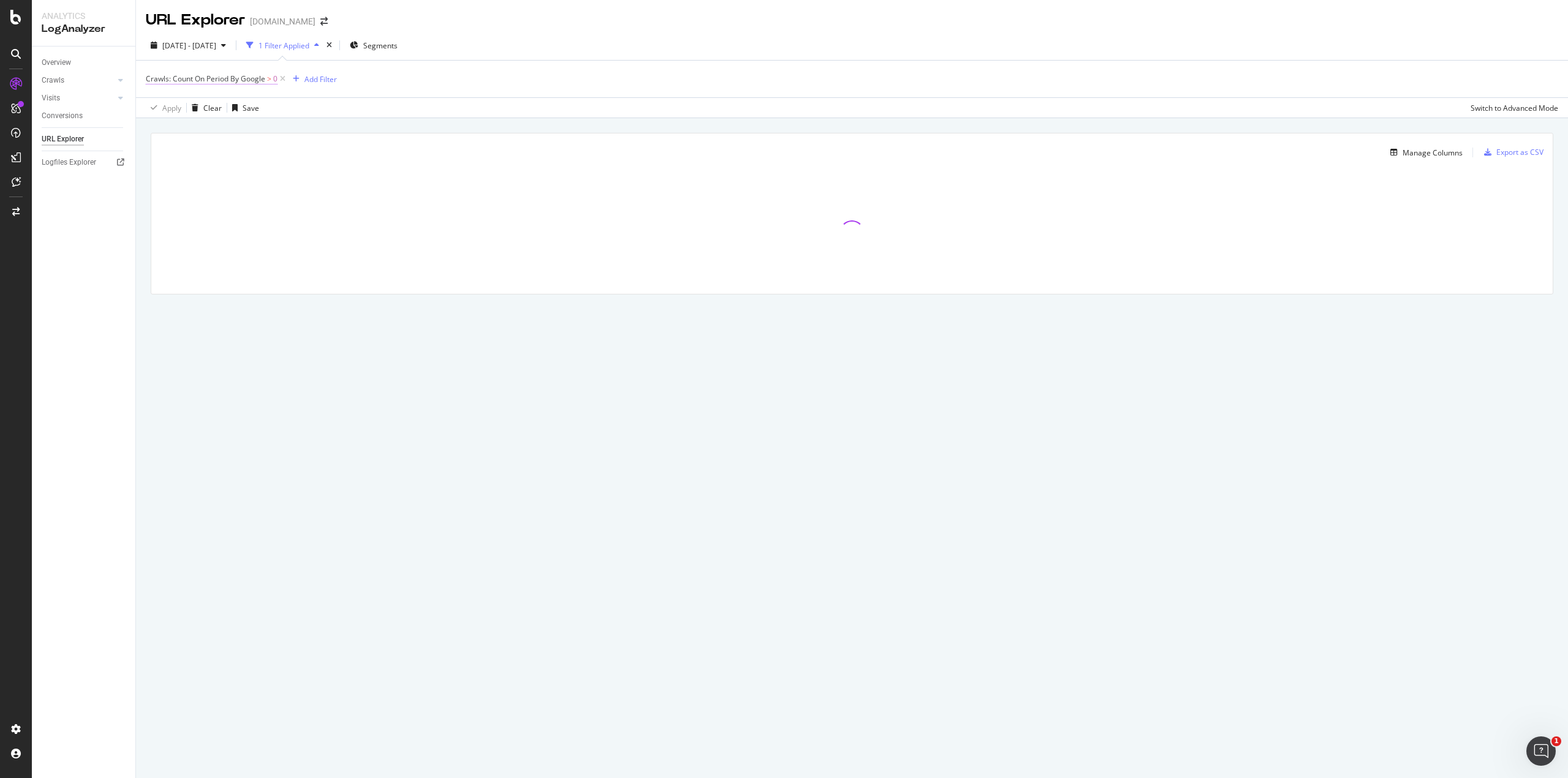
click at [255, 79] on span "Crawls: Count On Period By Google" at bounding box center [206, 78] width 119 height 10
click at [203, 106] on div "By Google" at bounding box center [223, 107] width 135 height 20
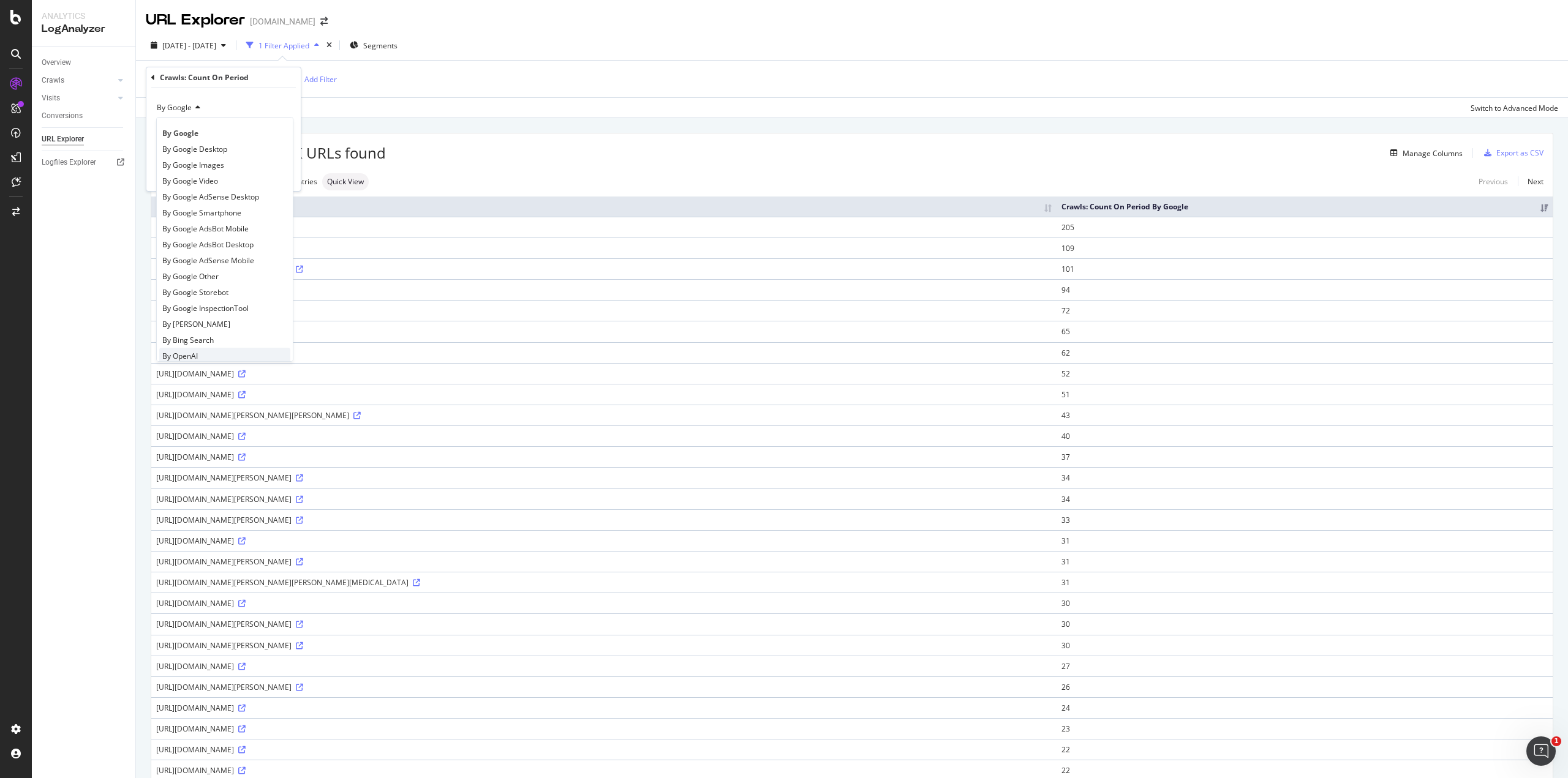
click at [216, 353] on div "By OpenAI" at bounding box center [224, 355] width 131 height 16
click at [283, 175] on div "Apply" at bounding box center [281, 175] width 19 height 10
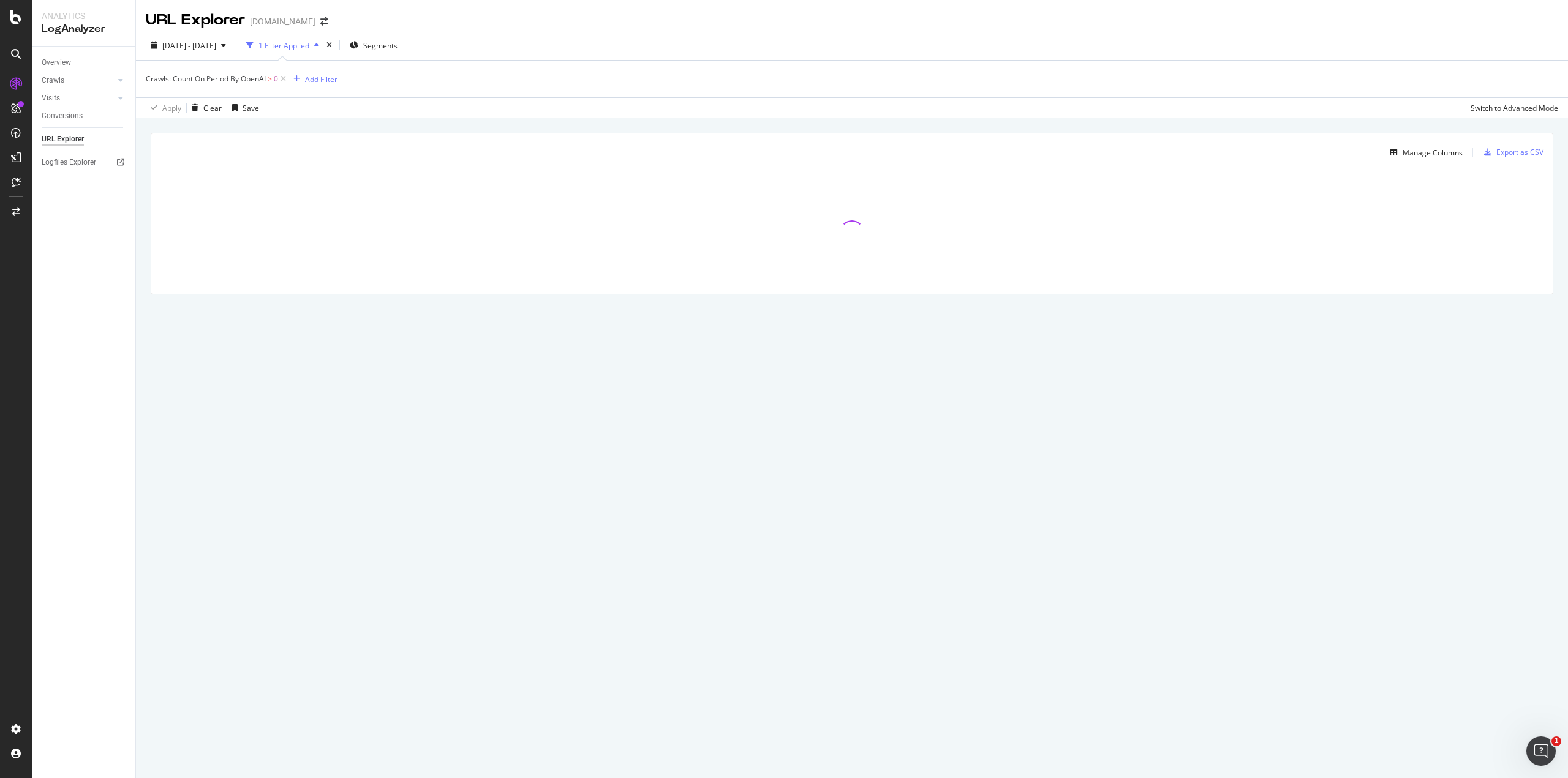
click at [312, 77] on div "Add Filter" at bounding box center [321, 79] width 33 height 10
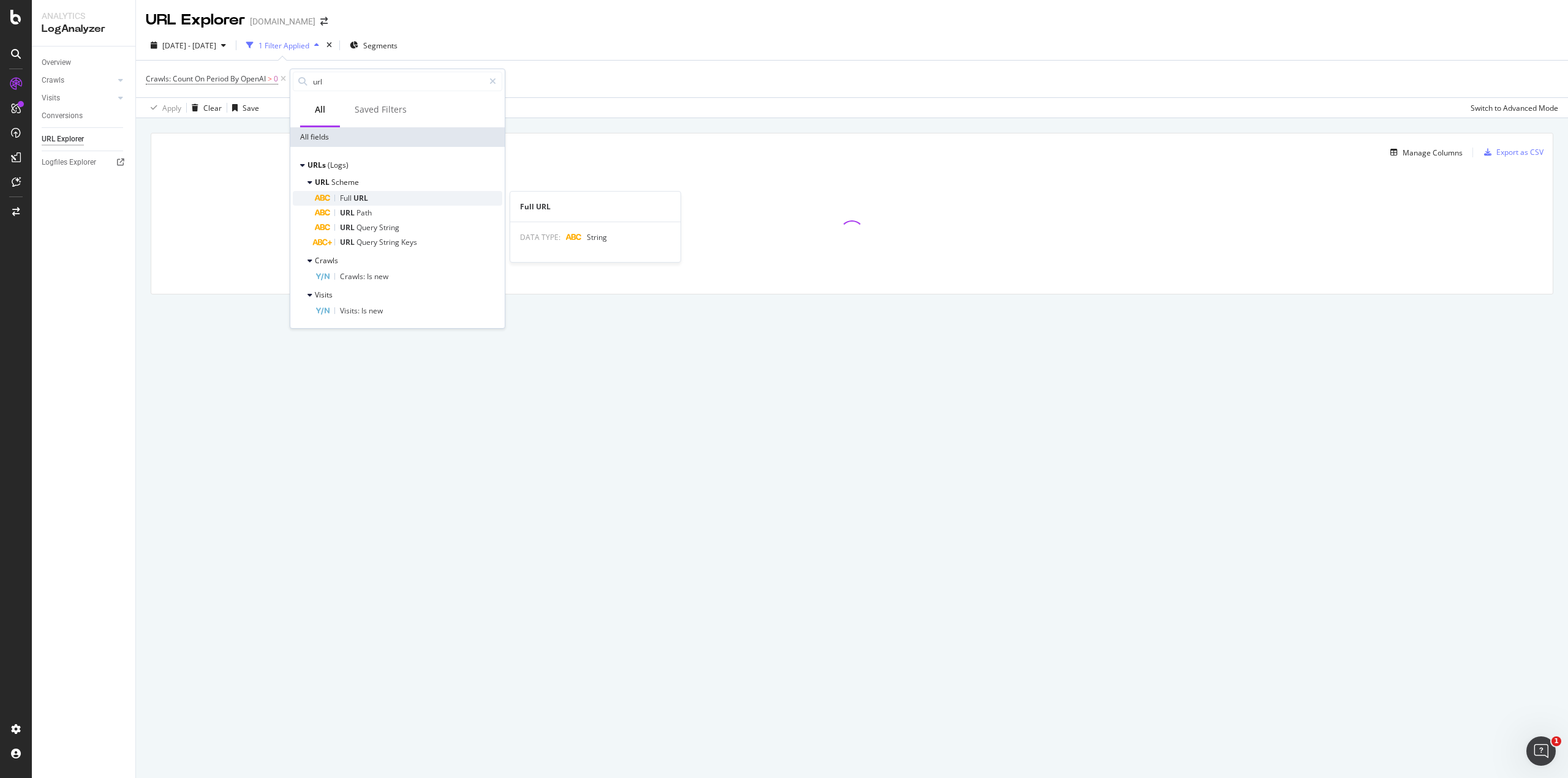
type input "url"
click at [356, 201] on span "URL" at bounding box center [361, 197] width 15 height 10
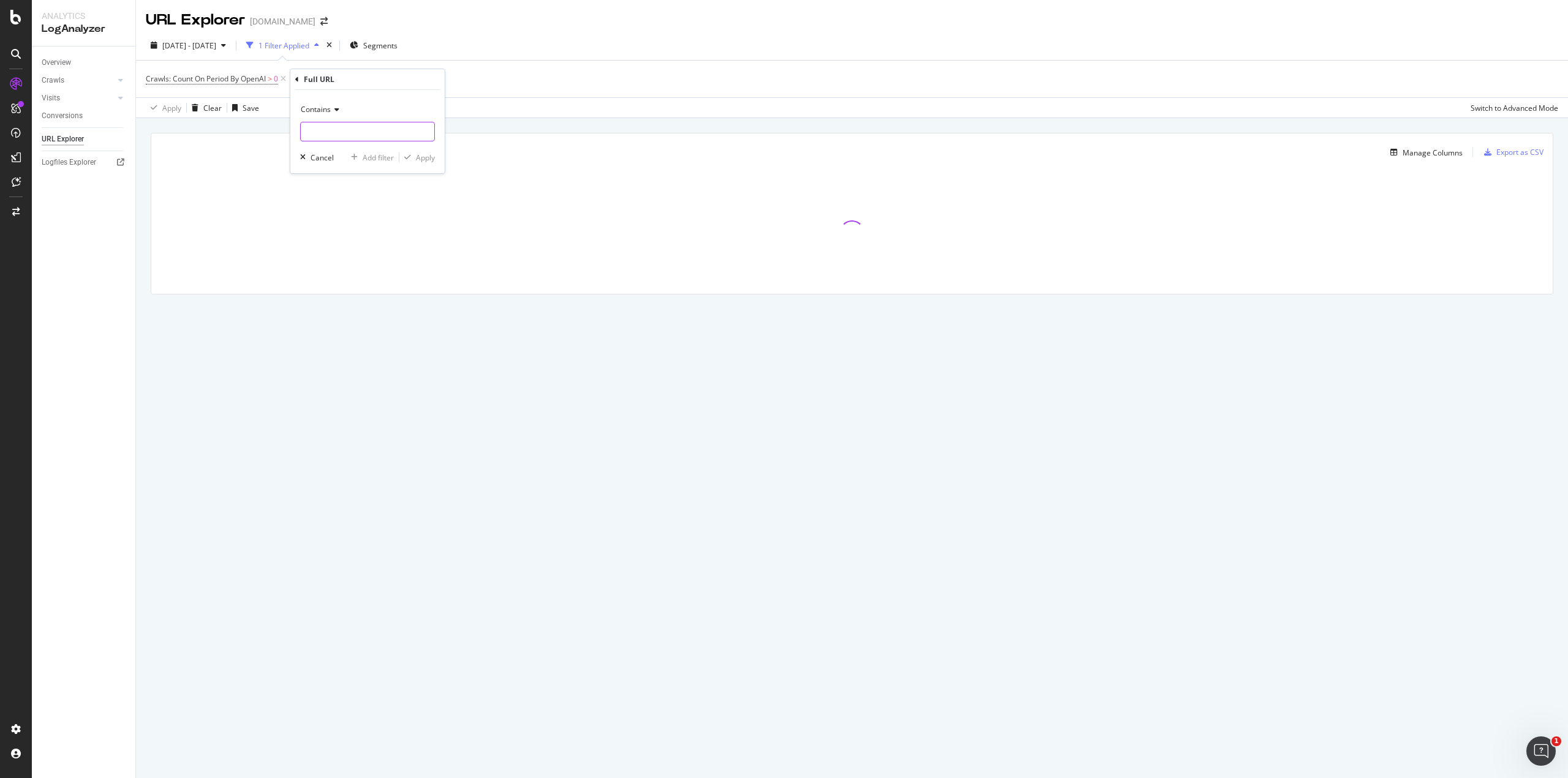
click at [381, 132] on input "text" at bounding box center [367, 131] width 133 height 20
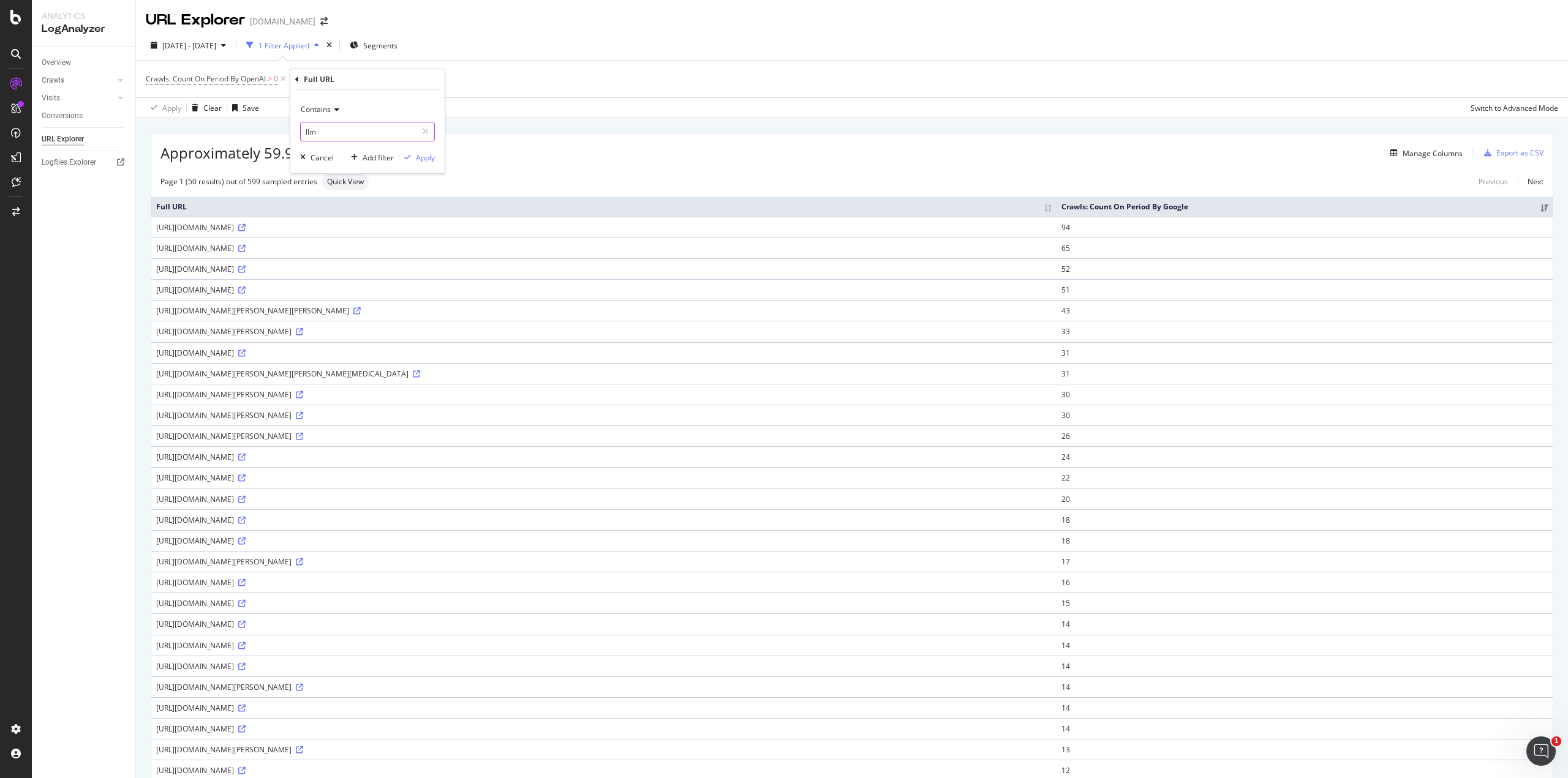
type input "llms"
click at [434, 161] on div "Apply" at bounding box center [426, 157] width 19 height 10
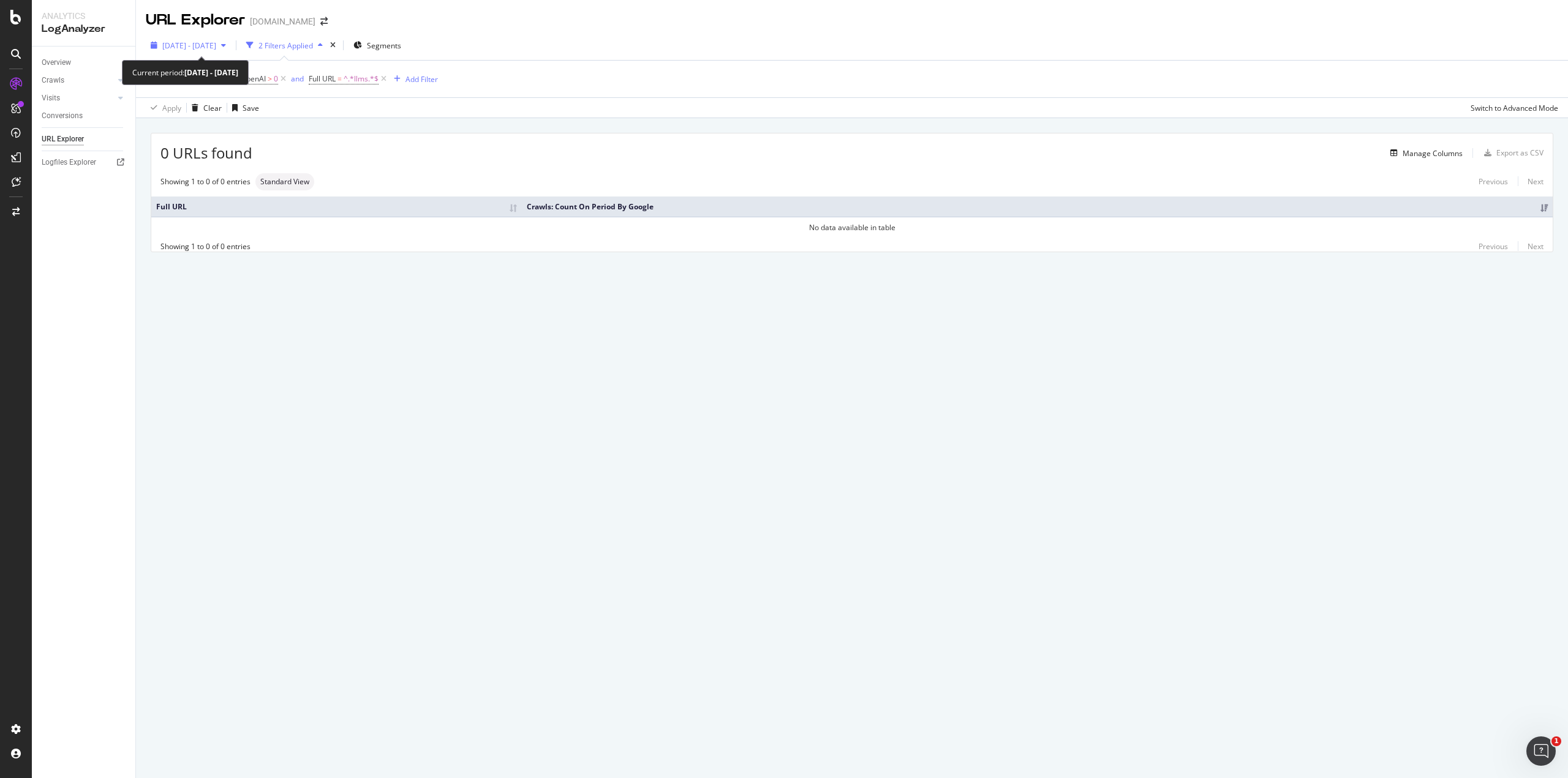
click at [216, 41] on span "[DATE] - [DATE]" at bounding box center [189, 45] width 54 height 10
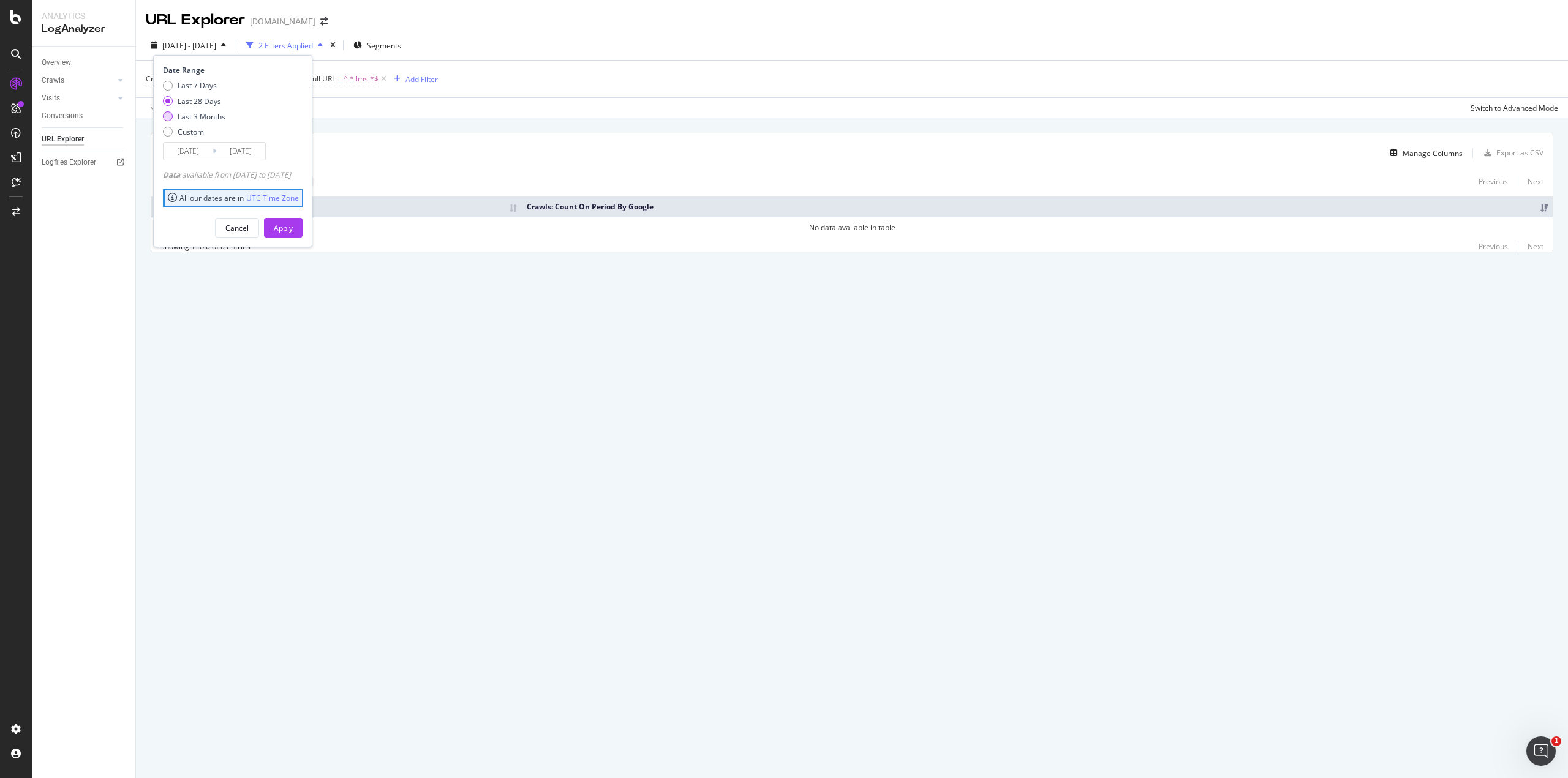
click at [210, 113] on div "Last 3 Months" at bounding box center [201, 116] width 47 height 10
type input "[DATE]"
click at [303, 231] on button "Apply" at bounding box center [283, 227] width 38 height 20
click at [232, 80] on span "Crawls: Count On Period By OpenAI" at bounding box center [206, 78] width 120 height 10
click at [187, 105] on span "By OpenAI" at bounding box center [174, 107] width 35 height 10
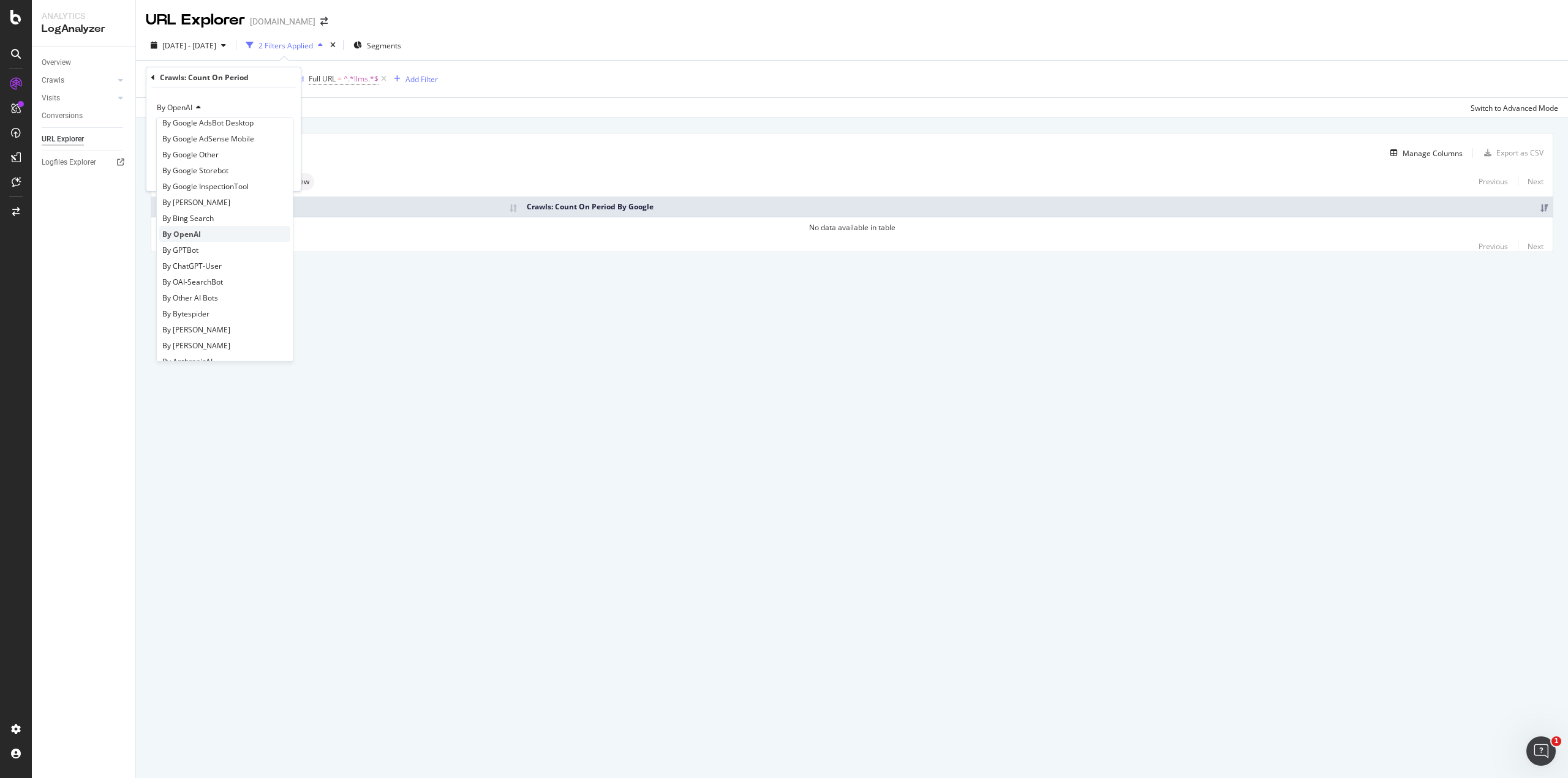
scroll to position [123, 0]
click at [216, 301] on span "By Other AI Bots" at bounding box center [190, 297] width 56 height 10
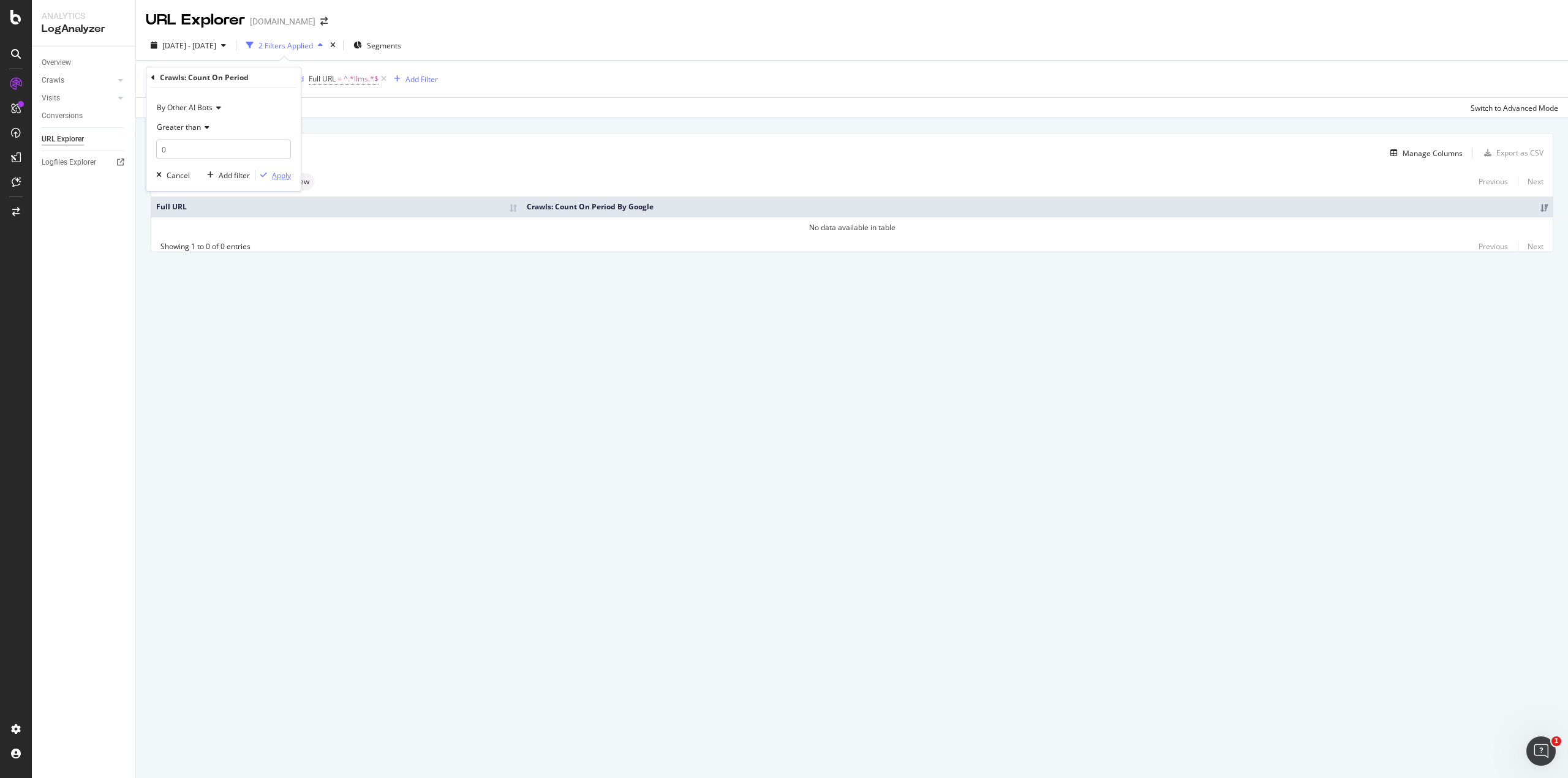
click at [288, 178] on div "Apply" at bounding box center [281, 175] width 19 height 10
